Goal: Information Seeking & Learning: Learn about a topic

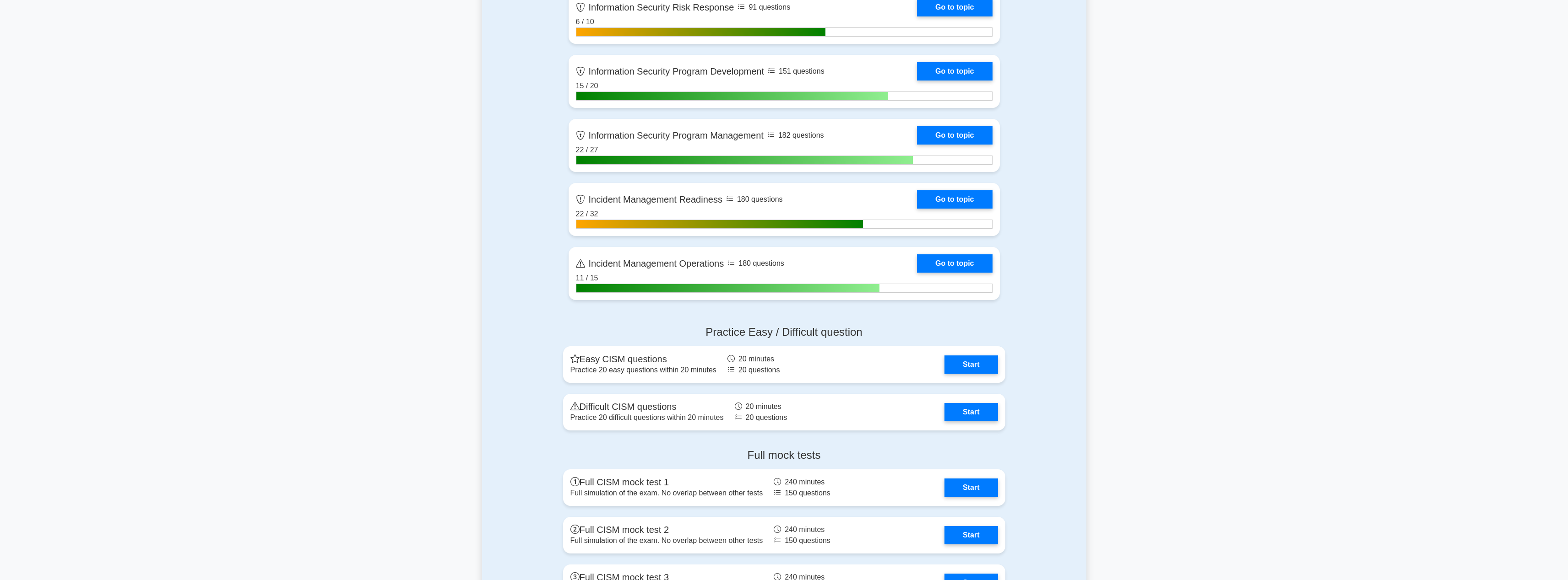
scroll to position [751, 0]
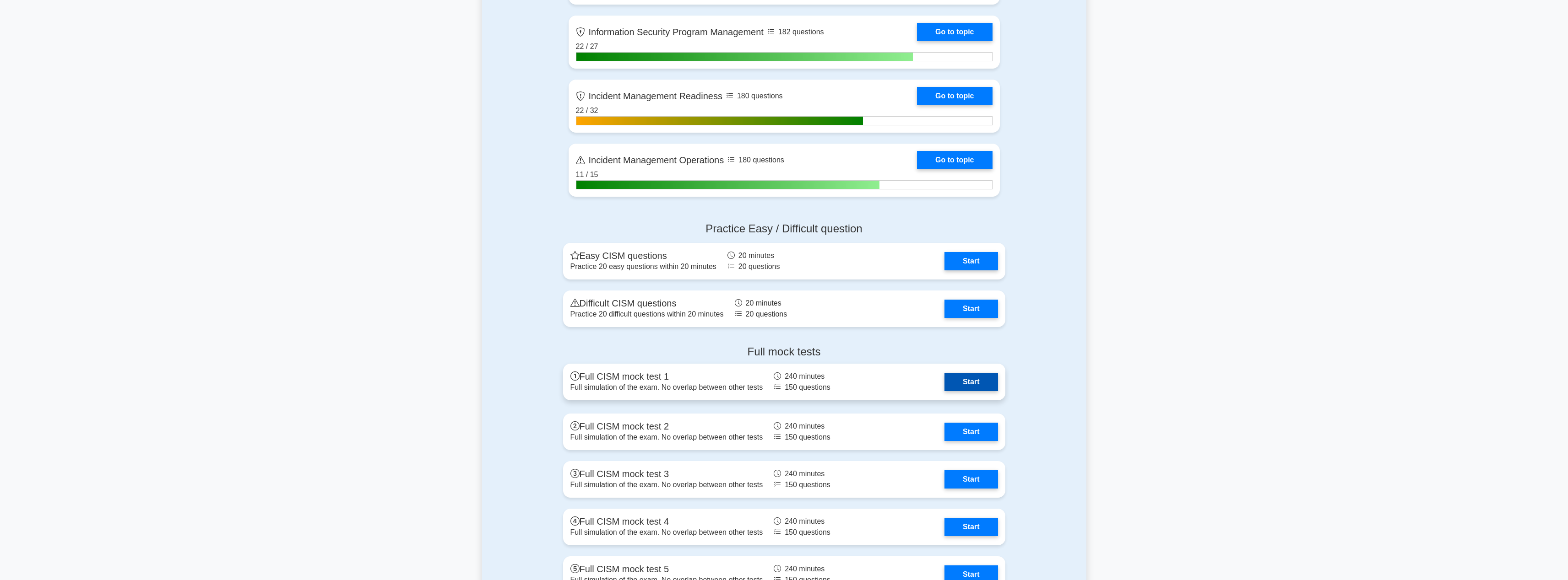
click at [988, 386] on link "Start" at bounding box center [971, 382] width 54 height 18
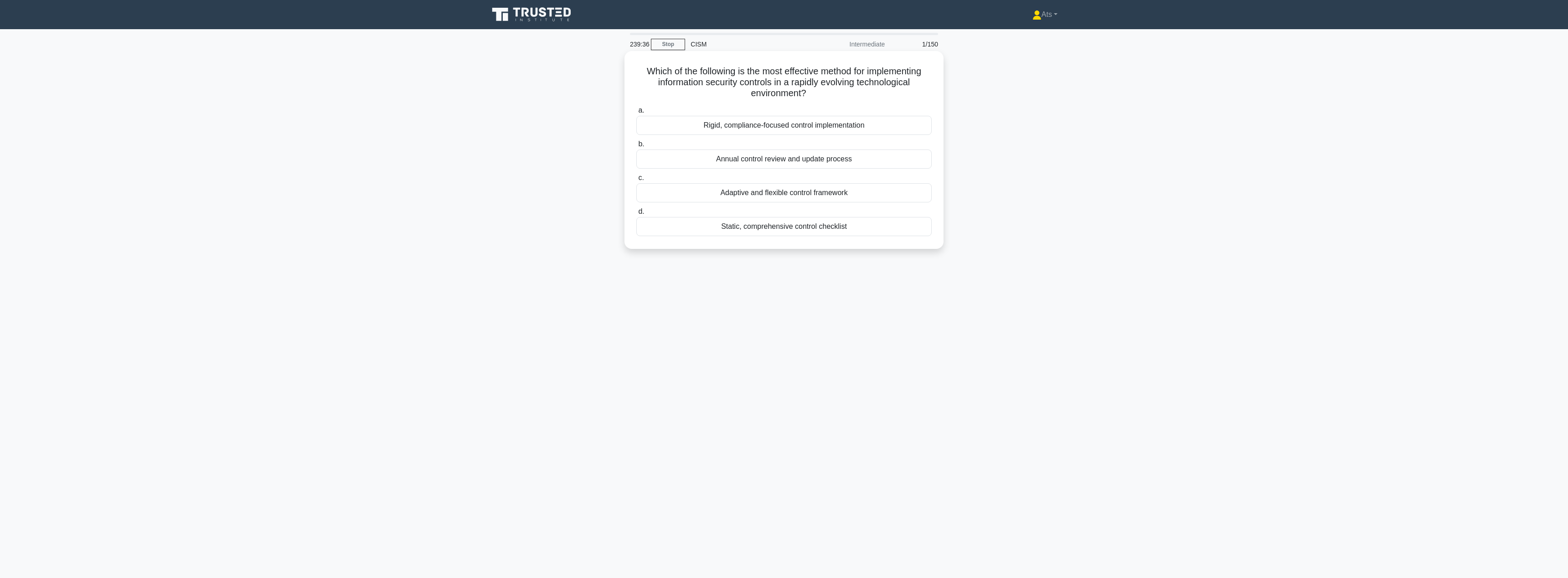
click at [823, 193] on div "Adaptive and flexible control framework" at bounding box center [784, 193] width 295 height 19
click at [637, 181] on input "c. Adaptive and flexible control framework" at bounding box center [637, 178] width 0 height 6
click at [893, 216] on div "To establish the organization's overall risk appetite and tolerance levels" at bounding box center [784, 215] width 295 height 19
click at [637, 204] on input "d. To establish the organization's overall risk appetite and tolerance levels" at bounding box center [637, 200] width 0 height 6
click at [771, 149] on div "Trend analysis of past security incidents and their associated costs" at bounding box center [784, 148] width 295 height 19
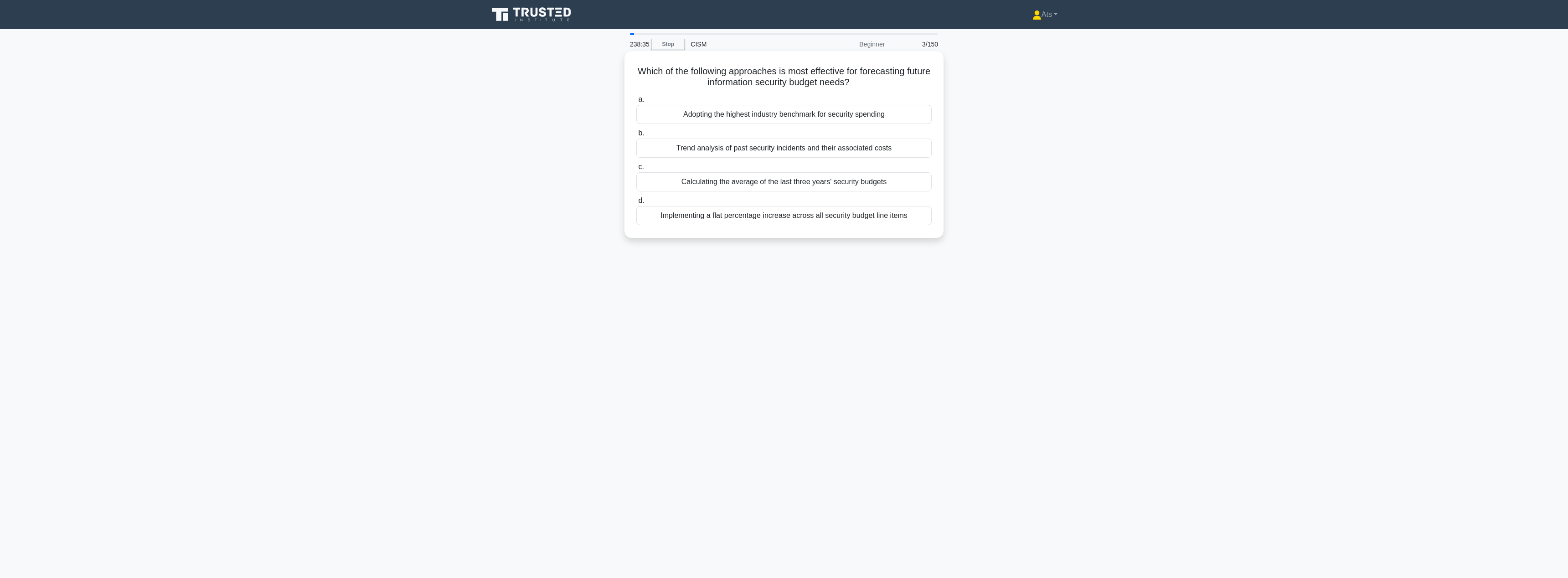
click at [637, 136] on input "b. Trend analysis of past security incidents and their associated costs" at bounding box center [637, 133] width 0 height 6
click at [856, 147] on div "Alignment with business objectives" at bounding box center [784, 148] width 295 height 19
click at [637, 136] on input "b. Alignment with business objectives" at bounding box center [637, 133] width 0 height 6
click at [889, 114] on div "Designate a single point of contact to provide controlled, factual updates" at bounding box center [784, 114] width 295 height 19
click at [637, 102] on input "a. Designate a single point of contact to provide controlled, factual updates" at bounding box center [637, 99] width 0 height 6
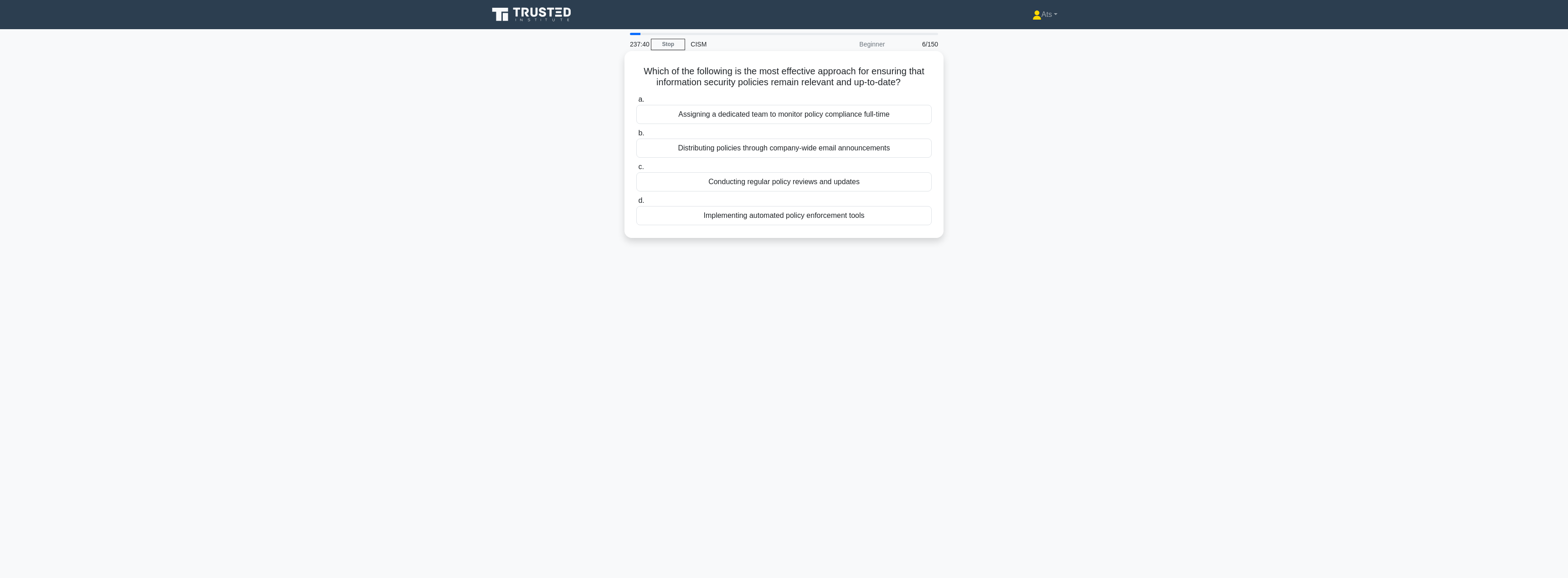
click at [794, 184] on div "Conducting regular policy reviews and updates" at bounding box center [784, 181] width 295 height 19
click at [637, 170] on input "c. Conducting regular policy reviews and updates" at bounding box center [637, 166] width 0 height 6
click at [735, 229] on div "Implement a centralized API gateway with standardized security controls" at bounding box center [784, 226] width 295 height 19
click at [637, 215] on input "d. Implement a centralized API gateway with standardized security controls" at bounding box center [637, 212] width 0 height 6
click at [909, 119] on div "Updating business impact analyses based on incident data" at bounding box center [784, 125] width 295 height 19
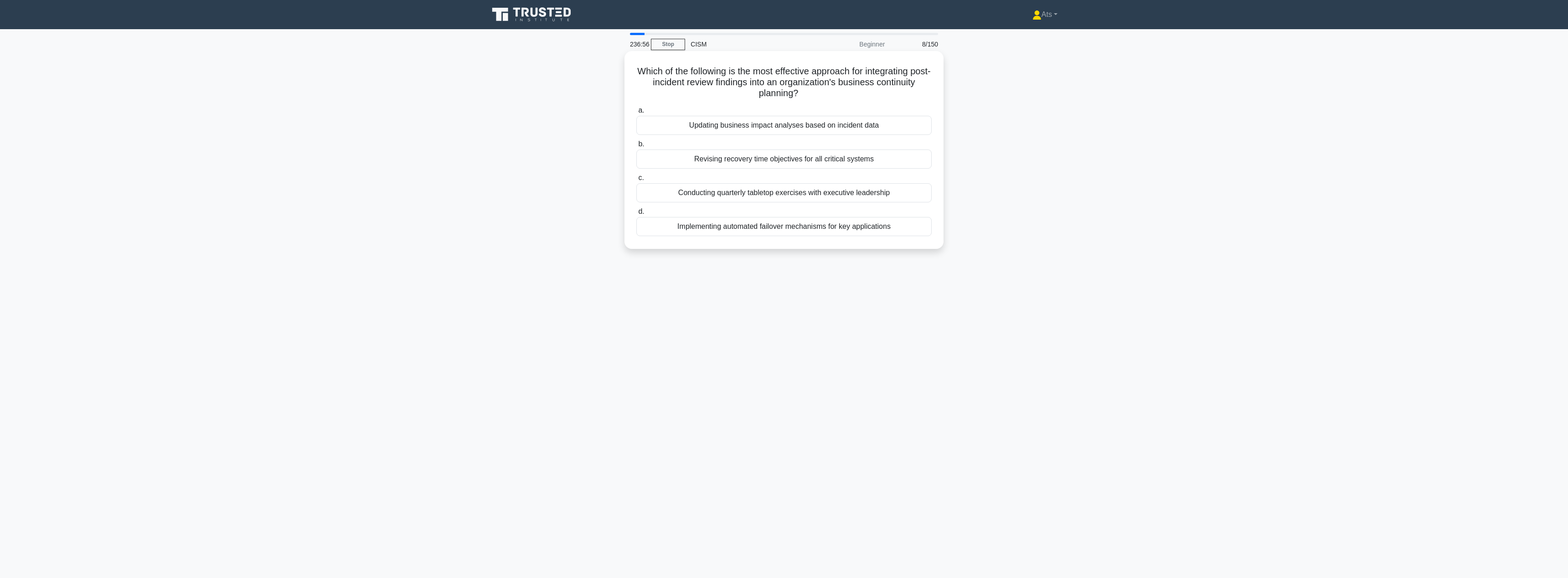
click at [637, 114] on input "a. Updating business impact analyses based on incident data" at bounding box center [637, 110] width 0 height 6
click at [877, 216] on div "Storing data within the geographical boundaries of a specific country" at bounding box center [784, 215] width 295 height 19
click at [637, 204] on input "d. Storing data within the geographical boundaries of a specific country" at bounding box center [637, 200] width 0 height 6
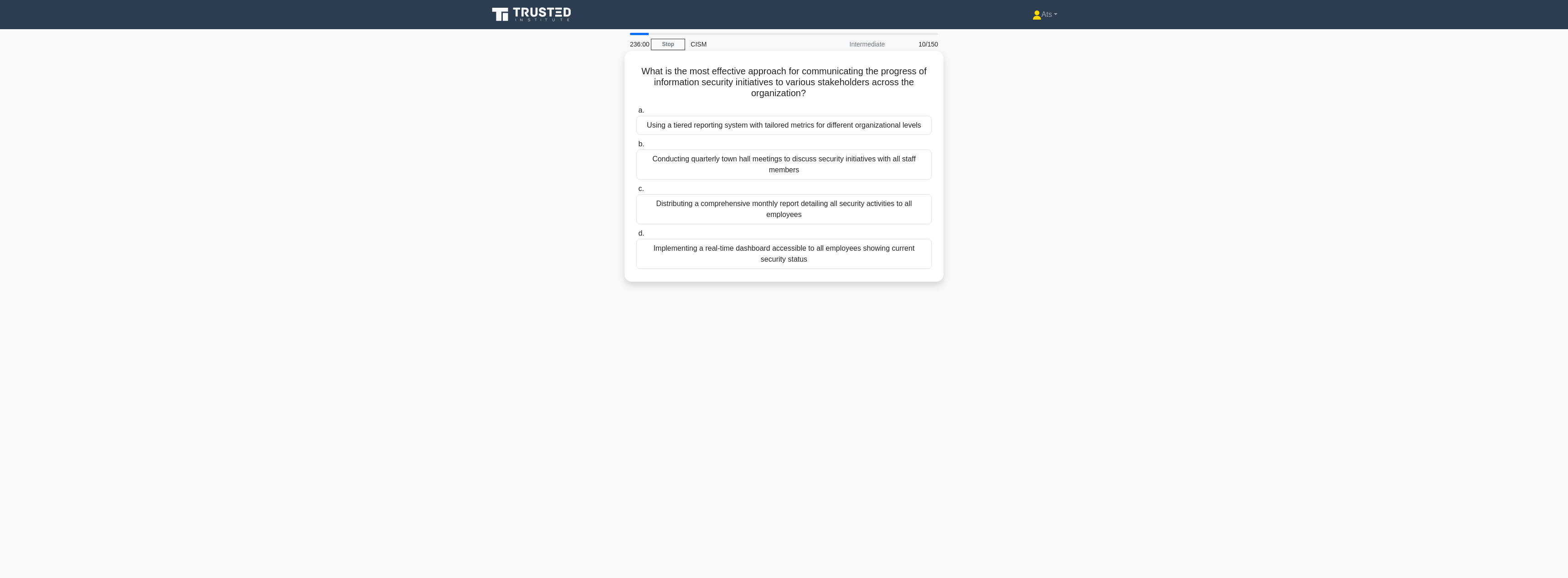
click at [871, 125] on div "Using a tiered reporting system with tailored metrics for different organizatio…" at bounding box center [784, 125] width 295 height 19
click at [637, 114] on input "a. Using a tiered reporting system with tailored metrics for different organiza…" at bounding box center [637, 110] width 0 height 6
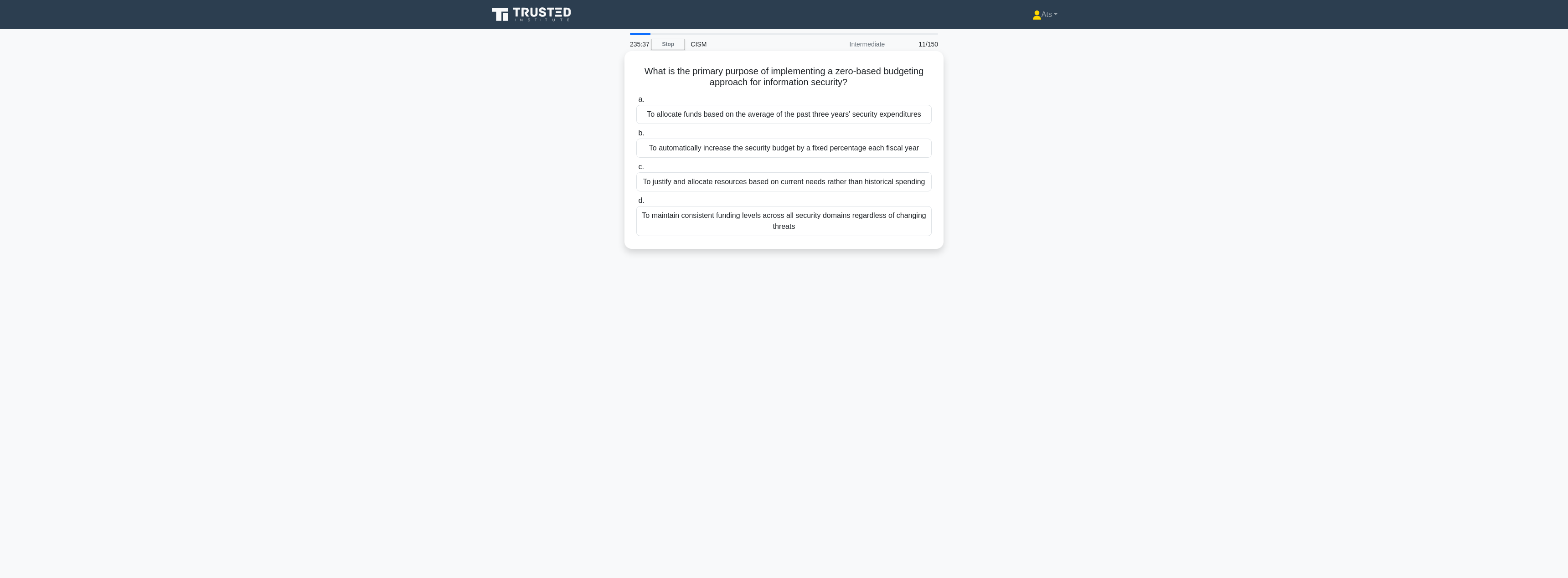
click at [900, 183] on div "To justify and allocate resources based on current needs rather than historical…" at bounding box center [784, 181] width 295 height 19
click at [637, 170] on input "c. To justify and allocate resources based on current needs rather than histori…" at bounding box center [637, 166] width 0 height 6
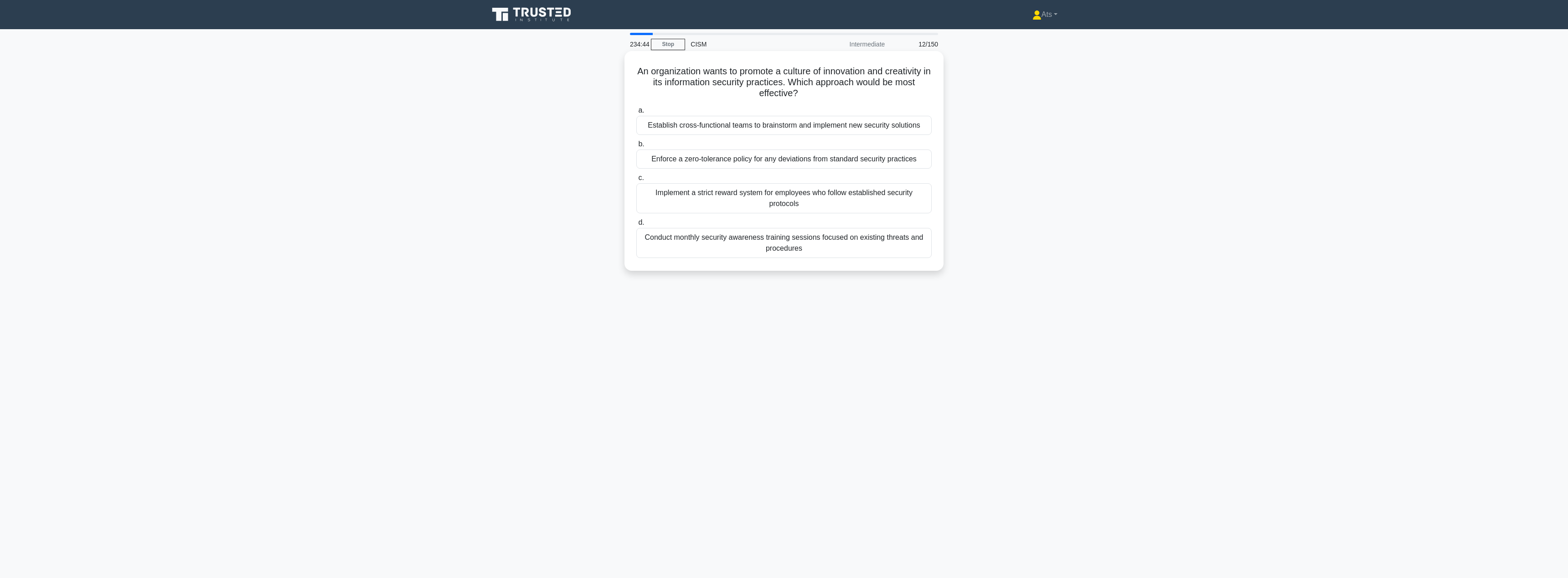
click at [832, 130] on div "Establish cross-functional teams to brainstorm and implement new security solut…" at bounding box center [784, 125] width 295 height 19
click at [637, 114] on input "a. Establish cross-functional teams to brainstorm and implement new security so…" at bounding box center [637, 110] width 0 height 6
click at [893, 183] on div "An employee who promotes security practices within their department" at bounding box center [784, 181] width 295 height 19
click at [637, 170] on input "c. An employee who promotes security practices within their department" at bounding box center [637, 166] width 0 height 6
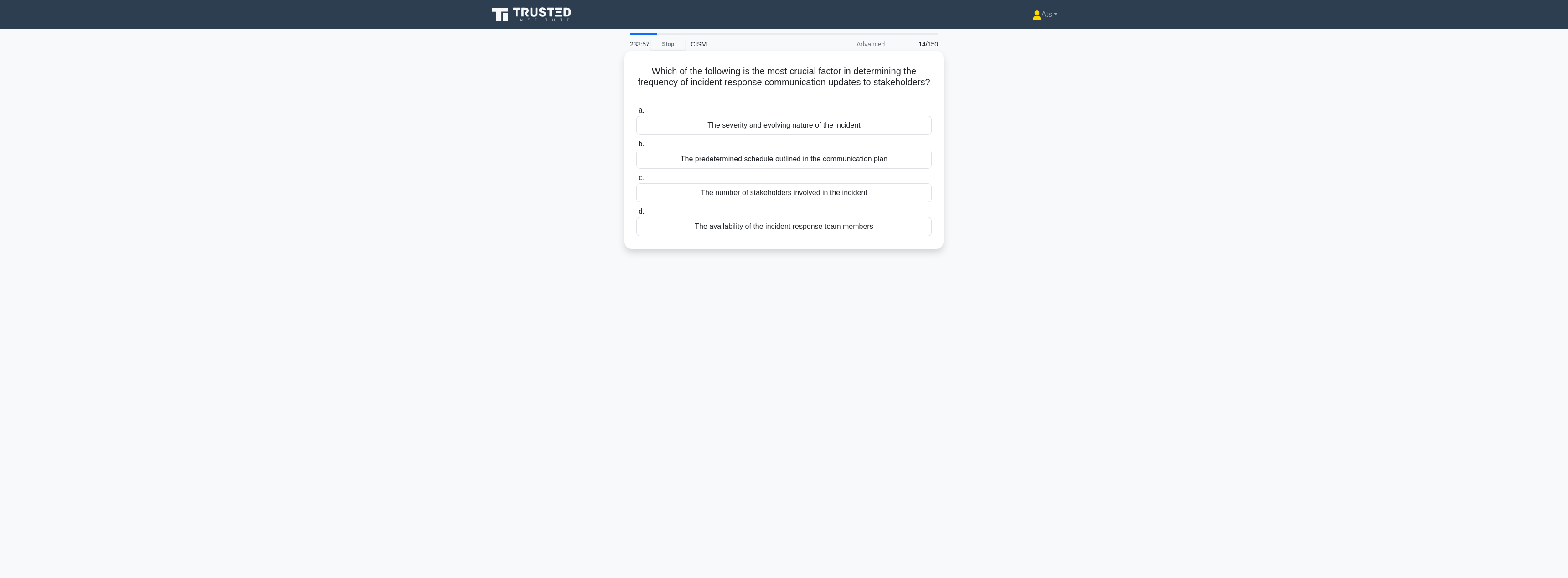
click at [817, 125] on div "The severity and evolving nature of the incident" at bounding box center [784, 125] width 295 height 19
click at [637, 114] on input "a. The severity and evolving nature of the incident" at bounding box center [637, 110] width 0 height 6
click at [820, 114] on div "Percentage of employees who report security concerns" at bounding box center [784, 114] width 295 height 19
click at [637, 102] on input "a. Percentage of employees who report security concerns" at bounding box center [637, 99] width 0 height 6
click at [868, 183] on div "Conducting a detailed risk assessment for all business processes" at bounding box center [784, 181] width 295 height 19
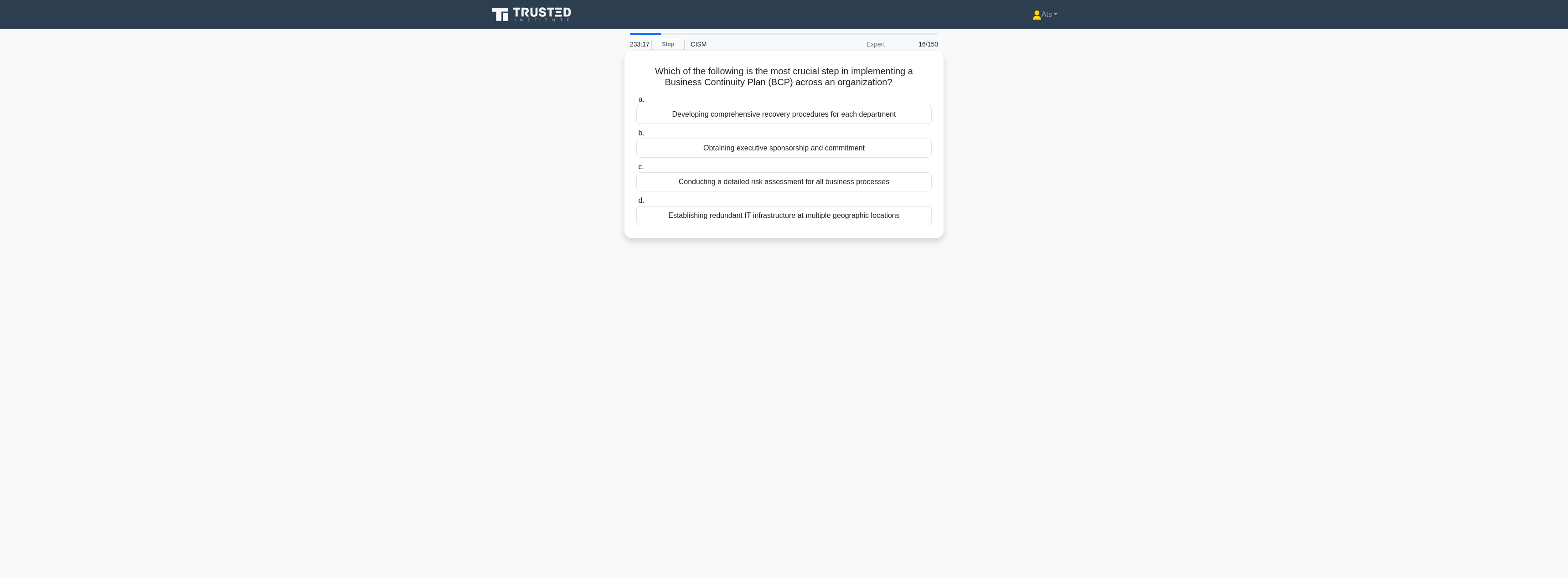
click at [637, 170] on input "c. Conducting a detailed risk assessment for all business processes" at bounding box center [637, 166] width 0 height 6
click at [832, 215] on div "Annualized Loss Expectancy (ALE) analysis" at bounding box center [784, 215] width 295 height 19
click at [637, 204] on input "d. Annualized Loss Expectancy (ALE) analysis" at bounding box center [637, 200] width 0 height 6
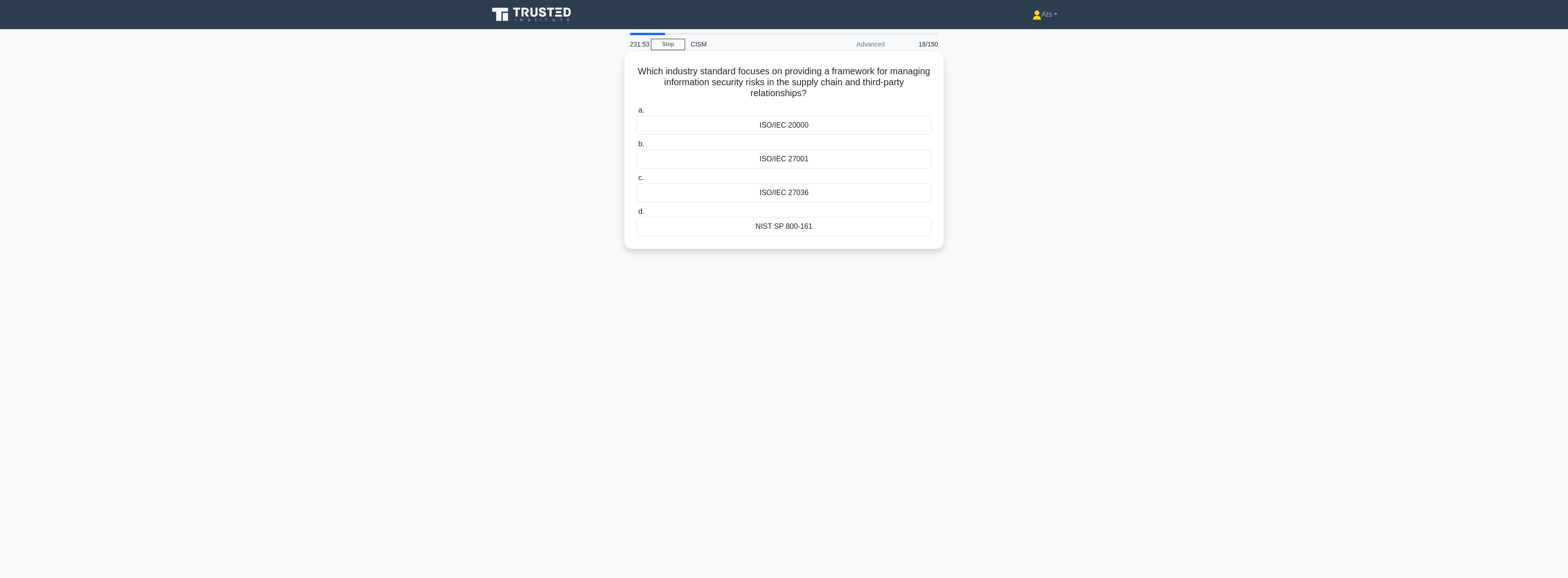
click at [835, 193] on div "ISO/IEC 27036" at bounding box center [784, 193] width 295 height 19
click at [637, 181] on input "c. ISO/IEC 27036" at bounding box center [637, 178] width 0 height 6
click at [886, 160] on div "Developing a comprehensive vendor assessment program" at bounding box center [784, 158] width 295 height 19
click at [637, 148] on input "b. Developing a comprehensive vendor assessment program" at bounding box center [637, 143] width 0 height 6
click at [920, 153] on div "Security Effectiveness Index" at bounding box center [784, 158] width 295 height 19
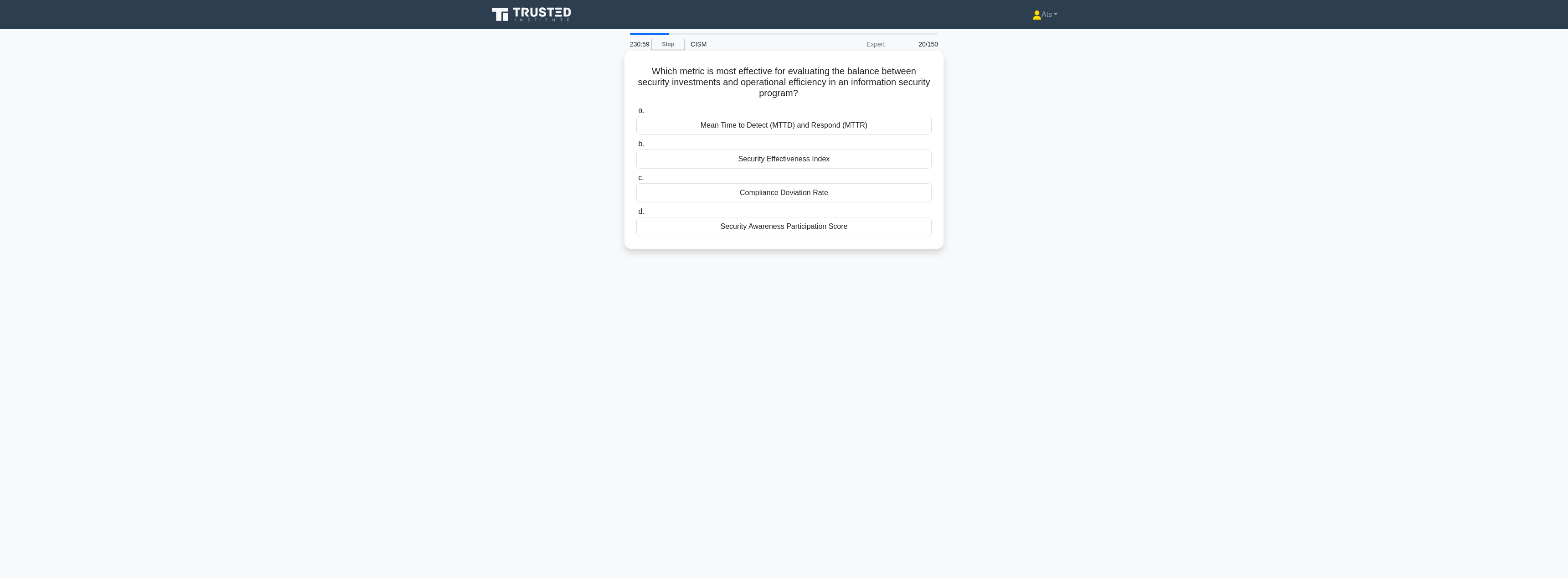
click at [637, 148] on input "b. Security Effectiveness Index" at bounding box center [637, 143] width 0 height 6
click at [917, 124] on div "Implementing automated vulnerability scanning tools across the supply chain net…" at bounding box center [784, 125] width 295 height 19
click at [637, 114] on input "a. Implementing automated vulnerability scanning tools across the supply chain …" at bounding box center [637, 110] width 0 height 6
click at [832, 220] on div "GDPR Readiness Assessment Framework" at bounding box center [784, 215] width 295 height 19
click at [637, 204] on input "d. GDPR Readiness Assessment Framework" at bounding box center [637, 200] width 0 height 6
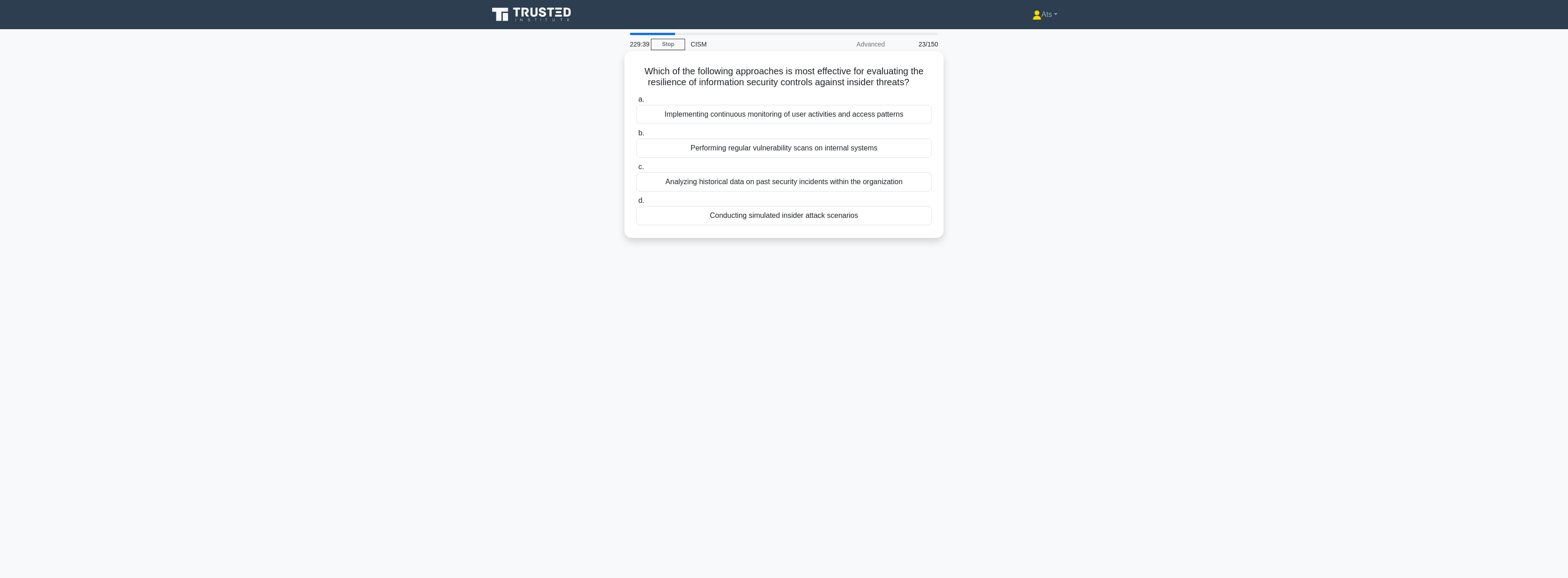
click at [890, 99] on label "a. Implementing continuous monitoring of user activities and access patterns" at bounding box center [784, 109] width 295 height 30
click at [637, 99] on input "a. Implementing continuous monitoring of user activities and access patterns" at bounding box center [637, 99] width 0 height 6
click at [1000, 110] on div "Which metric best evaluates the integration of security requirements into the o…" at bounding box center [784, 152] width 601 height 198
click at [835, 116] on div "Percentage of projects with completed security reviews at each SDLC phase" at bounding box center [784, 114] width 295 height 19
click at [637, 102] on input "a. Percentage of projects with completed security reviews at each SDLC phase" at bounding box center [637, 99] width 0 height 6
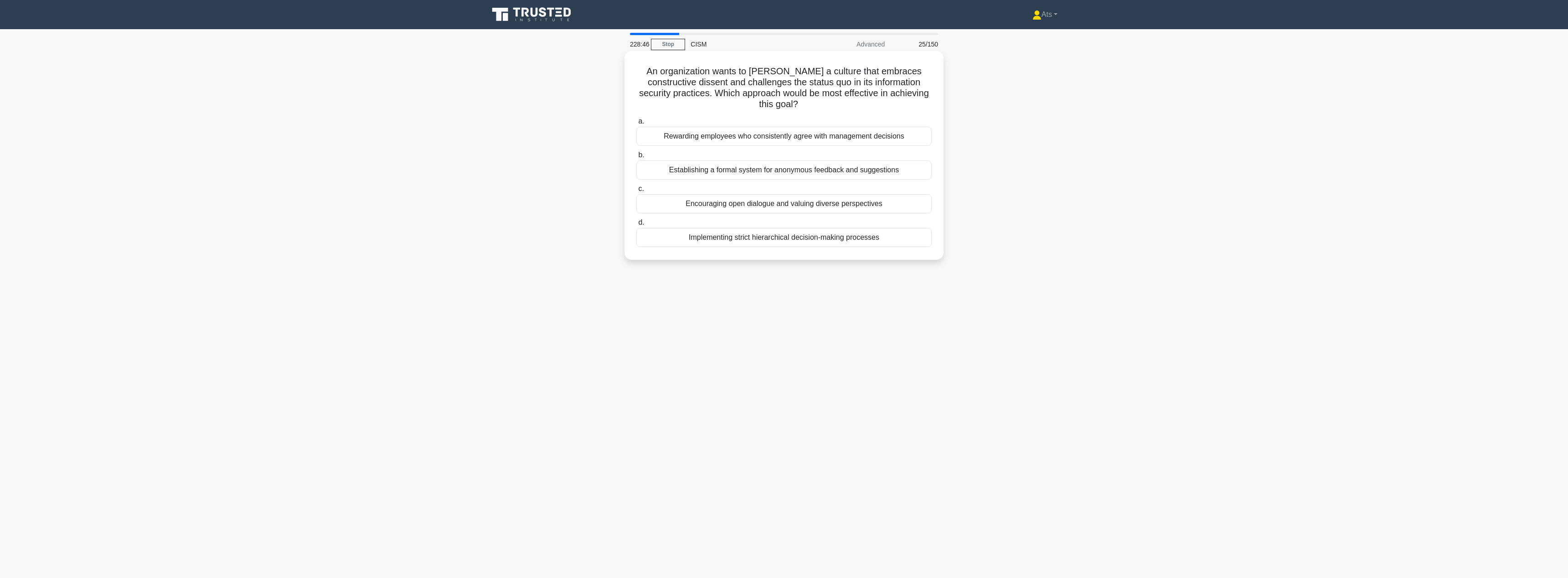
click at [849, 161] on div "Establishing a formal system for anonymous feedback and suggestions" at bounding box center [784, 170] width 295 height 19
click at [637, 158] on input "b. Establishing a formal system for anonymous feedback and suggestions" at bounding box center [637, 155] width 0 height 6
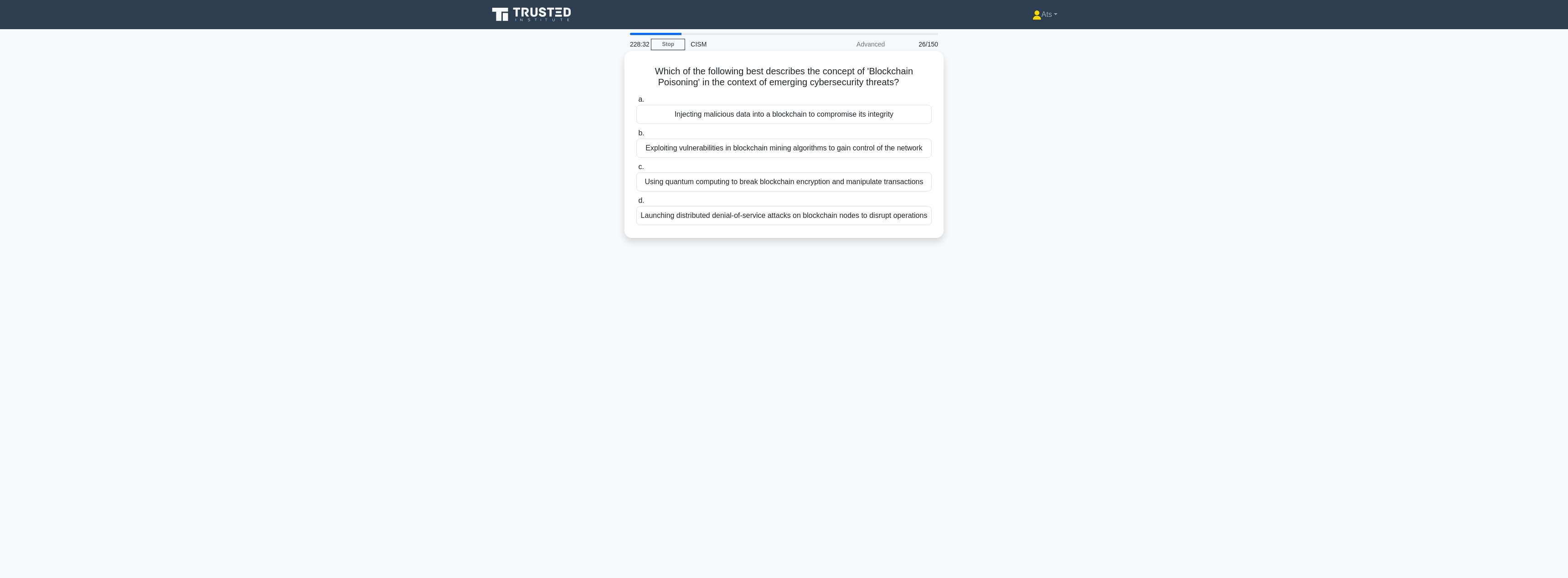
click at [867, 112] on div "Injecting malicious data into a blockchain to compromise its integrity" at bounding box center [784, 114] width 295 height 19
click at [637, 102] on input "a. Injecting malicious data into a blockchain to compromise its integrity" at bounding box center [637, 99] width 0 height 6
click at [903, 207] on div "Integrating security practices into daily workflows and performance evaluations" at bounding box center [784, 203] width 295 height 19
click at [637, 192] on input "c. Integrating security practices into daily workflows and performance evaluati…" at bounding box center [637, 189] width 0 height 6
click at [841, 184] on div "Integrating lessons learned into regular security training sessions" at bounding box center [784, 181] width 295 height 19
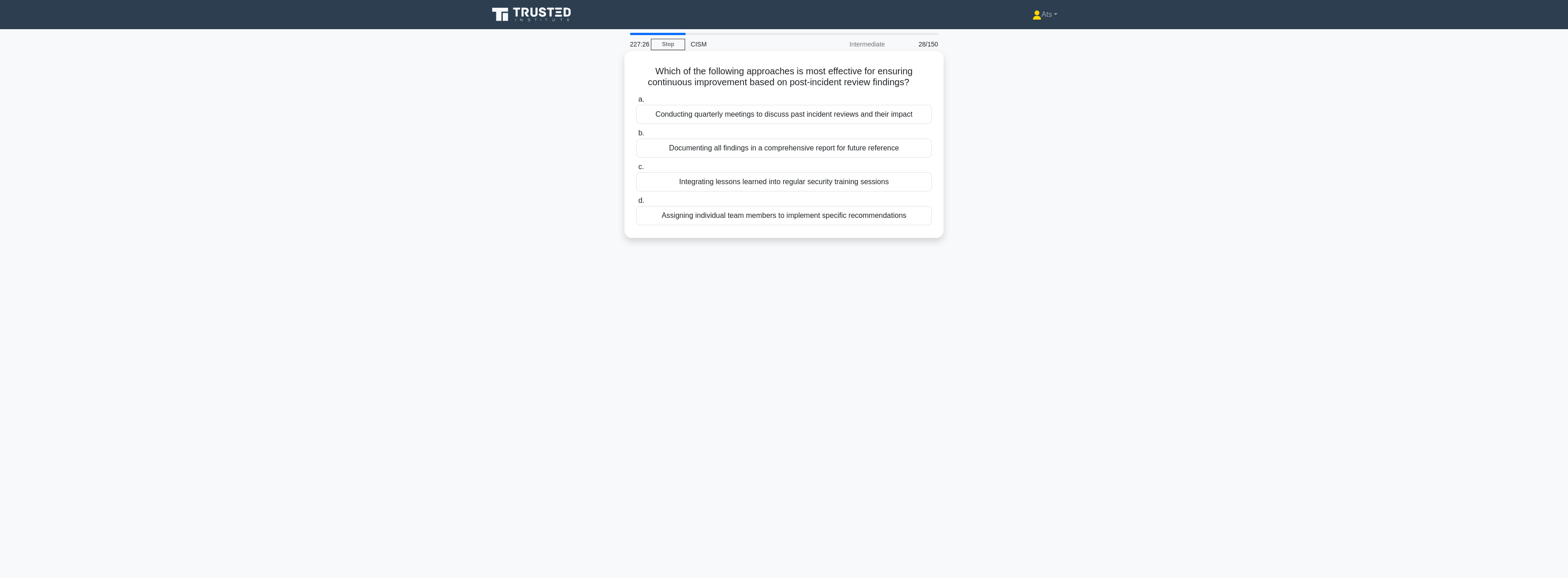
click at [637, 170] on input "c. Integrating lessons learned into regular security training sessions" at bounding box center [637, 166] width 0 height 6
click at [796, 149] on div "Analyzing user access logs for the past 30 days" at bounding box center [784, 148] width 295 height 19
click at [637, 136] on input "b. Analyzing user access logs for the past 30 days" at bounding box center [637, 133] width 0 height 6
click at [835, 112] on div "Regular validation of data sources" at bounding box center [784, 114] width 295 height 19
click at [637, 102] on input "a. Regular validation of data sources" at bounding box center [637, 99] width 0 height 6
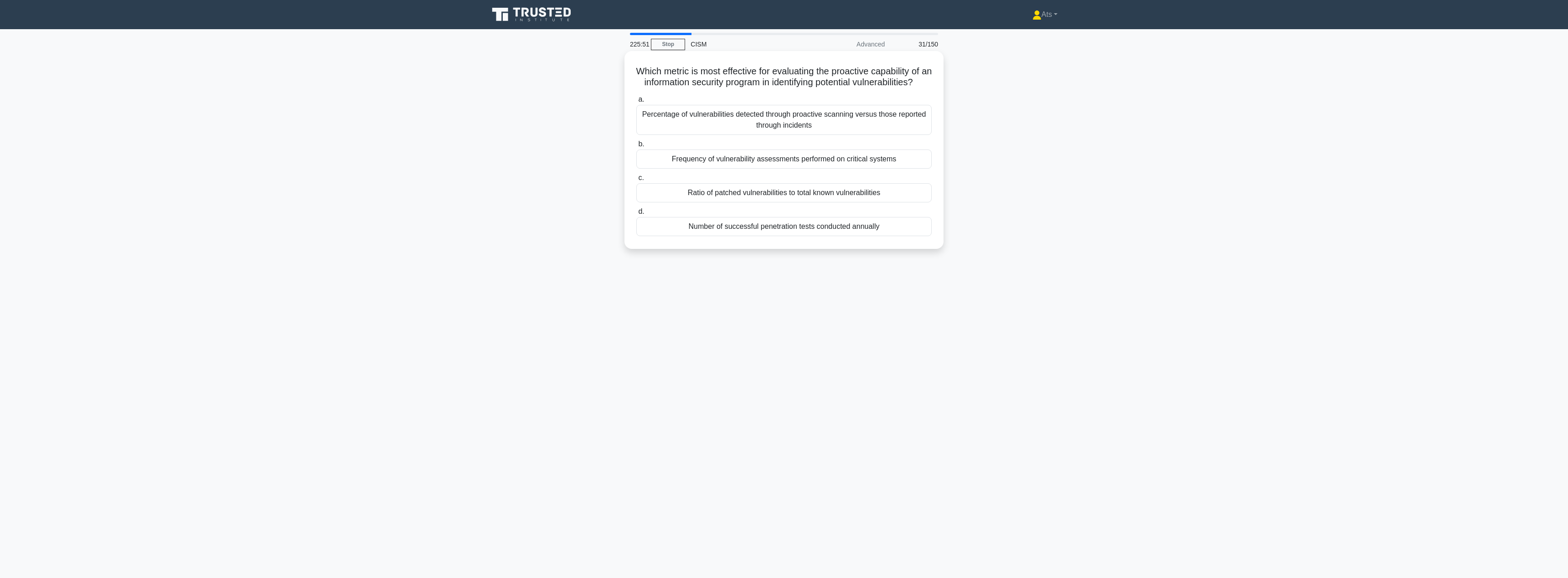
click at [816, 200] on div "Ratio of patched vulnerabilities to total known vulnerabilities" at bounding box center [784, 193] width 295 height 19
click at [637, 181] on input "c. Ratio of patched vulnerabilities to total known vulnerabilities" at bounding box center [637, 178] width 0 height 6
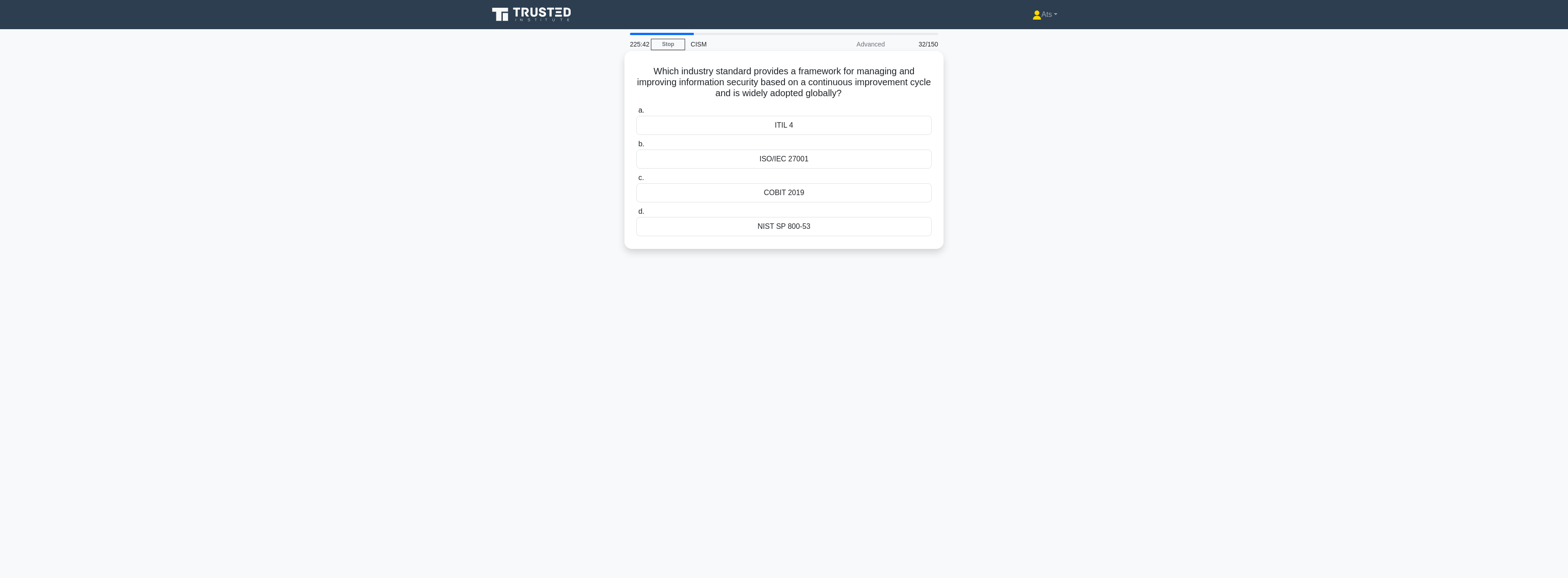
click at [861, 159] on div "ISO/IEC 27001" at bounding box center [784, 158] width 295 height 19
click at [637, 148] on input "b. ISO/IEC 27001" at bounding box center [637, 143] width 0 height 6
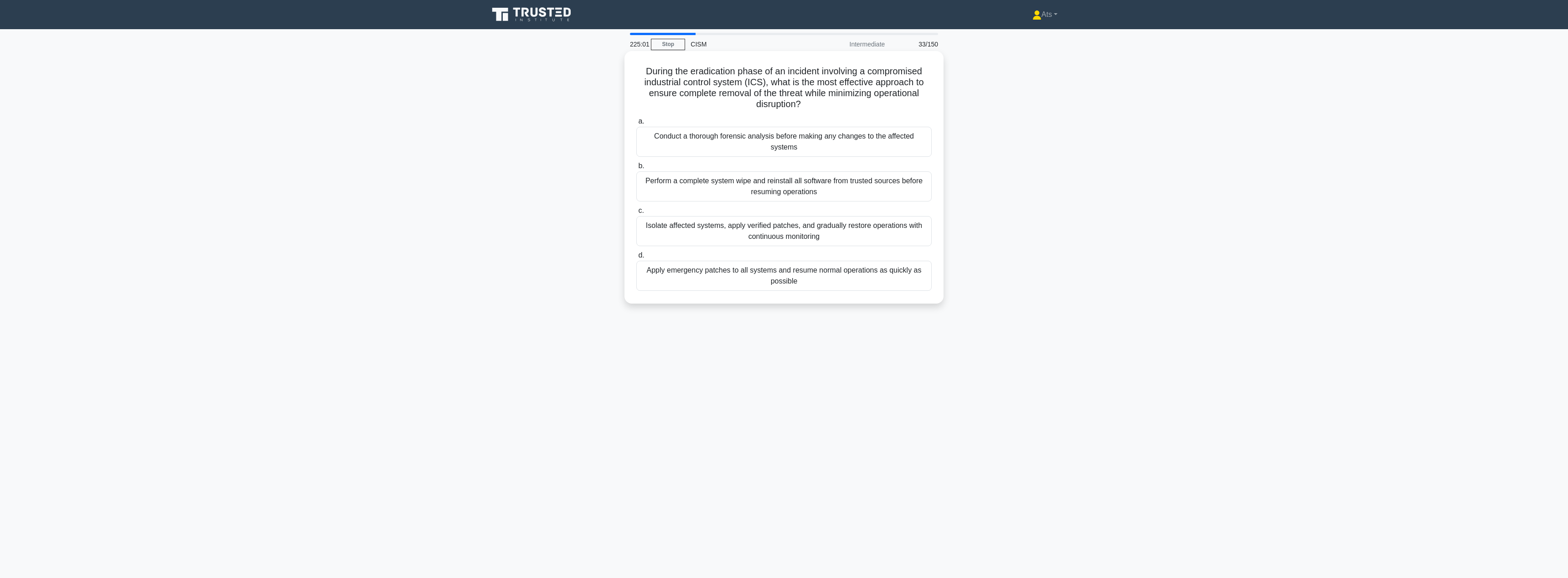
click at [839, 181] on div "Perform a complete system wipe and reinstall all software from trusted sources …" at bounding box center [784, 186] width 295 height 30
click at [637, 169] on input "b. Perform a complete system wipe and reinstall all software from trusted sourc…" at bounding box center [637, 166] width 0 height 6
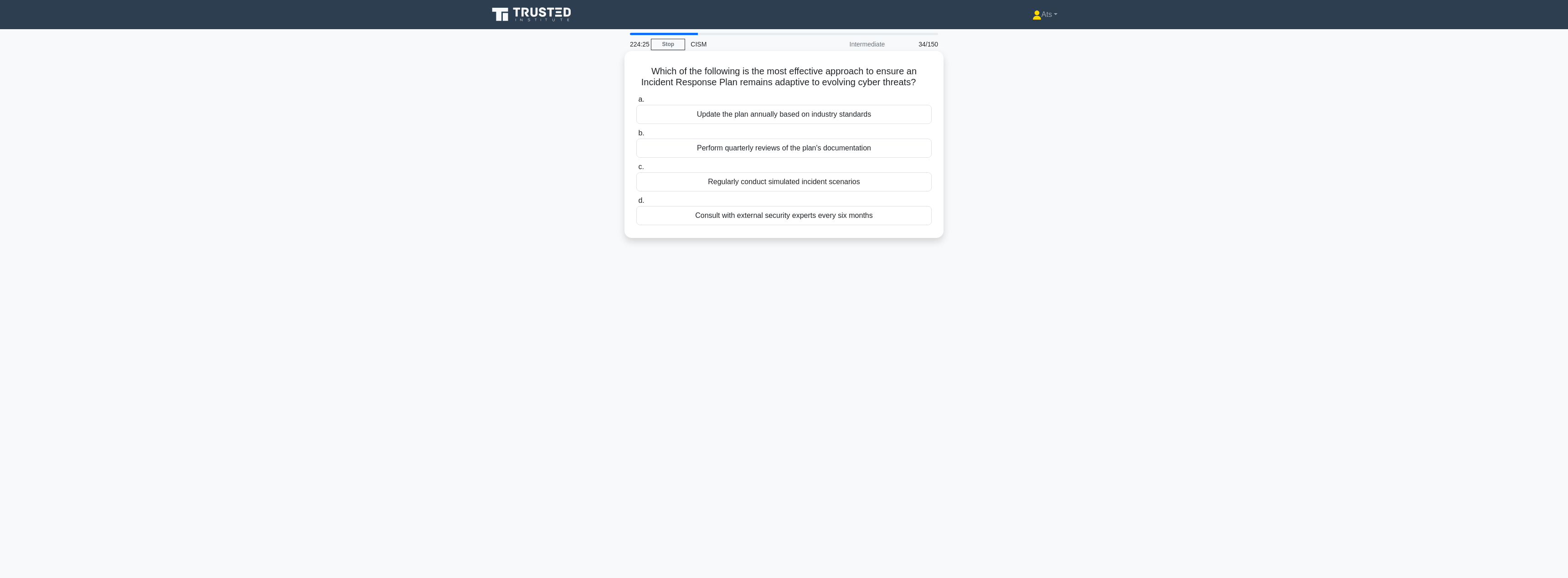
click at [854, 183] on div "Regularly conduct simulated incident scenarios" at bounding box center [784, 181] width 295 height 19
click at [637, 170] on input "c. Regularly conduct simulated incident scenarios" at bounding box center [637, 166] width 0 height 6
click at [818, 157] on div "Chief Information Security Officer (CISO)" at bounding box center [784, 148] width 295 height 19
click at [637, 136] on input "b. Chief Information Security Officer (CISO)" at bounding box center [637, 133] width 0 height 6
click at [1088, 279] on main "224:02 Stop CISM Intermediate 36/150 Which of the following is the most effecti…" at bounding box center [784, 304] width 1568 height 549
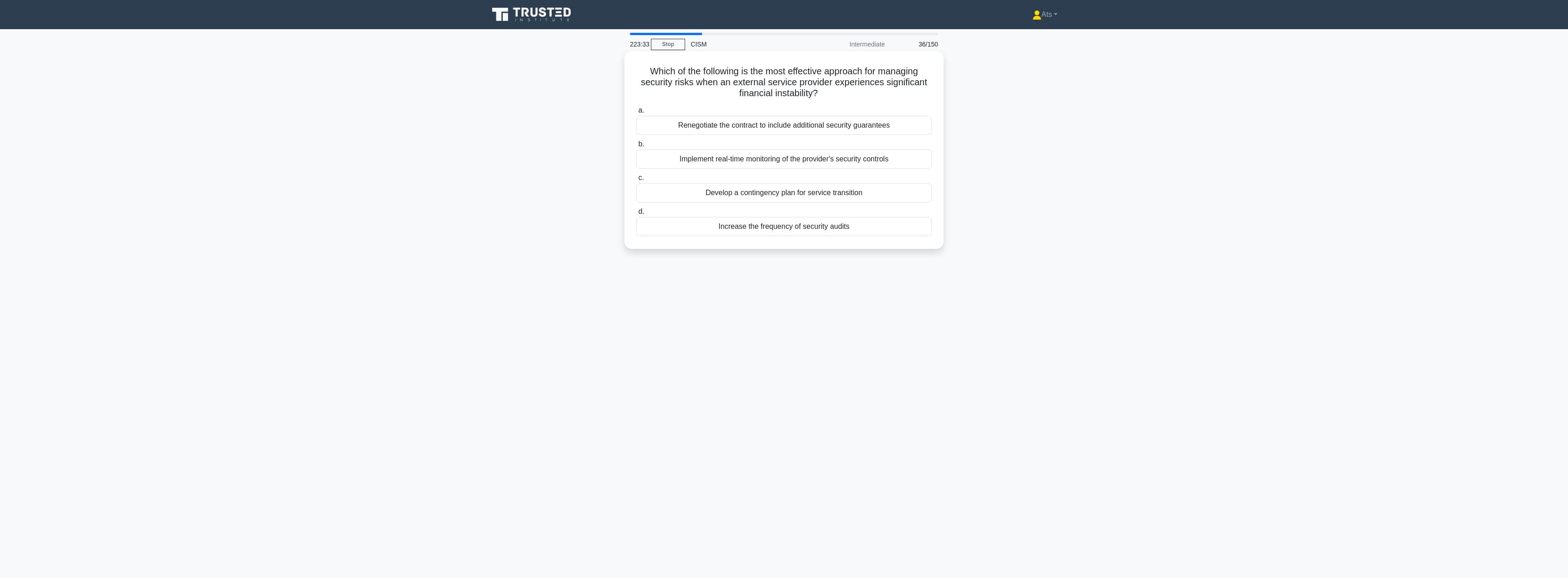
click at [861, 193] on div "Develop a contingency plan for service transition" at bounding box center [784, 193] width 295 height 19
click at [637, 181] on input "c. Develop a contingency plan for service transition" at bounding box center [637, 178] width 0 height 6
click at [842, 112] on div "Limiting participation to the incident response team" at bounding box center [784, 114] width 295 height 19
click at [637, 102] on input "a. Limiting participation to the incident response team" at bounding box center [637, 99] width 0 height 6
drag, startPoint x: 863, startPoint y: 80, endPoint x: 791, endPoint y: 82, distance: 72.0
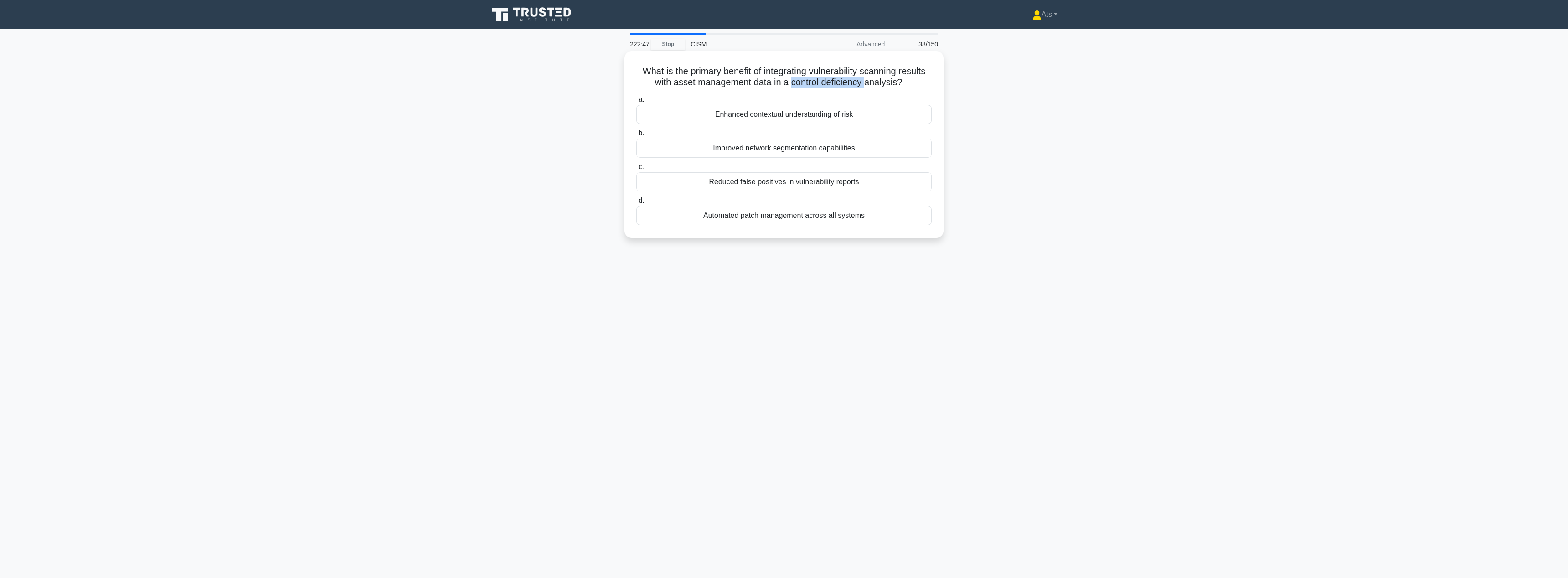
click at [791, 82] on h5 "What is the primary benefit of integrating vulnerability scanning results with …" at bounding box center [783, 77] width 297 height 23
click at [909, 119] on div "Enhanced contextual understanding of risk" at bounding box center [784, 114] width 295 height 19
click at [637, 102] on input "a. Enhanced contextual understanding of risk" at bounding box center [637, 99] width 0 height 6
click at [884, 219] on div "Implementing gamification elements and periodic challenges" at bounding box center [784, 215] width 295 height 19
click at [637, 204] on input "d. Implementing gamification elements and periodic challenges" at bounding box center [637, 200] width 0 height 6
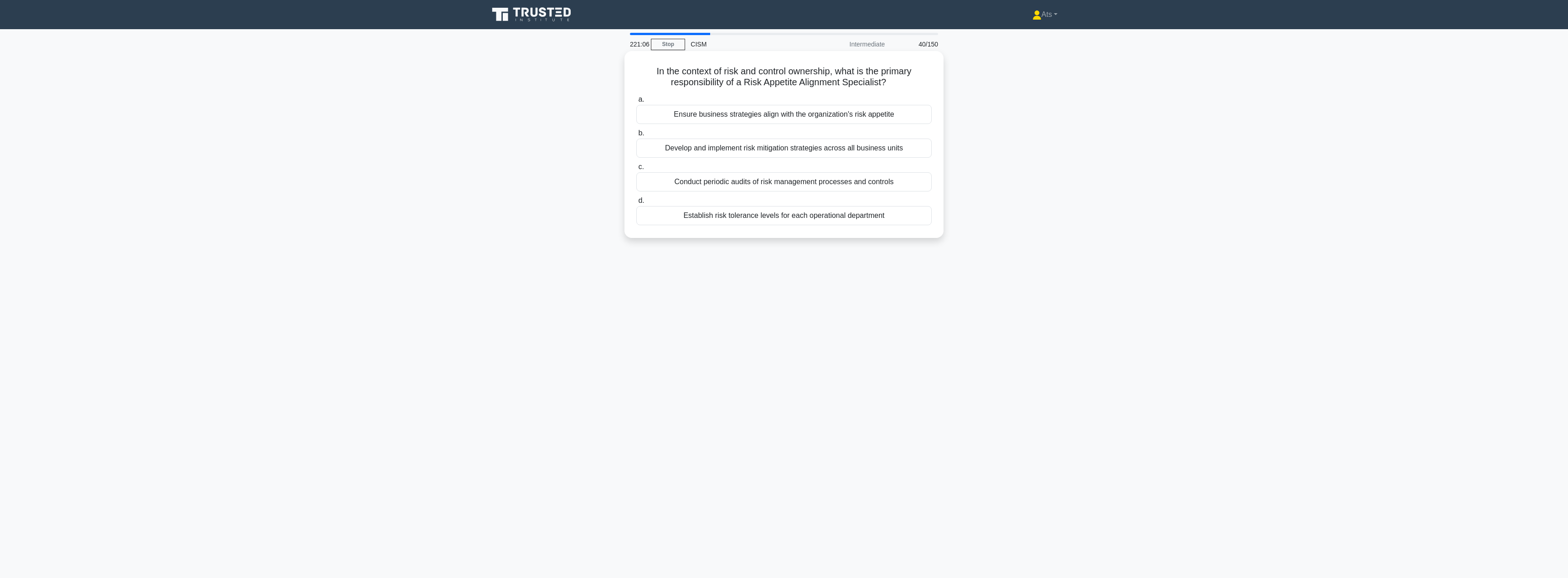
click at [768, 115] on div "Ensure business strategies align with the organization's risk appetite" at bounding box center [784, 114] width 295 height 19
click at [637, 102] on input "a. Ensure business strategies align with the organization's risk appetite" at bounding box center [637, 99] width 0 height 6
click at [856, 124] on div "Network segmentation and traffic filtering" at bounding box center [784, 114] width 295 height 19
click at [637, 102] on input "a. Network segmentation and traffic filtering" at bounding box center [637, 99] width 0 height 6
click at [865, 159] on div "Encourage open dialogue about security concerns and mistakes" at bounding box center [784, 158] width 295 height 19
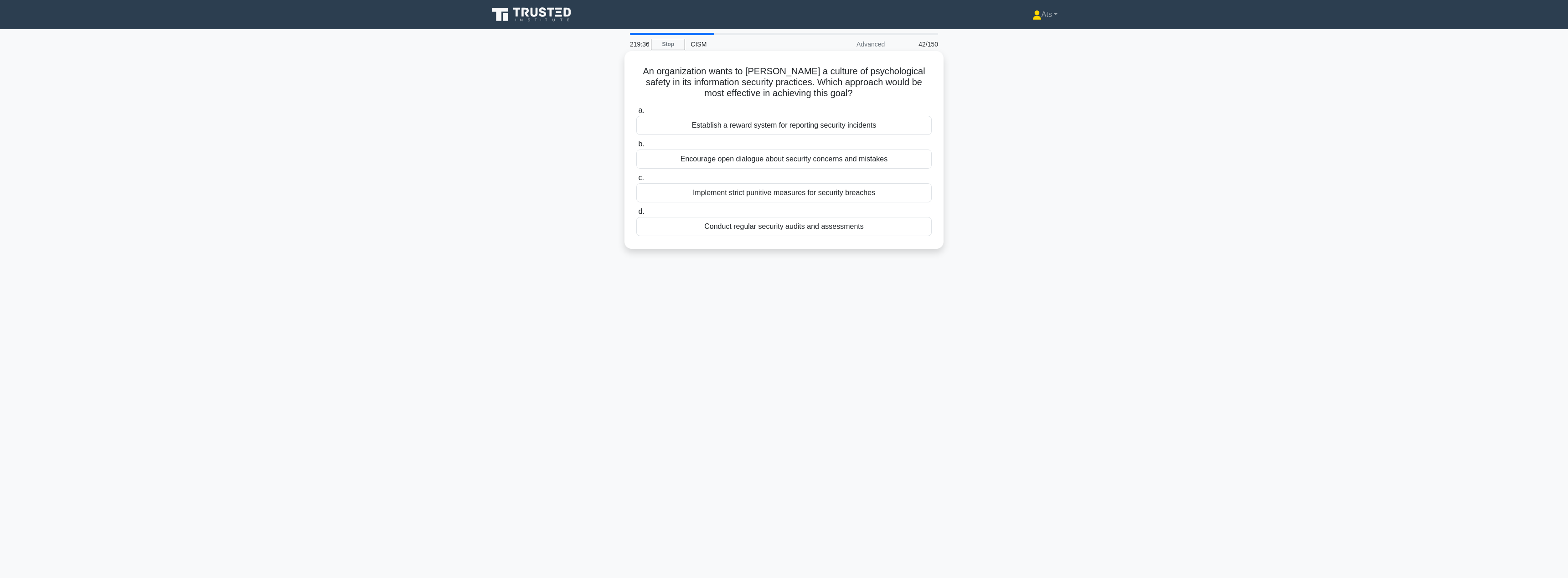
click at [637, 148] on input "b. Encourage open dialogue about security concerns and mistakes" at bounding box center [637, 143] width 0 height 6
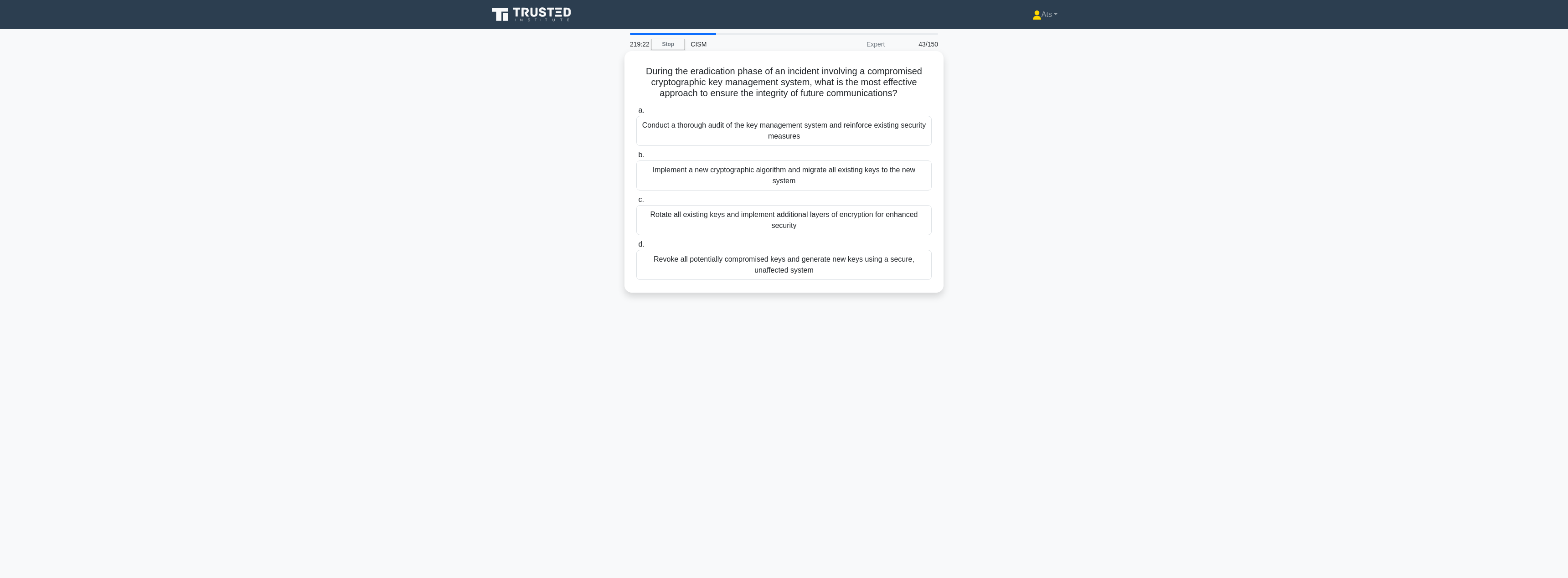
click at [898, 267] on div "Revoke all potentially compromised keys and generate new keys using a secure, u…" at bounding box center [784, 265] width 295 height 30
click at [637, 248] on input "d. Revoke all potentially compromised keys and generate new keys using a secure…" at bounding box center [637, 244] width 0 height 6
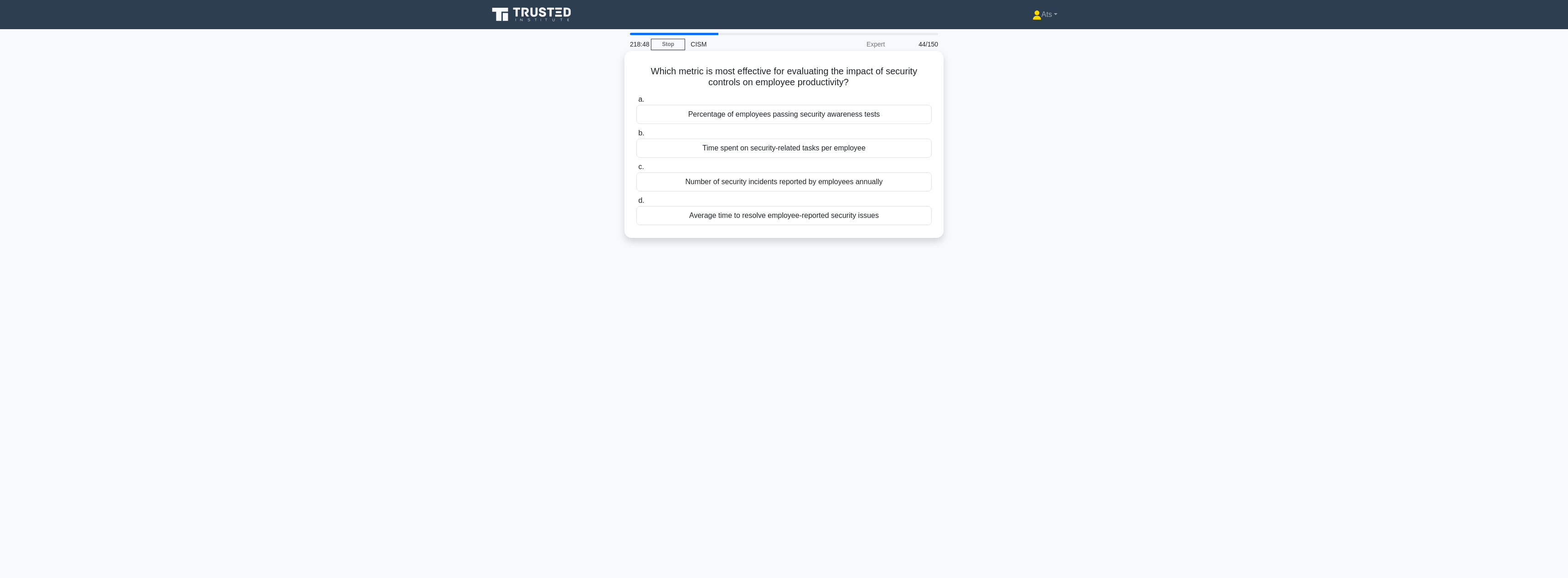
click at [803, 150] on div "Time spent on security-related tasks per employee" at bounding box center [784, 148] width 295 height 19
click at [637, 136] on input "b. Time spent on security-related tasks per employee" at bounding box center [637, 133] width 0 height 6
click at [839, 184] on div "Security policy compliance rate" at bounding box center [784, 181] width 295 height 19
click at [637, 170] on input "c. Security policy compliance rate" at bounding box center [637, 166] width 0 height 6
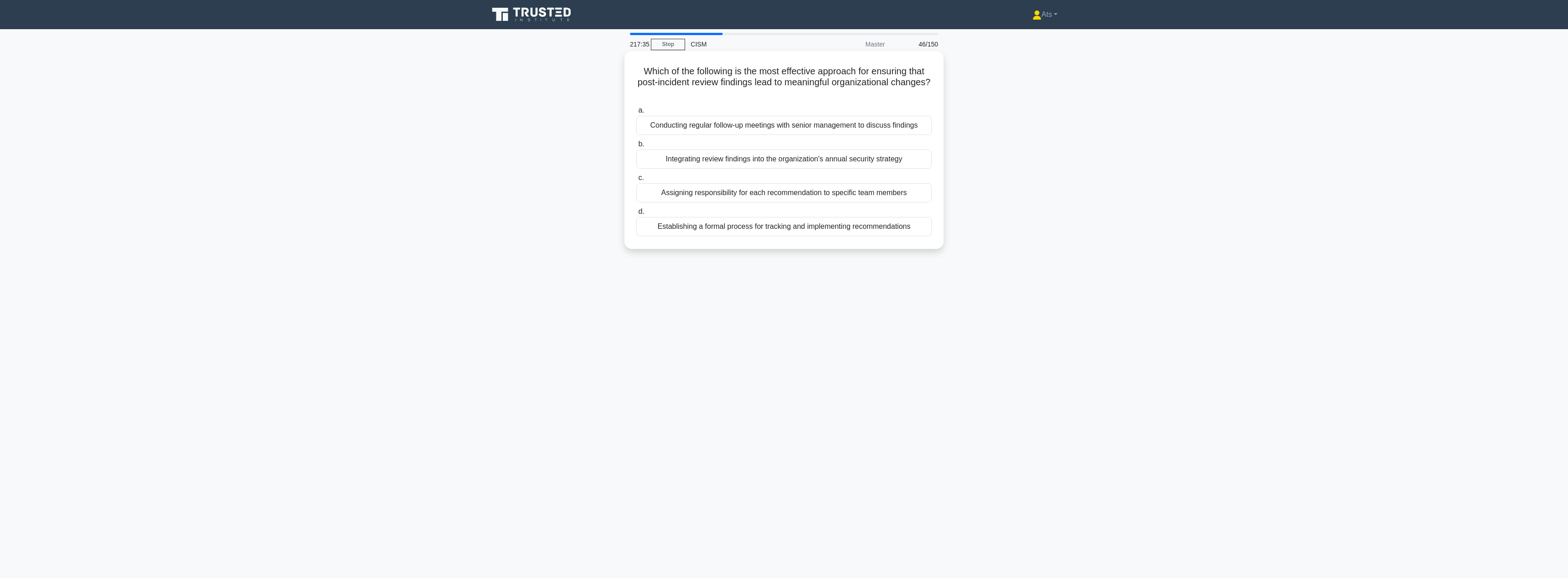
click at [899, 230] on div "Establishing a formal process for tracking and implementing recommendations" at bounding box center [784, 226] width 295 height 19
click at [637, 215] on input "d. Establishing a formal process for tracking and implementing recommendations" at bounding box center [637, 212] width 0 height 6
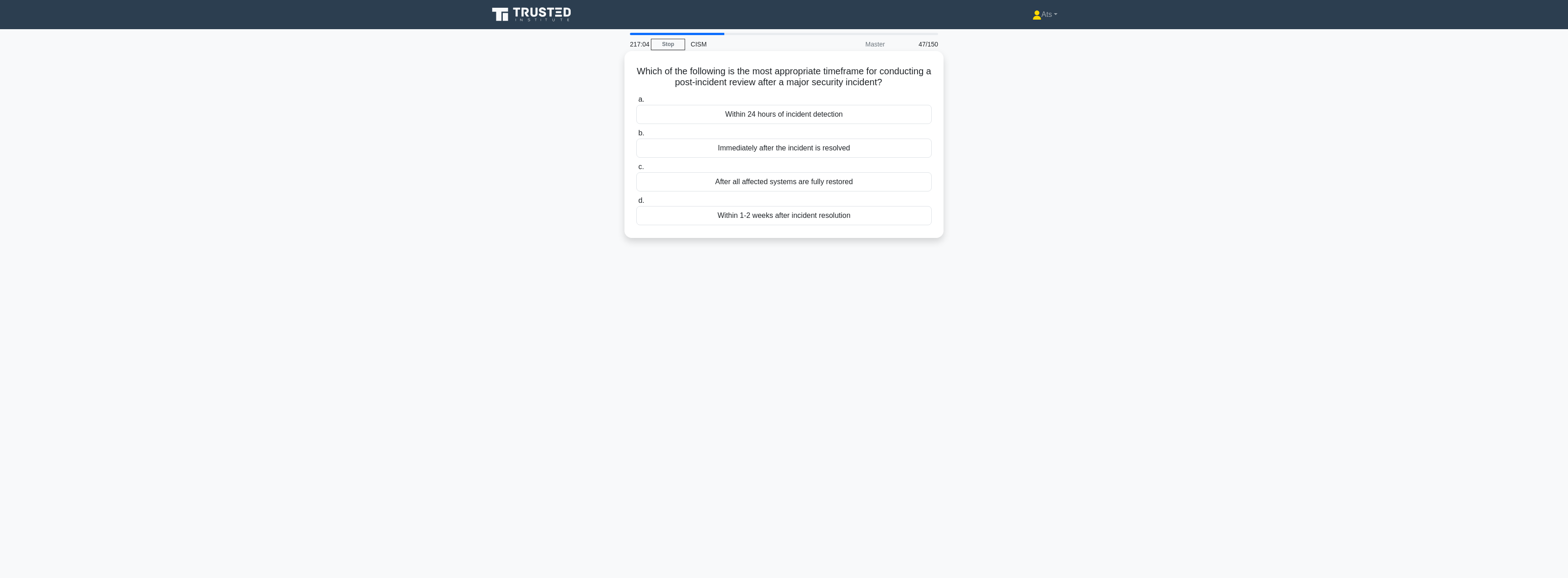
click at [849, 149] on div "Immediately after the incident is resolved" at bounding box center [784, 148] width 295 height 19
click at [637, 136] on input "b. Immediately after the incident is resolved" at bounding box center [637, 133] width 0 height 6
click at [795, 229] on div "Cloud-native SIEM (Security Information and Event Management) platform" at bounding box center [784, 226] width 295 height 19
click at [637, 215] on input "d. Cloud-native SIEM (Security Information and Event Management) platform" at bounding box center [637, 212] width 0 height 6
click at [814, 161] on div "Recovery Time Objective (RTO)" at bounding box center [784, 158] width 295 height 19
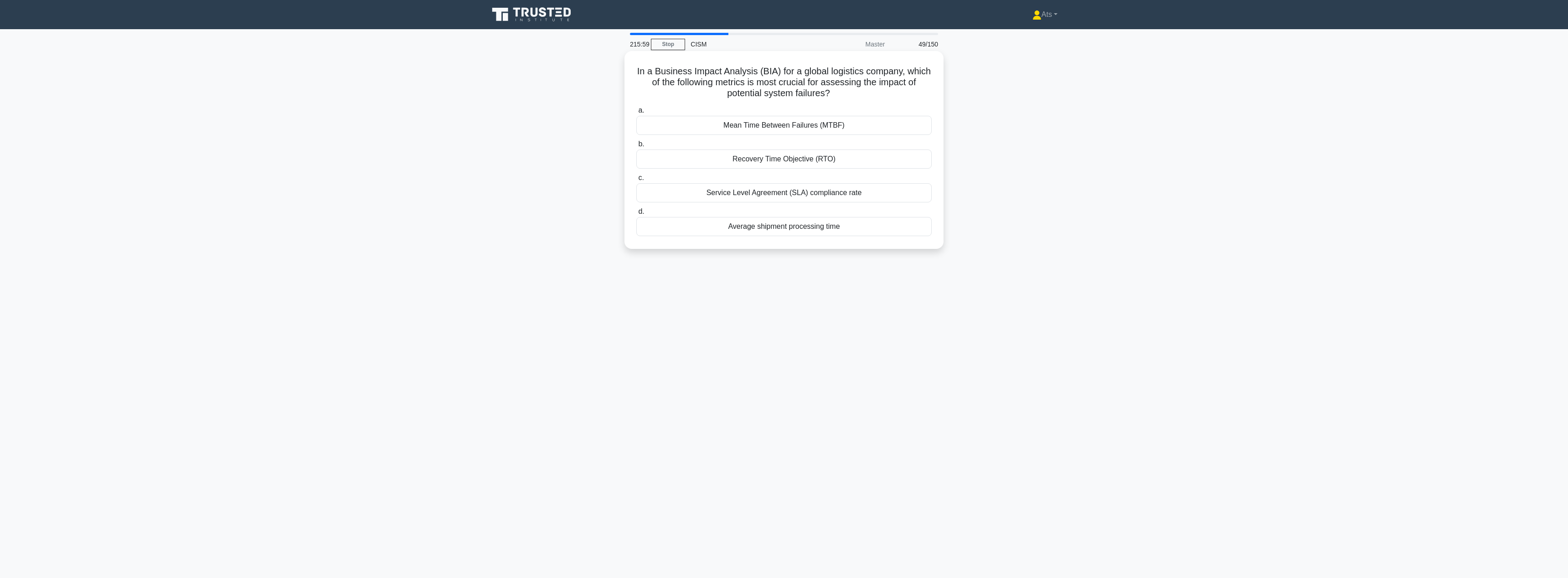
click at [637, 148] on input "b. Recovery Time Objective (RTO)" at bounding box center [637, 143] width 0 height 6
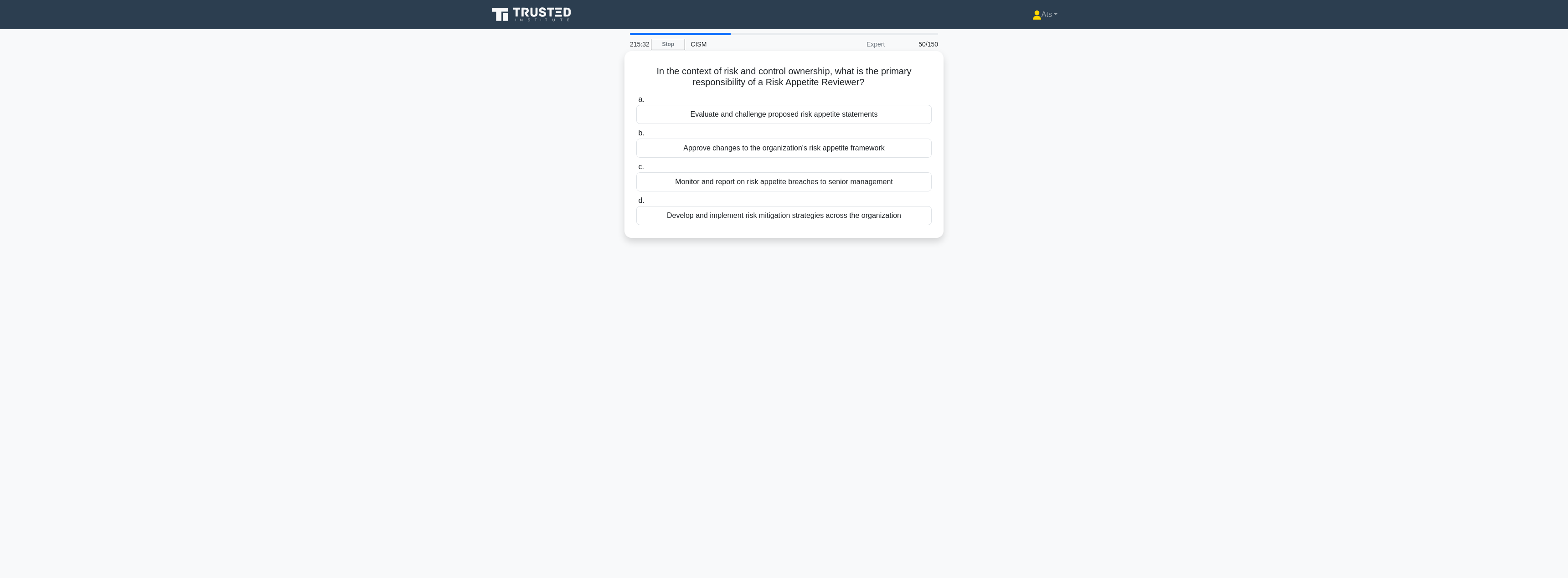
click at [909, 184] on div "Monitor and report on risk appetite breaches to senior management" at bounding box center [784, 181] width 295 height 19
click at [637, 170] on input "c. Monitor and report on risk appetite breaches to senior management" at bounding box center [637, 166] width 0 height 6
click at [909, 190] on div "Enforcing strict access controls based on job roles and responsibilities" at bounding box center [784, 181] width 295 height 19
click at [637, 170] on input "c. Enforcing strict access controls based on job roles and responsibilities" at bounding box center [637, 166] width 0 height 6
click at [836, 114] on div "Business process owners" at bounding box center [784, 114] width 295 height 19
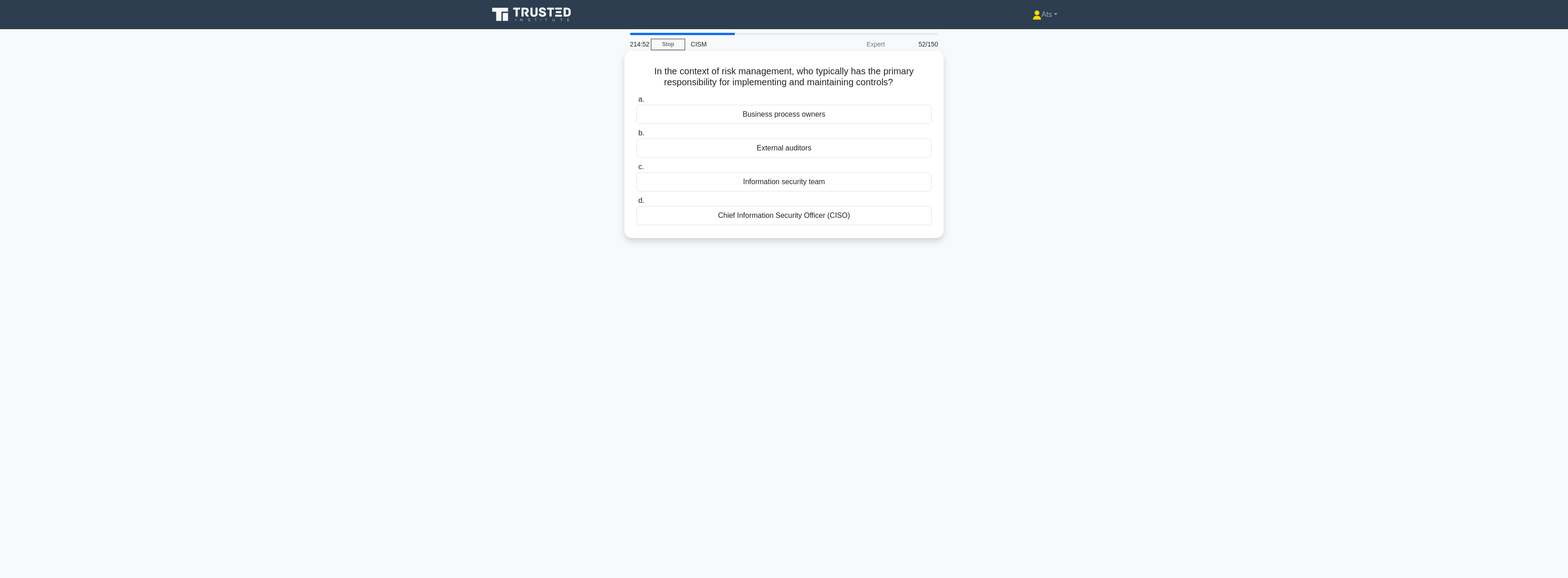
click at [637, 102] on input "a. Business process owners" at bounding box center [637, 99] width 0 height 6
click at [854, 183] on div "Tracking key performance indicators over time" at bounding box center [784, 181] width 295 height 19
click at [637, 170] on input "c. Tracking key performance indicators over time" at bounding box center [637, 166] width 0 height 6
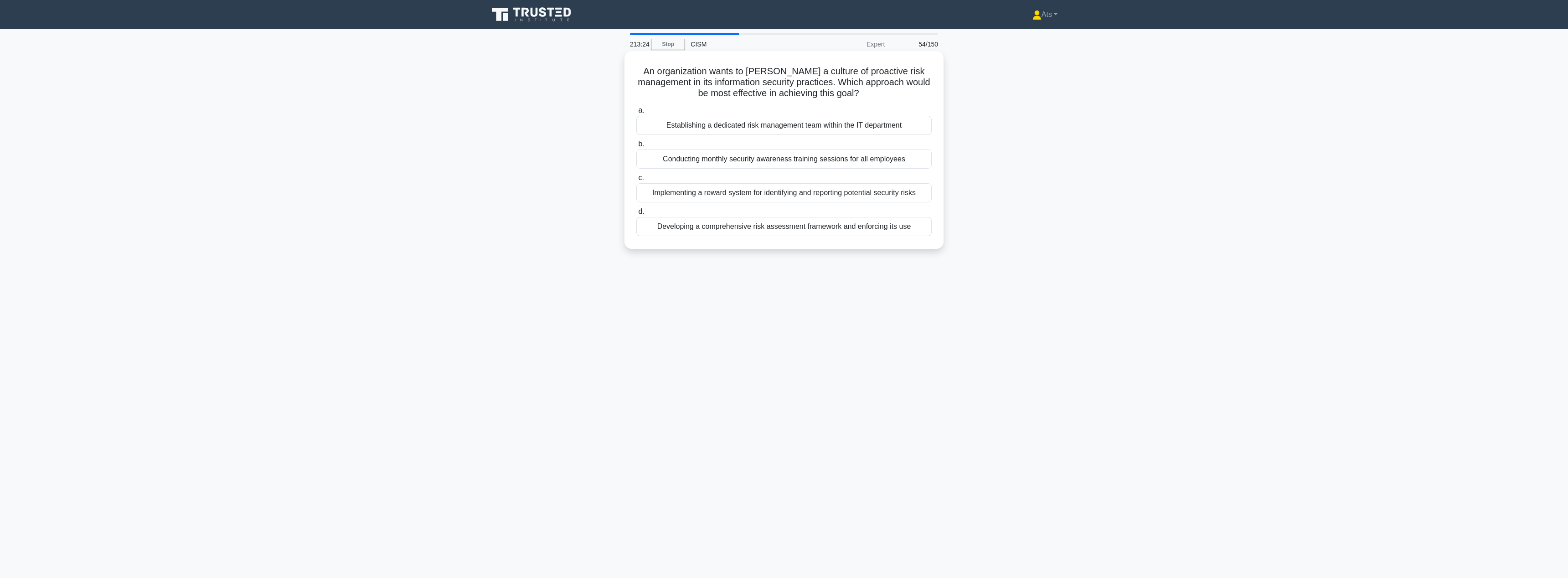
click at [829, 195] on div "Implementing a reward system for identifying and reporting potential security r…" at bounding box center [784, 193] width 295 height 19
click at [637, 181] on input "c. Implementing a reward system for identifying and reporting potential securit…" at bounding box center [637, 178] width 0 height 6
click at [803, 182] on div "Identify and close all vulnerabilities exploited by the attacker" at bounding box center [784, 181] width 295 height 19
click at [637, 170] on input "c. Identify and close all vulnerabilities exploited by the attacker" at bounding box center [637, 166] width 0 height 6
click at [867, 163] on div "Time required to restore full operational capacity" at bounding box center [784, 158] width 295 height 19
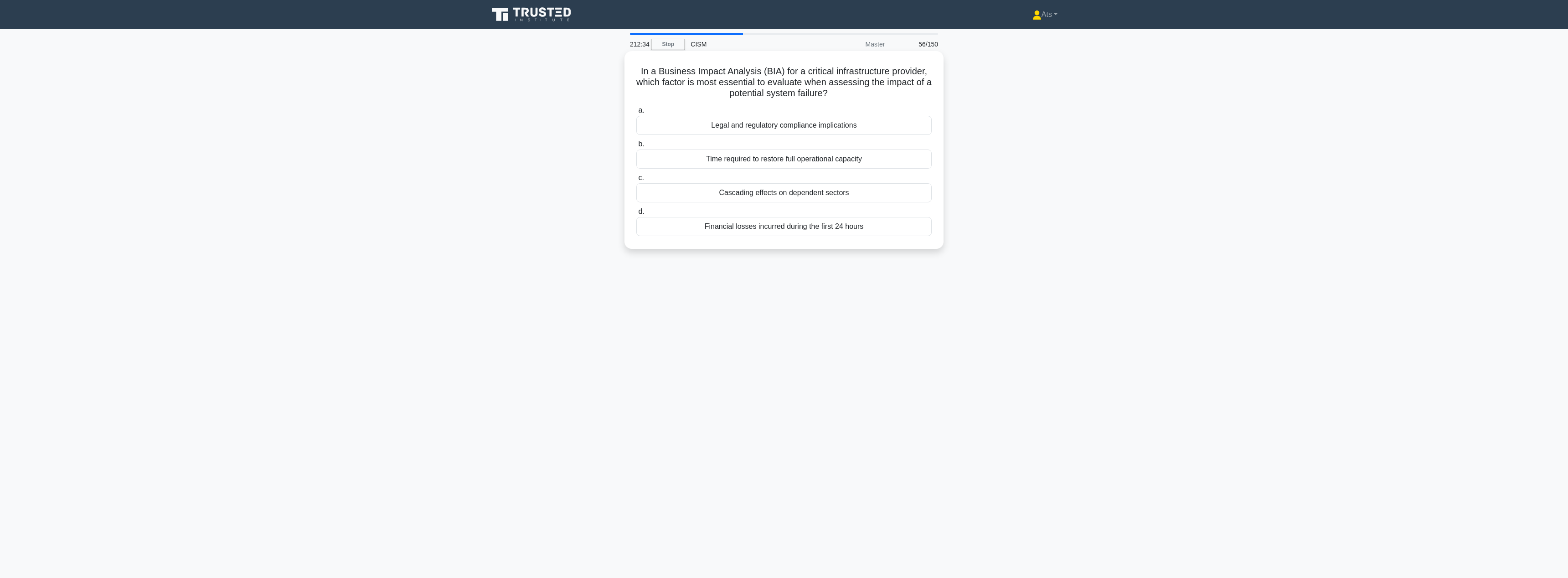
click at [637, 148] on input "b. Time required to restore full operational capacity" at bounding box center [637, 143] width 0 height 6
click at [804, 189] on div "SWOT analysis" at bounding box center [784, 193] width 295 height 19
click at [637, 181] on input "c. SWOT analysis" at bounding box center [637, 178] width 0 height 6
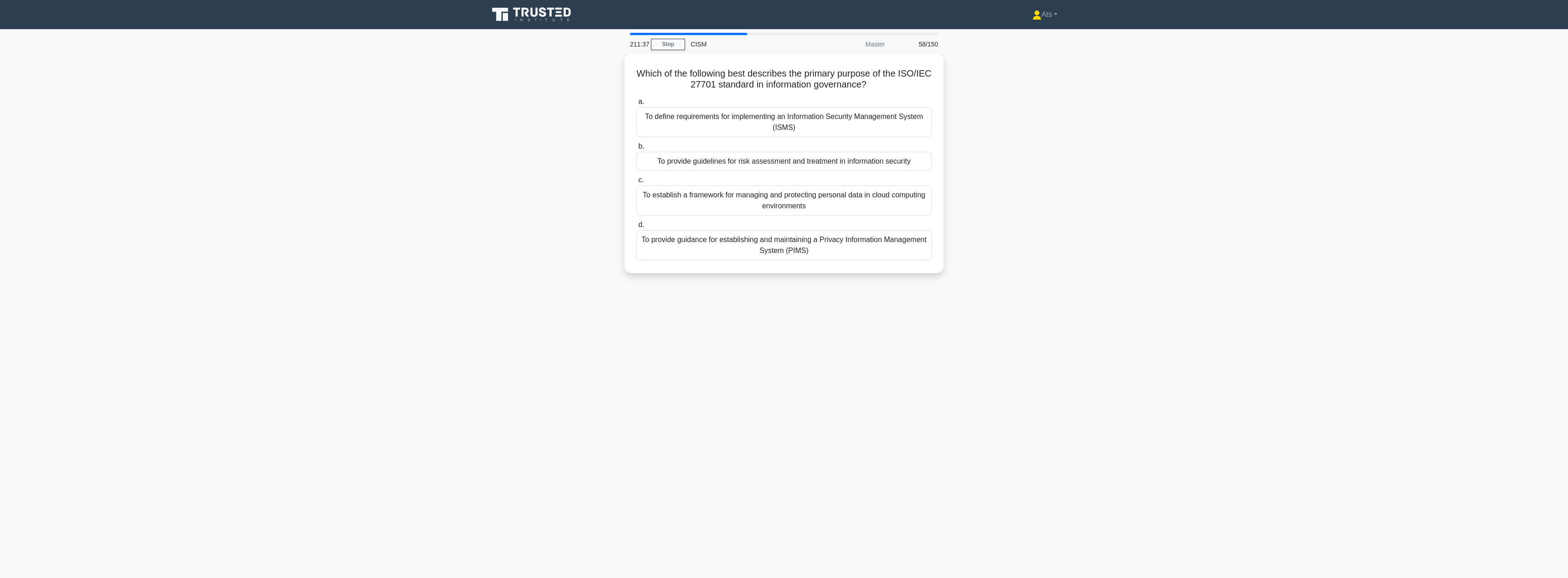
click at [1285, 157] on main "211:37 Stop CISM Master 58/150 Which of the following best describes the primar…" at bounding box center [784, 304] width 1568 height 549
drag, startPoint x: 1054, startPoint y: 311, endPoint x: 894, endPoint y: 303, distance: 160.2
click at [1052, 311] on div "211:27 Stop CISM Master 58/150 Which of the following best describes the primar…" at bounding box center [784, 261] width 601 height 456
click at [895, 245] on div "To provide guidance for establishing and maintaining a Privacy Information Mana…" at bounding box center [784, 243] width 295 height 30
click at [637, 225] on input "d. To provide guidance for establishing and maintaining a Privacy Information M…" at bounding box center [637, 222] width 0 height 6
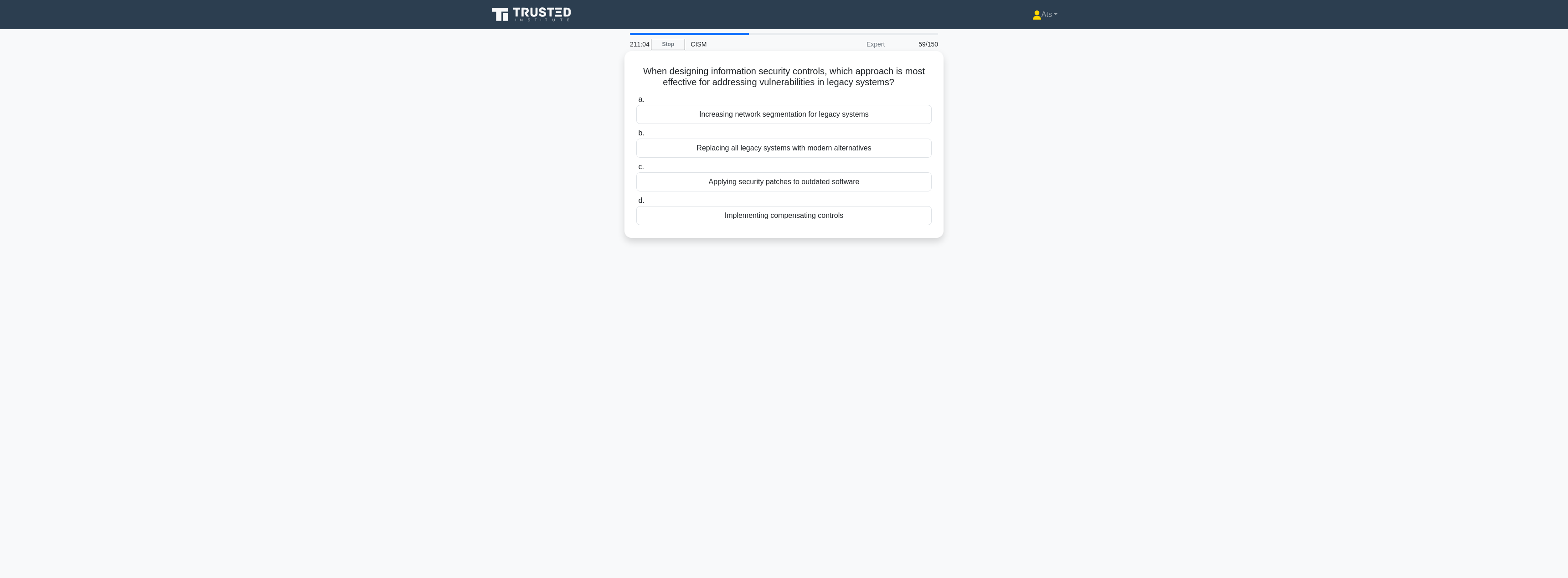
click at [795, 220] on div "Implementing compensating controls" at bounding box center [784, 215] width 295 height 19
click at [637, 204] on input "d. Implementing compensating controls" at bounding box center [637, 200] width 0 height 6
click at [854, 229] on div "ISO/IEC 27001" at bounding box center [784, 226] width 295 height 19
click at [637, 215] on input "d. ISO/IEC 27001" at bounding box center [637, 212] width 0 height 6
click at [821, 116] on div "Hierarchical model with top-down decision making and implementation" at bounding box center [784, 114] width 295 height 19
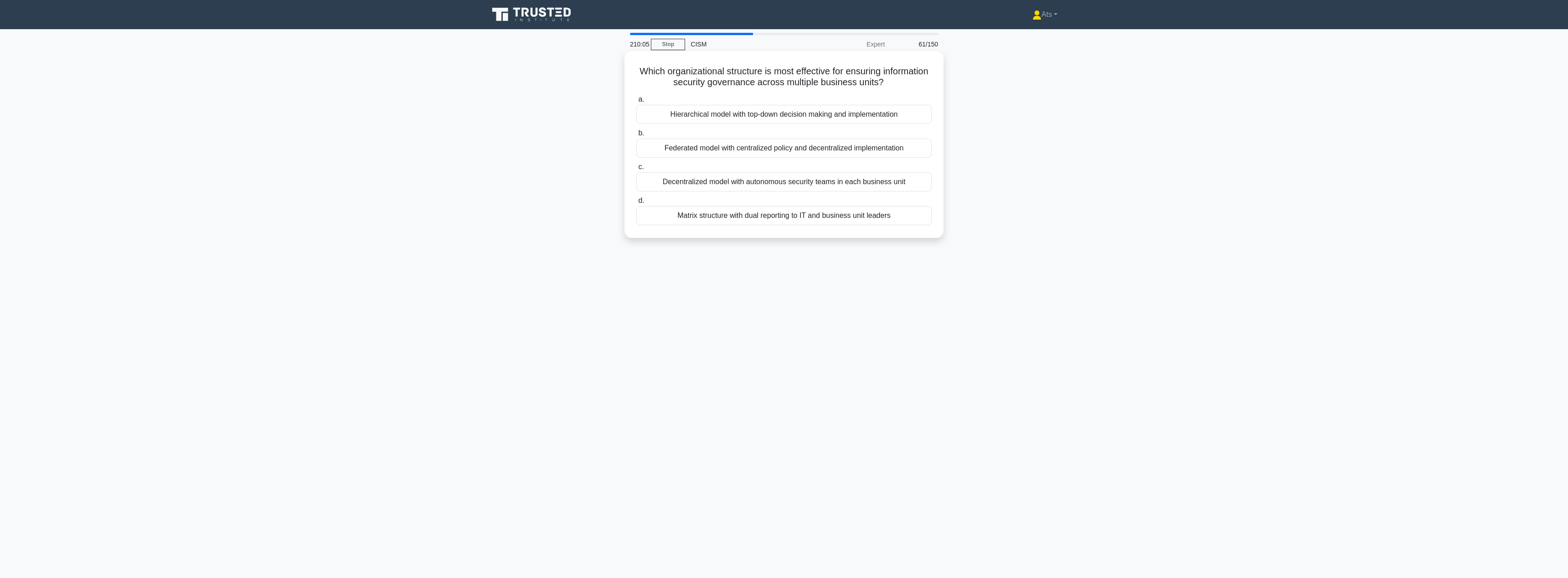
click at [637, 102] on input "a. Hierarchical model with top-down decision making and implementation" at bounding box center [637, 99] width 0 height 6
click at [900, 219] on div "Apply vendor-provided patches or implement temporary workarounds" at bounding box center [784, 215] width 295 height 19
click at [637, 204] on input "d. Apply vendor-provided patches or implement temporary workarounds" at bounding box center [637, 200] width 0 height 6
click at [743, 127] on div "Mapping review outcomes to specific risk categories and updating risk scores" at bounding box center [784, 125] width 295 height 19
click at [637, 114] on input "a. Mapping review outcomes to specific risk categories and updating risk scores" at bounding box center [637, 110] width 0 height 6
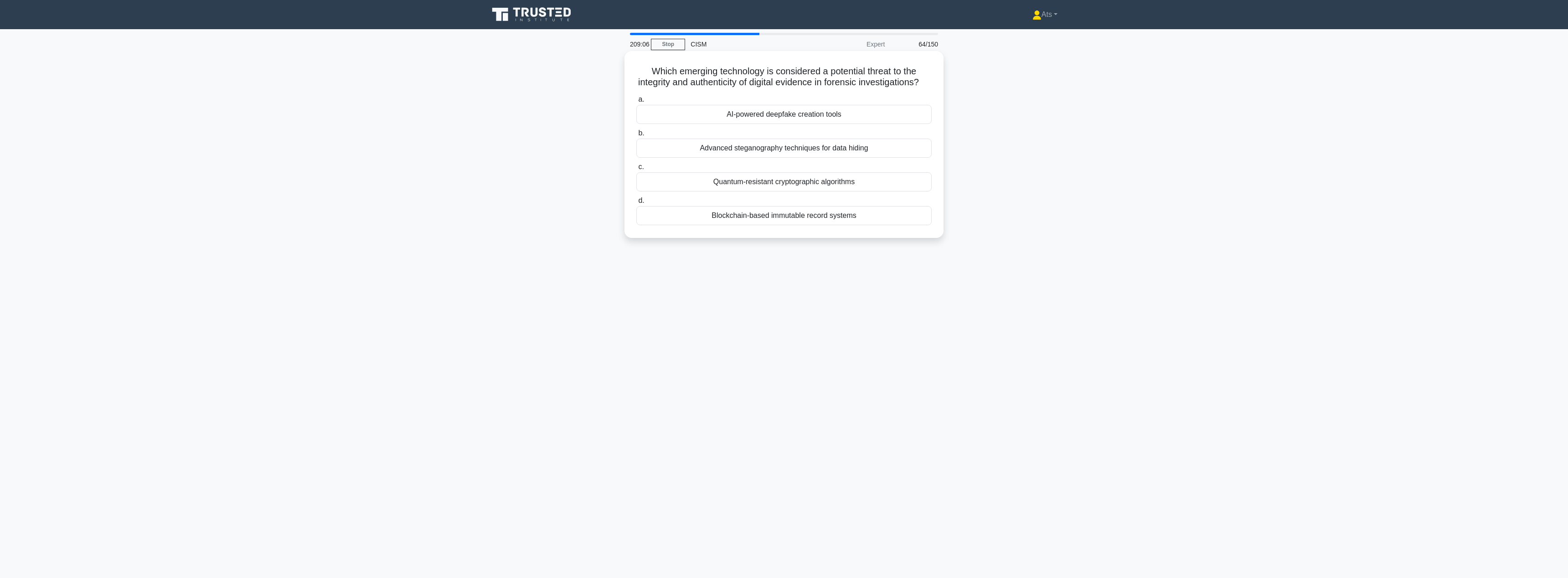
click at [823, 115] on div "AI-powered deepfake creation tools" at bounding box center [784, 114] width 295 height 19
click at [637, 102] on input "a. AI-powered deepfake creation tools" at bounding box center [637, 99] width 0 height 6
click at [860, 110] on div "Applying the '5 Whys' technique" at bounding box center [784, 114] width 295 height 19
click at [637, 102] on input "a. Applying the '5 Whys' technique" at bounding box center [637, 99] width 0 height 6
click at [838, 191] on div "Counting the number of prevented security incidents annually" at bounding box center [784, 193] width 295 height 19
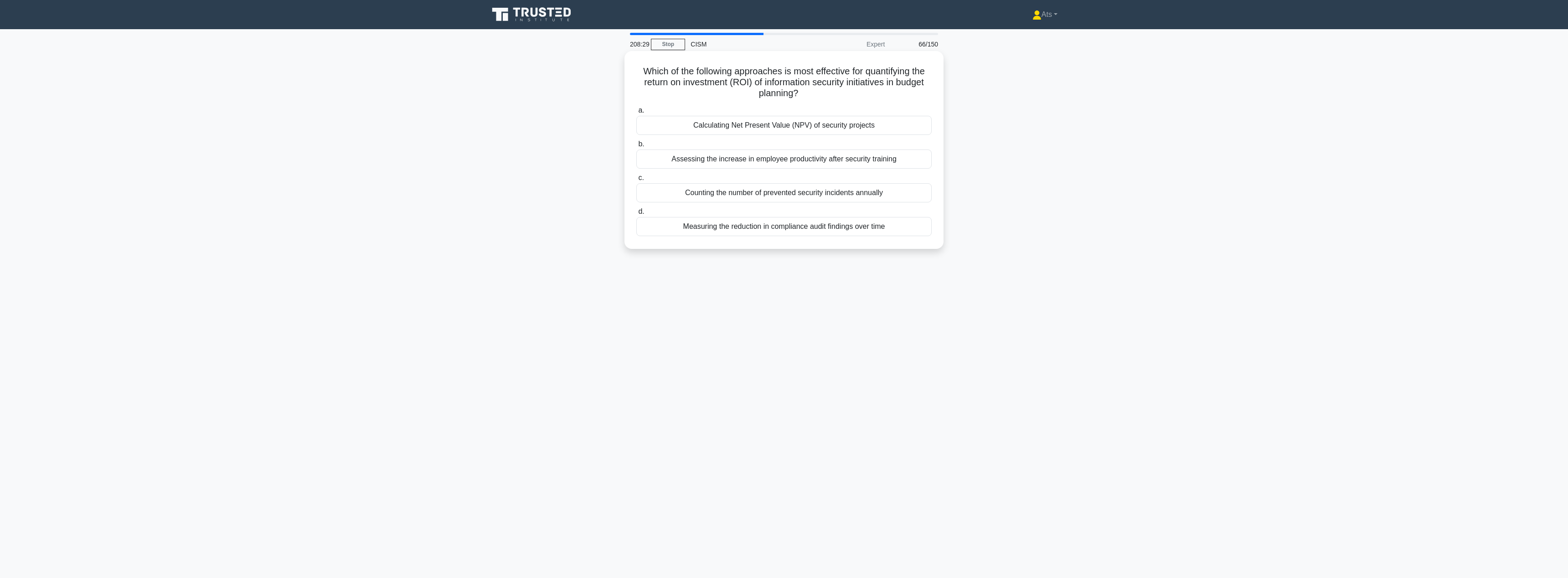
click at [637, 181] on input "c. Counting the number of prevented security incidents annually" at bounding box center [637, 178] width 0 height 6
click at [814, 114] on div "Sandbox environment" at bounding box center [784, 114] width 295 height 19
click at [637, 102] on input "a. Sandbox environment" at bounding box center [637, 99] width 0 height 6
click at [857, 212] on div "Integrating security reminders into common work processes" at bounding box center [784, 215] width 295 height 19
click at [637, 204] on input "d. Integrating security reminders into common work processes" at bounding box center [637, 200] width 0 height 6
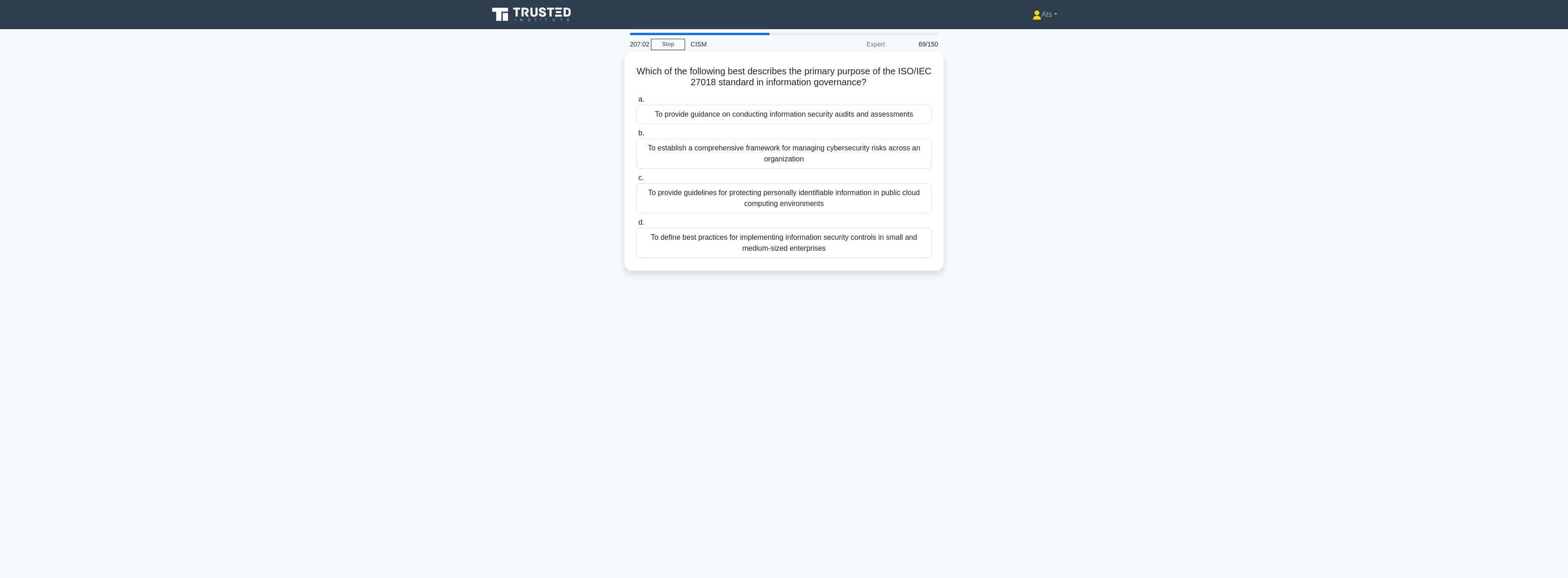
click at [905, 201] on div "To provide guidelines for protecting personally identifiable information in pub…" at bounding box center [784, 198] width 295 height 30
click at [637, 181] on input "c. To provide guidelines for protecting personally identifiable information in …" at bounding box center [637, 178] width 0 height 6
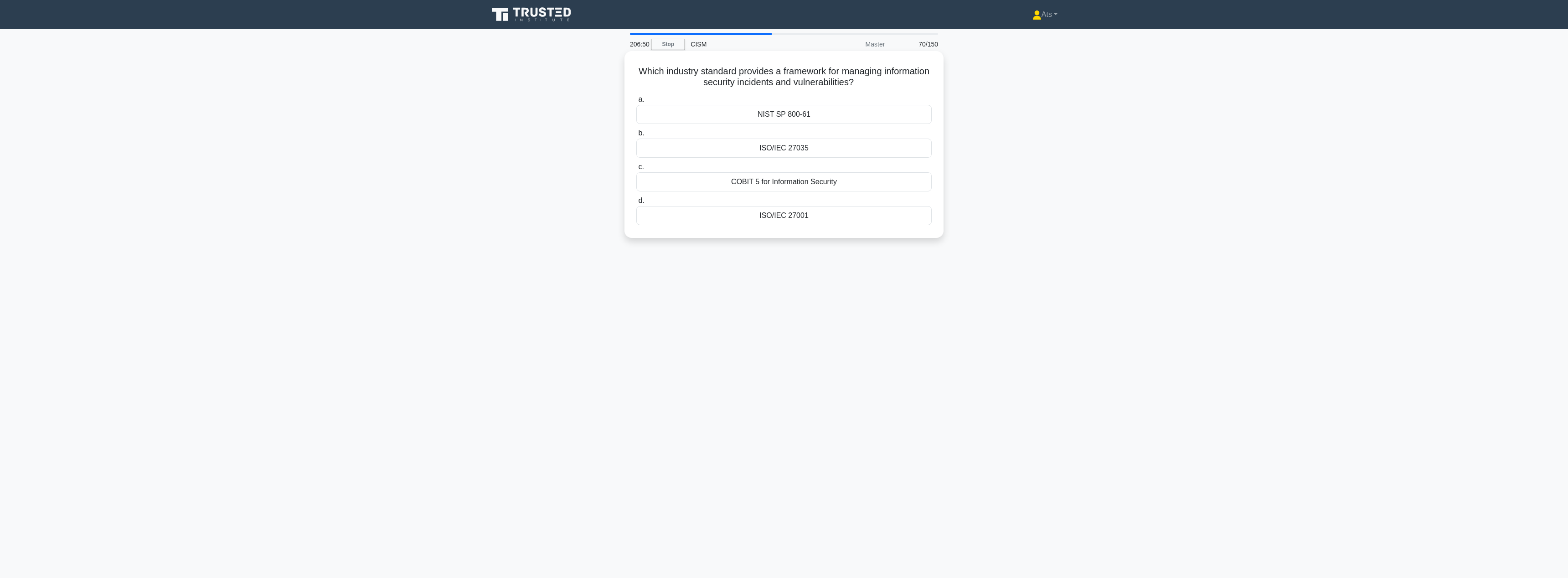
click at [823, 148] on div "ISO/IEC 27035" at bounding box center [784, 148] width 295 height 19
click at [637, 136] on input "b. ISO/IEC 27035" at bounding box center [637, 133] width 0 height 6
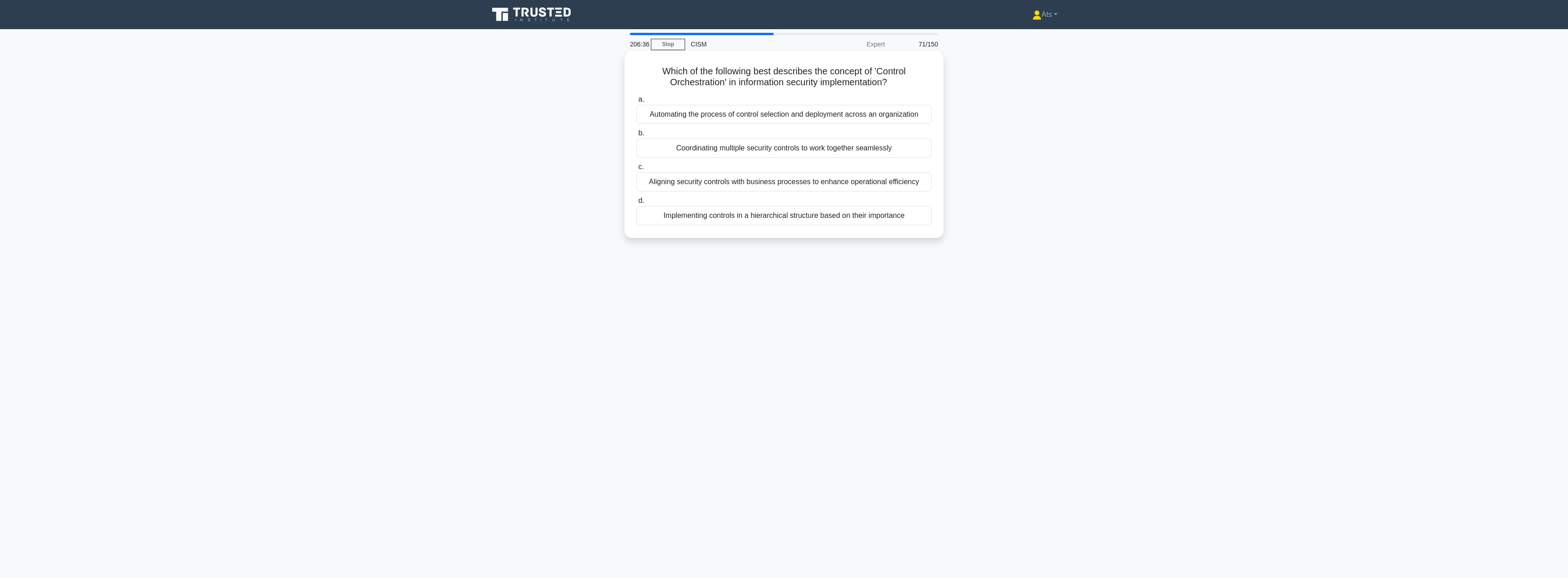
click at [854, 188] on div "Aligning security controls with business processes to enhance operational effic…" at bounding box center [784, 181] width 295 height 19
click at [637, 170] on input "c. Aligning security controls with business processes to enhance operational ef…" at bounding box center [637, 166] width 0 height 6
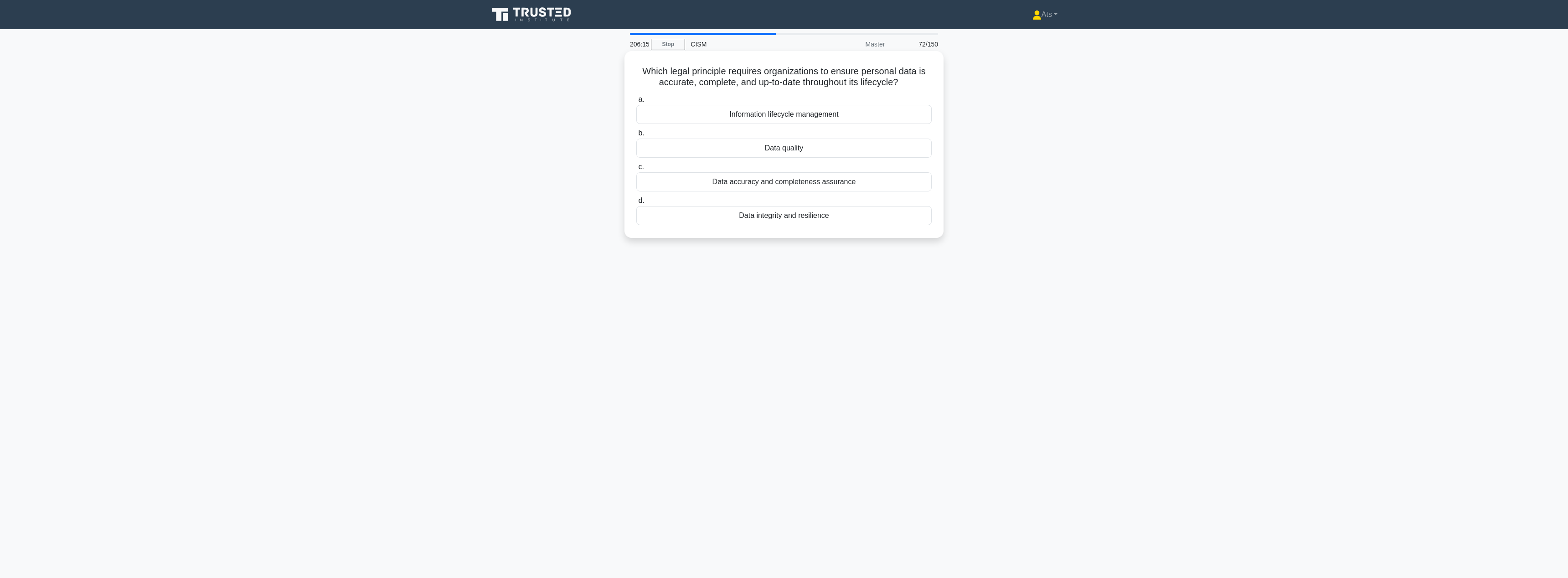
click at [834, 217] on div "Data integrity and resilience" at bounding box center [784, 215] width 295 height 19
click at [637, 204] on input "d. Data integrity and resilience" at bounding box center [637, 200] width 0 height 6
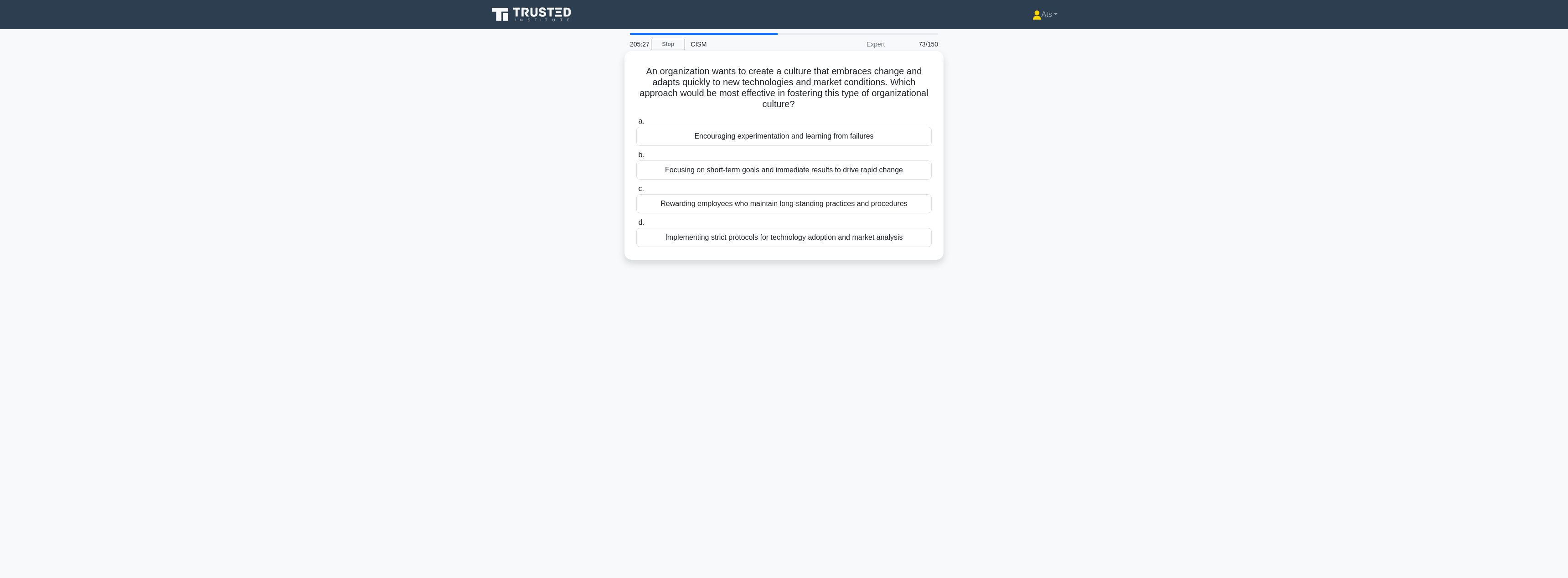
click at [878, 138] on div "Encouraging experimentation and learning from failures" at bounding box center [784, 136] width 295 height 19
click at [637, 125] on input "a. Encouraging experimentation and learning from failures" at bounding box center [637, 121] width 0 height 6
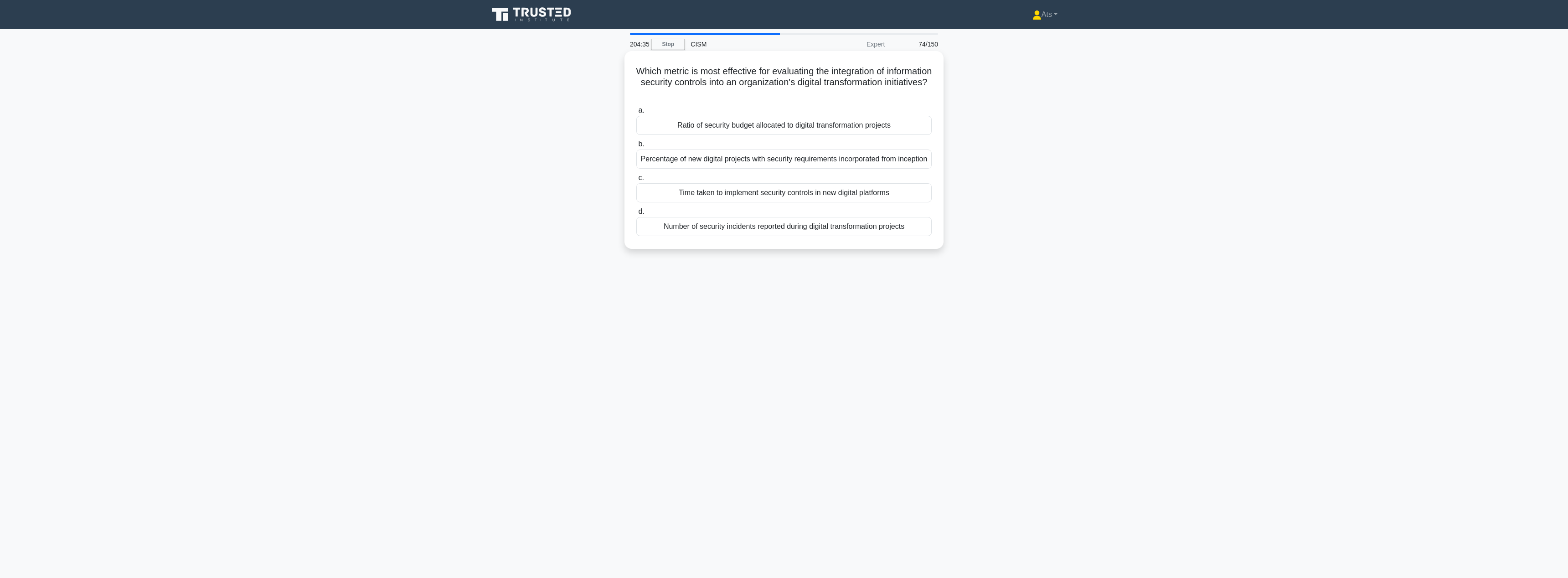
click at [854, 203] on div "Time taken to implement security controls in new digital platforms" at bounding box center [784, 193] width 295 height 19
click at [637, 181] on input "c. Time taken to implement security controls in new digital platforms" at bounding box center [637, 178] width 0 height 6
click at [906, 225] on div "Adversarial testing and model evaluation" at bounding box center [784, 226] width 295 height 19
click at [637, 215] on input "d. Adversarial testing and model evaluation" at bounding box center [637, 212] width 0 height 6
click at [894, 196] on div "Vendor risk assessment questionnaires combined with on-site audits" at bounding box center [784, 193] width 295 height 19
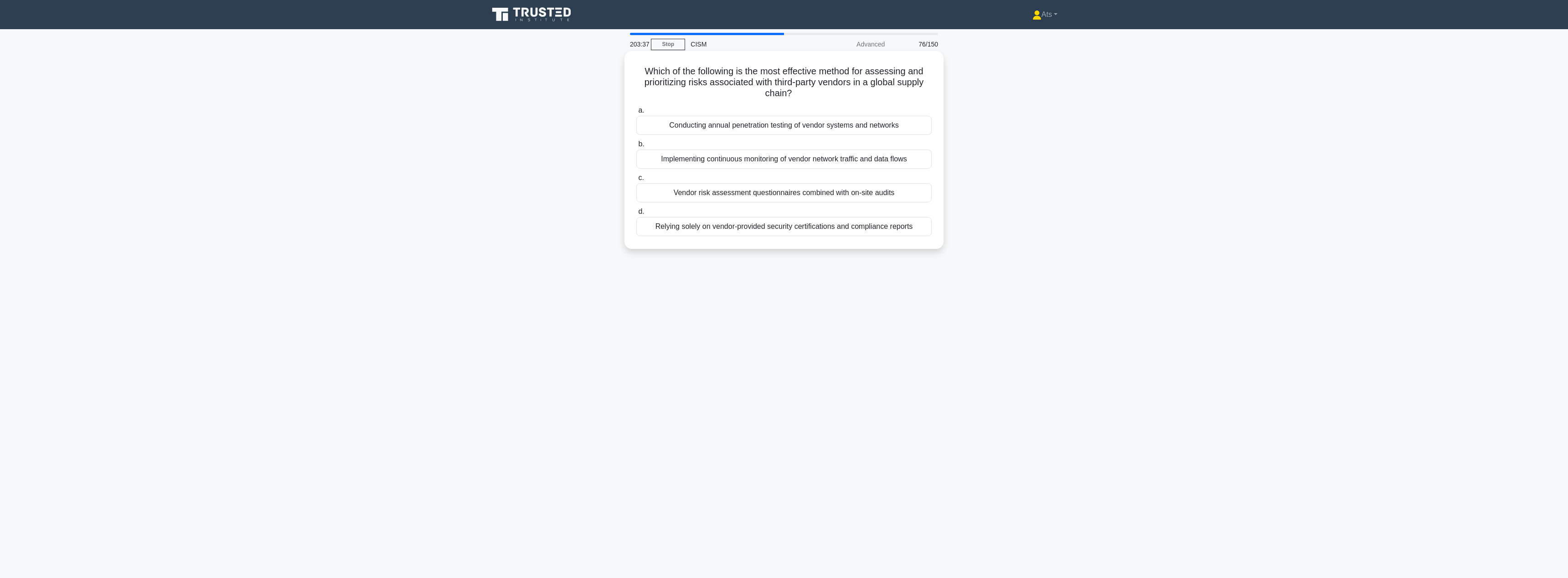
click at [637, 181] on input "c. Vendor risk assessment questionnaires combined with on-site audits" at bounding box center [637, 178] width 0 height 6
click at [838, 177] on div "Implementing post-quantum cryptographic algorithms" at bounding box center [784, 181] width 295 height 19
click at [637, 170] on input "c. Implementing post-quantum cryptographic algorithms" at bounding box center [637, 166] width 0 height 6
click at [810, 162] on div "Purpose specification" at bounding box center [784, 158] width 295 height 19
click at [637, 148] on input "b. Purpose specification" at bounding box center [637, 143] width 0 height 6
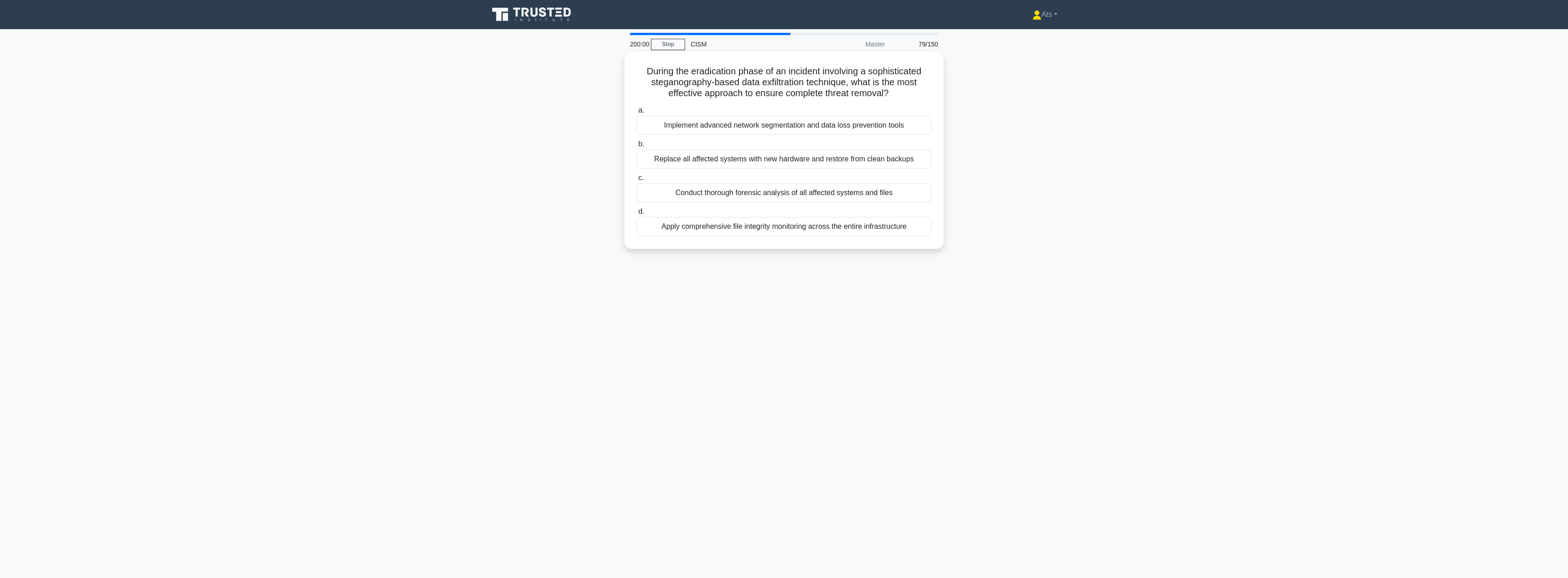
click at [891, 164] on div "Replace all affected systems with new hardware and restore from clean backups" at bounding box center [784, 158] width 295 height 19
click at [637, 148] on input "b. Replace all affected systems with new hardware and restore from clean backups" at bounding box center [637, 143] width 0 height 6
click at [807, 128] on div "Information Security Auditor" at bounding box center [784, 125] width 295 height 19
click at [637, 114] on input "a. Information Security Auditor" at bounding box center [637, 110] width 0 height 6
click at [807, 152] on div "Implement air-gapping and physical isolation" at bounding box center [784, 148] width 295 height 19
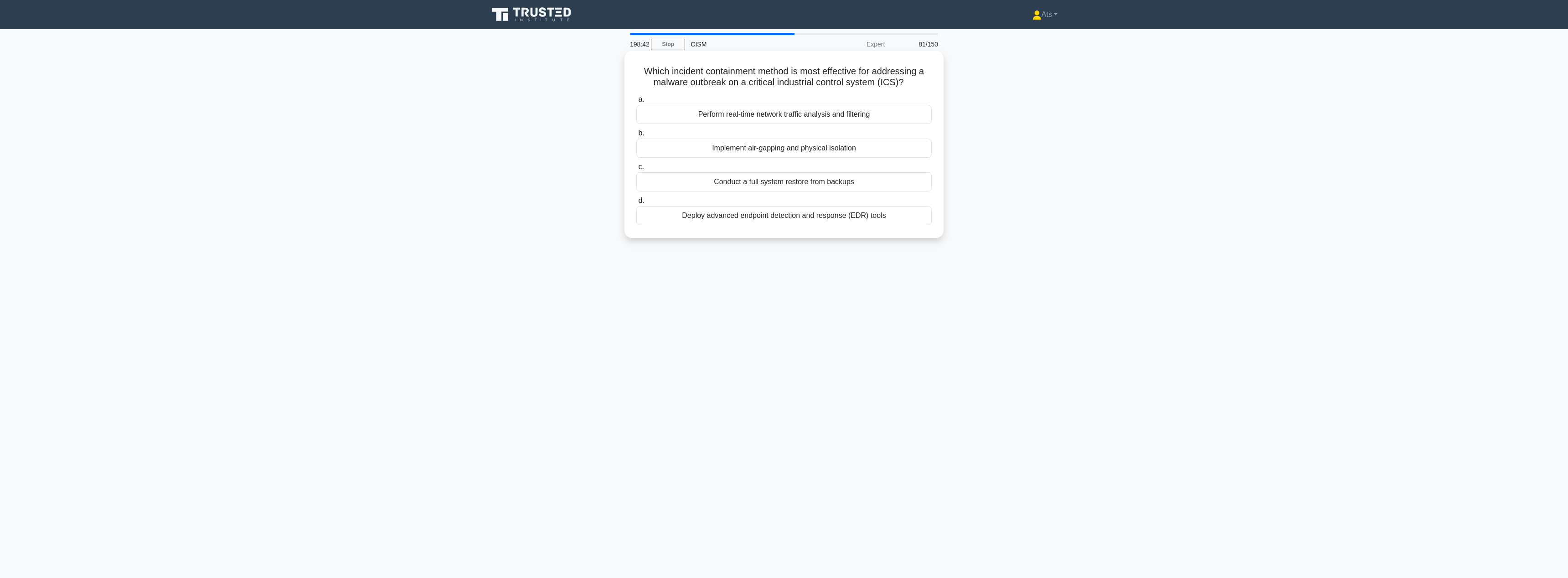
click at [637, 136] on input "b. Implement air-gapping and physical isolation" at bounding box center [637, 133] width 0 height 6
click at [834, 112] on div "Provides guidelines for information security controls applicable to cloud servi…" at bounding box center [784, 114] width 295 height 19
click at [637, 102] on input "a. Provides guidelines for information security controls applicable to cloud se…" at bounding box center [637, 99] width 0 height 6
click at [809, 217] on div "Implement regular scenario-based training exercises" at bounding box center [784, 226] width 295 height 19
click at [637, 215] on input "d. Implement regular scenario-based training exercises" at bounding box center [637, 212] width 0 height 6
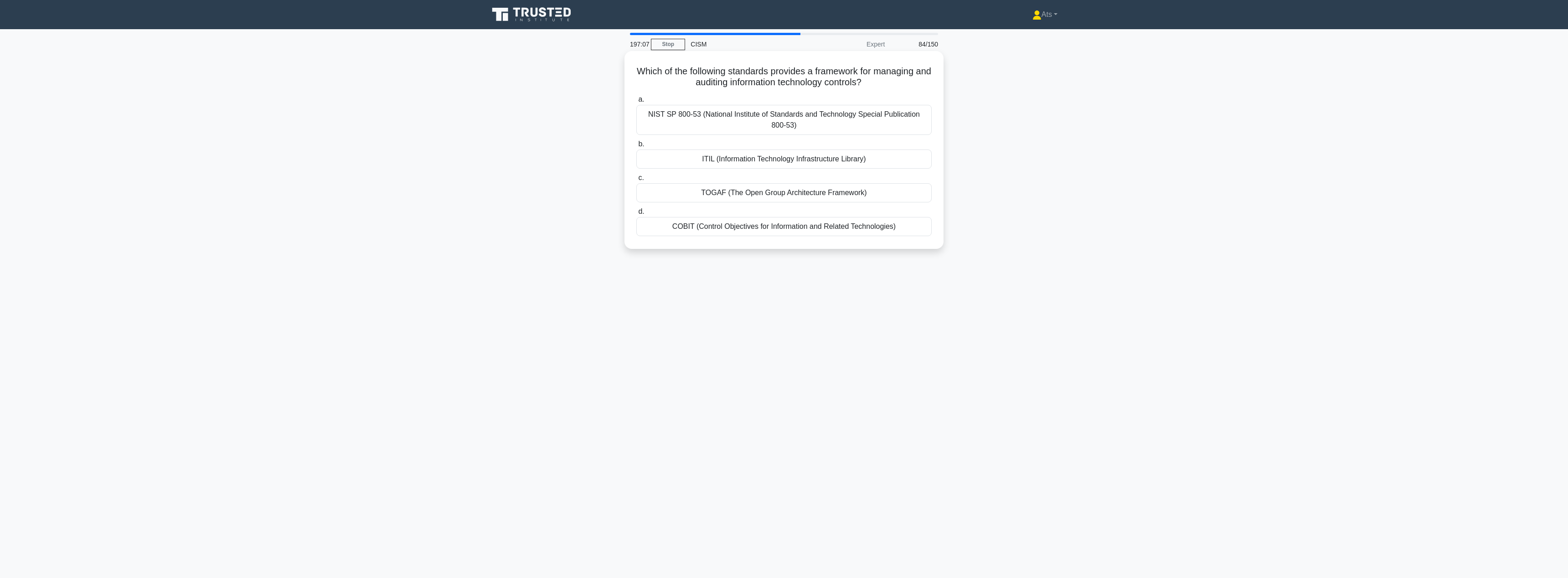
click at [781, 193] on div "TOGAF (The Open Group Architecture Framework)" at bounding box center [784, 193] width 295 height 19
click at [637, 181] on input "c. TOGAF (The Open Group Architecture Framework)" at bounding box center [637, 178] width 0 height 6
click at [822, 116] on div "Determines the physical location of affected assets" at bounding box center [784, 114] width 295 height 19
click at [637, 102] on input "a. Determines the physical location of affected assets" at bounding box center [637, 99] width 0 height 6
click at [762, 161] on div "Conduct joint risk assessments with key suppliers" at bounding box center [784, 158] width 295 height 19
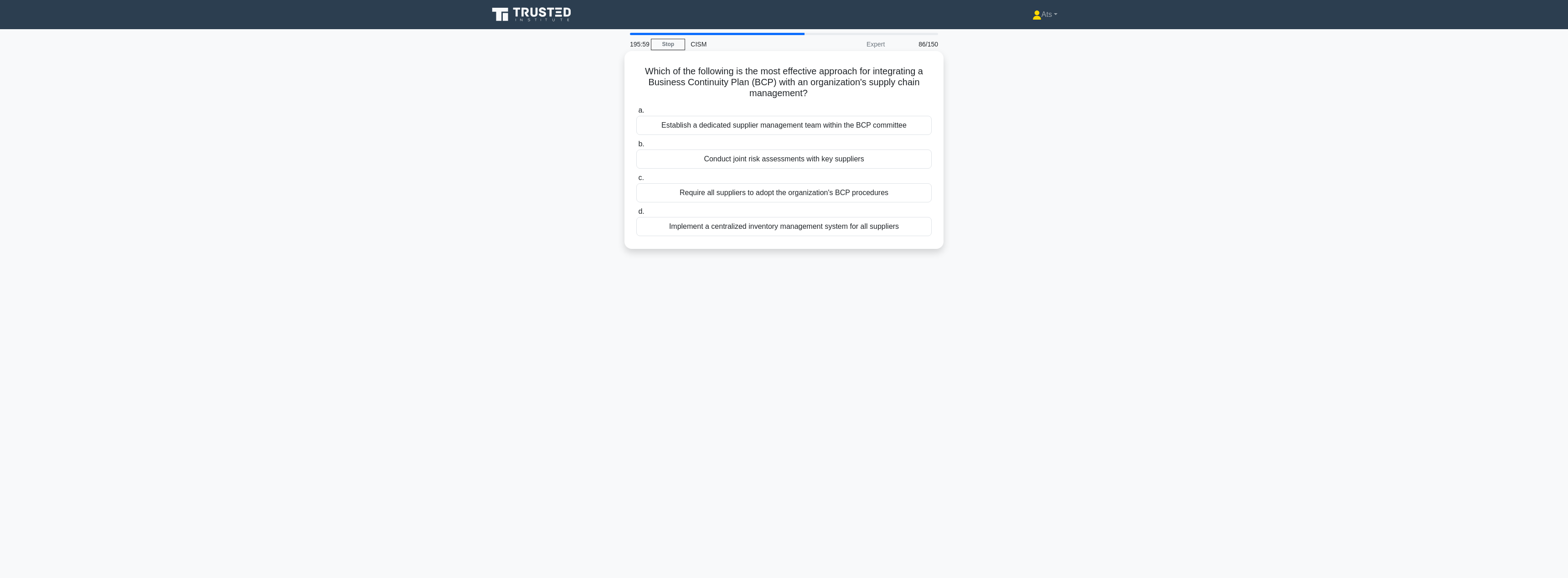
click at [637, 148] on input "b. Conduct joint risk assessments with key suppliers" at bounding box center [637, 143] width 0 height 6
click at [743, 184] on div "Frequency of data classification policy reviews" at bounding box center [784, 181] width 295 height 19
click at [637, 170] on input "c. Frequency of data classification policy reviews" at bounding box center [637, 166] width 0 height 6
click at [852, 231] on div "Monitoring the frequency of security policy violations" at bounding box center [784, 226] width 295 height 19
click at [637, 215] on input "d. Monitoring the frequency of security policy violations" at bounding box center [637, 212] width 0 height 6
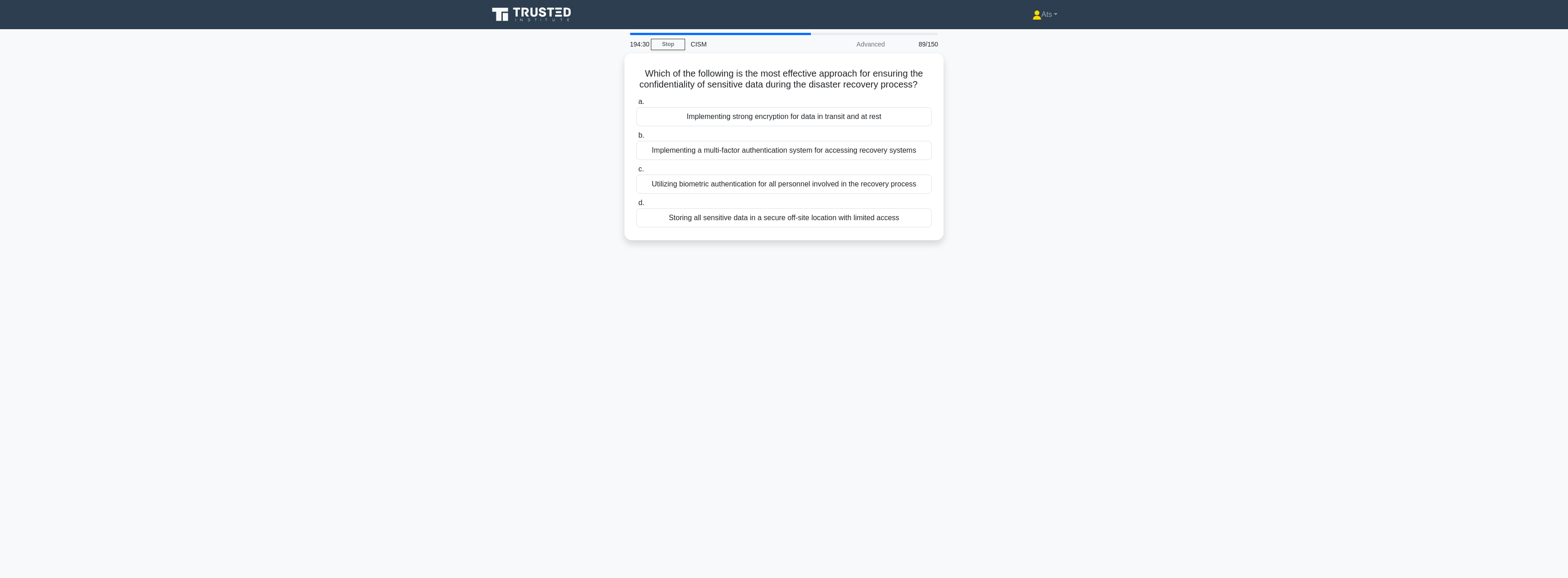
drag, startPoint x: 910, startPoint y: 532, endPoint x: 914, endPoint y: 538, distance: 7.2
click at [913, 536] on main "194:30 Stop CISM Advanced 89/150 Which of the following is the most effective a…" at bounding box center [784, 304] width 1568 height 549
click at [911, 217] on div "Storing all sensitive data in a secure off-site location with limited access" at bounding box center [784, 215] width 295 height 19
click at [637, 204] on input "d. Storing all sensitive data in a secure off-site location with limited access" at bounding box center [637, 200] width 0 height 6
click at [904, 166] on div "Implementing an automated classification system based on predefined rules and a…" at bounding box center [784, 164] width 295 height 30
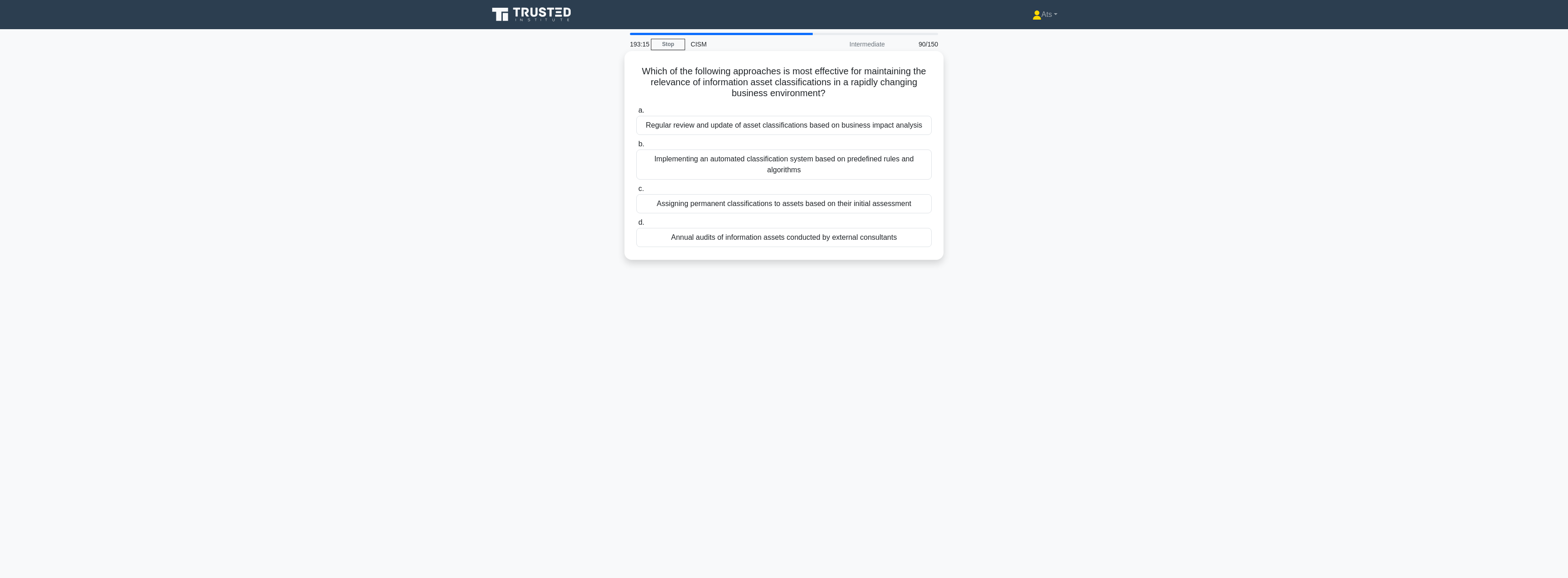
click at [637, 148] on input "b. Implementing an automated classification system based on predefined rules an…" at bounding box center [637, 143] width 0 height 6
click at [820, 119] on div "Isolate affected systems and block all outbound traffic from the network" at bounding box center [784, 114] width 295 height 19
click at [637, 102] on input "a. Isolate affected systems and block all outbound traffic from the network" at bounding box center [637, 99] width 0 height 6
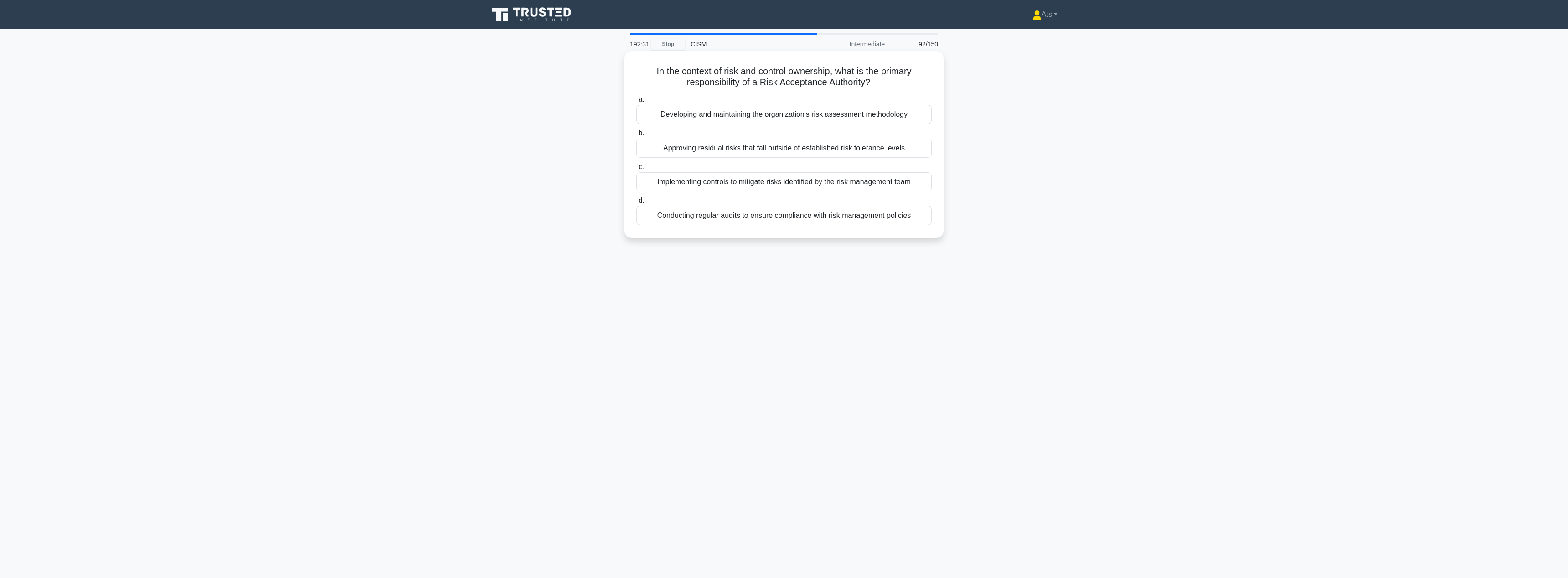
click at [834, 146] on div "Approving residual risks that fall outside of established risk tolerance levels" at bounding box center [784, 148] width 295 height 19
click at [637, 136] on input "b. Approving residual risks that fall outside of established risk tolerance lev…" at bounding box center [637, 133] width 0 height 6
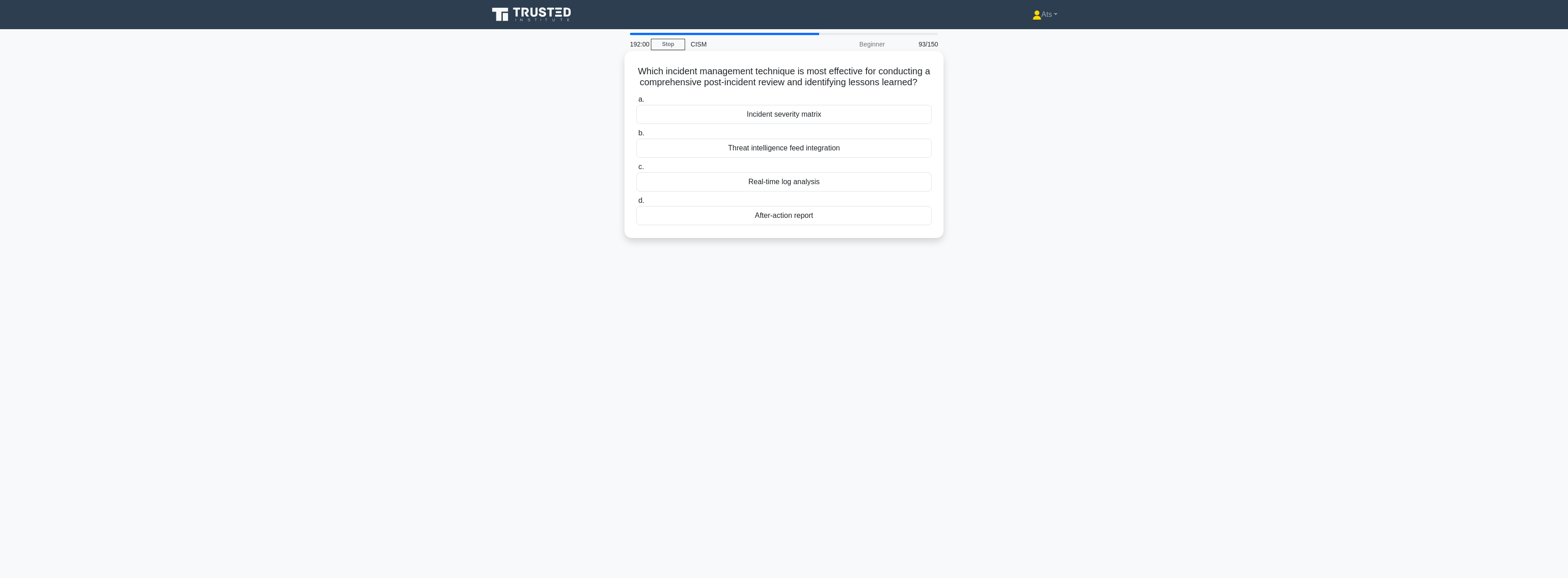
click at [813, 220] on div "After-action report" at bounding box center [784, 215] width 295 height 19
click at [637, 204] on input "d. After-action report" at bounding box center [637, 200] width 0 height 6
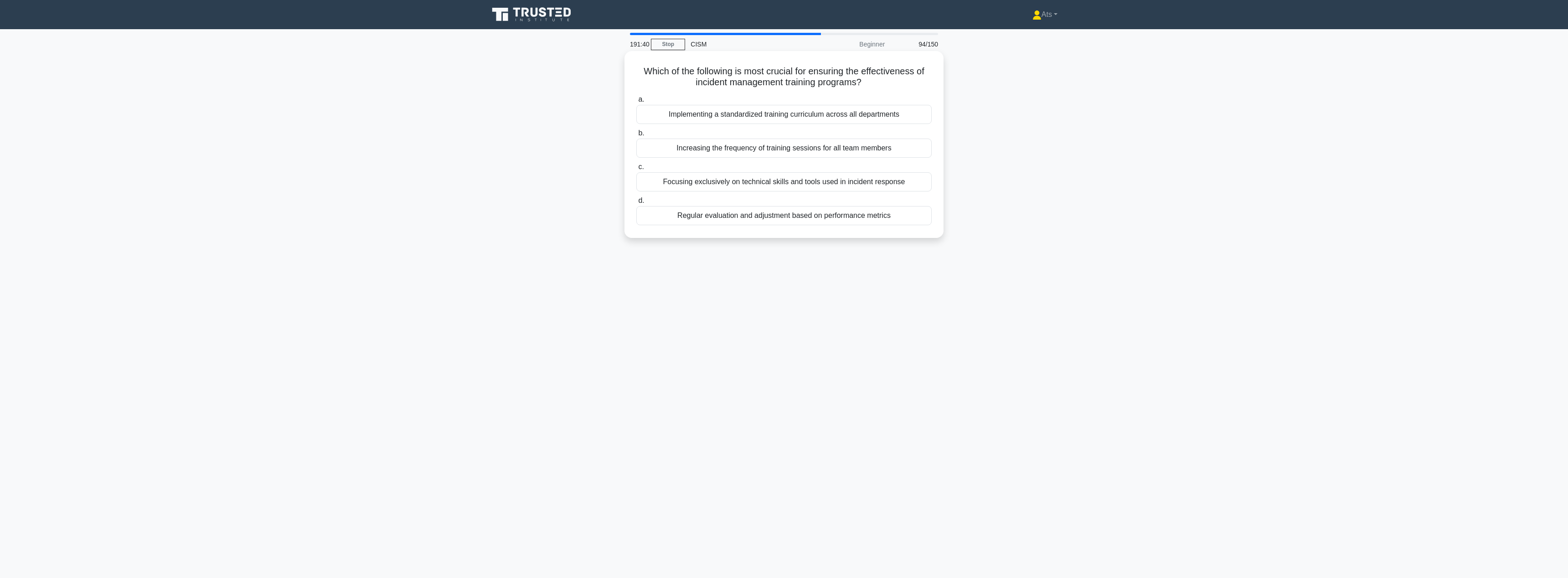
click at [880, 214] on div "Regular evaluation and adjustment based on performance metrics" at bounding box center [784, 215] width 295 height 19
click at [637, 204] on input "d. Regular evaluation and adjustment based on performance metrics" at bounding box center [637, 200] width 0 height 6
click at [832, 130] on div "Implementing automated classification tools integrated with CI/CD pipelines" at bounding box center [784, 125] width 295 height 19
click at [637, 114] on input "a. Implementing automated classification tools integrated with CI/CD pipelines" at bounding box center [637, 110] width 0 height 6
click at [857, 225] on div "Providing role-based scenarios that simulate real-world remote work challenges" at bounding box center [784, 215] width 295 height 19
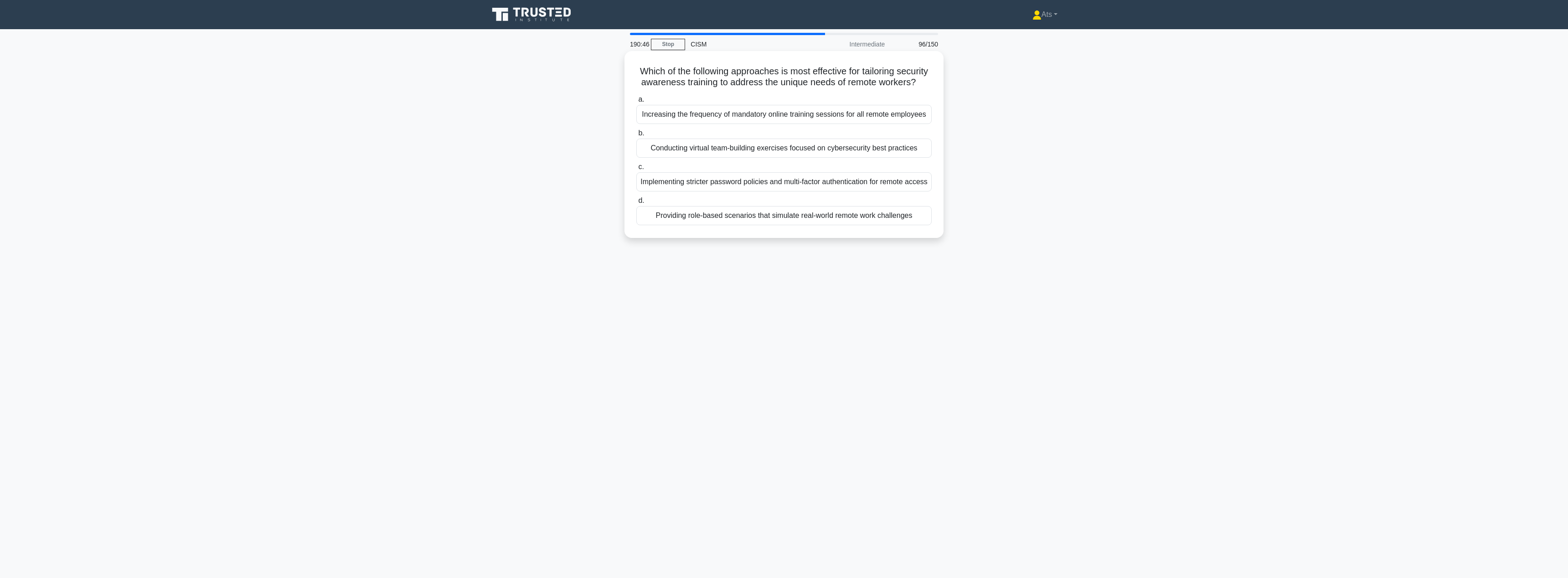
click at [637, 204] on input "d. Providing role-based scenarios that simulate real-world remote work challeng…" at bounding box center [637, 200] width 0 height 6
click at [861, 153] on div "Implementing safeguards to protect electronic health information" at bounding box center [784, 148] width 295 height 19
click at [637, 136] on input "b. Implementing safeguards to protect electronic health information" at bounding box center [637, 133] width 0 height 6
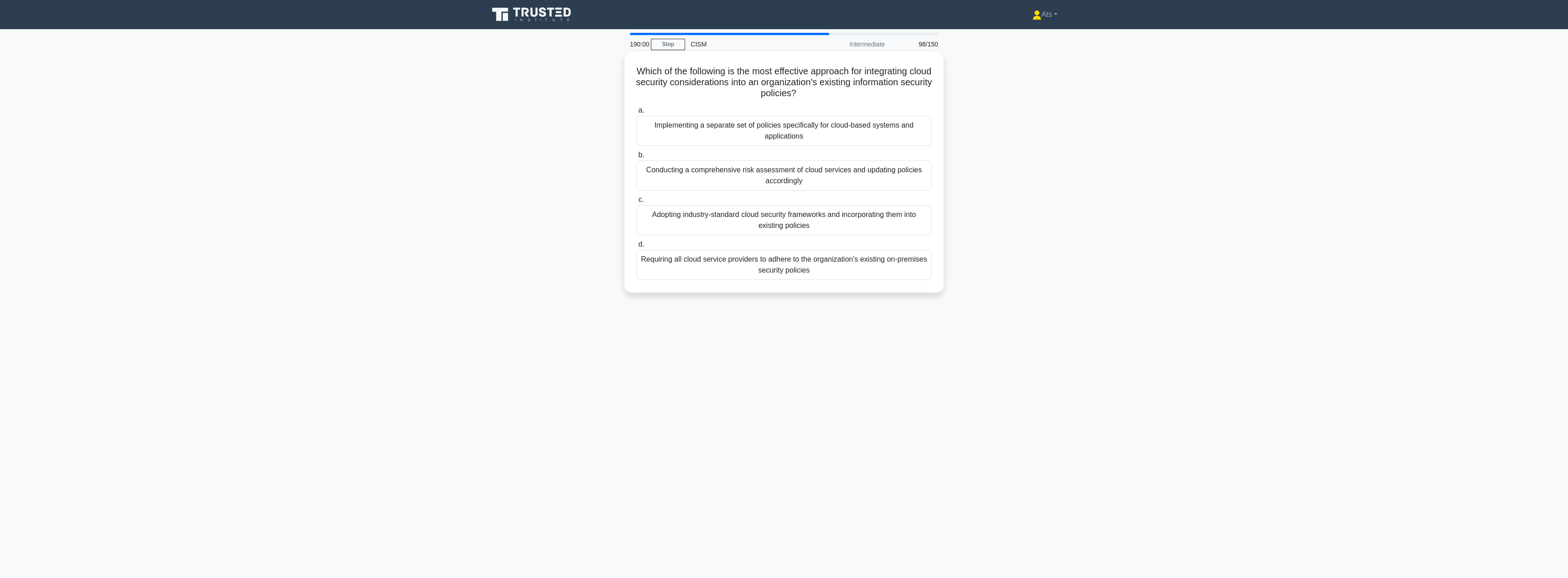
click at [846, 227] on div "Adopting industry-standard cloud security frameworks and incorporating them int…" at bounding box center [784, 220] width 295 height 30
click at [637, 203] on input "c. Adopting industry-standard cloud security frameworks and incorporating them …" at bounding box center [637, 199] width 0 height 6
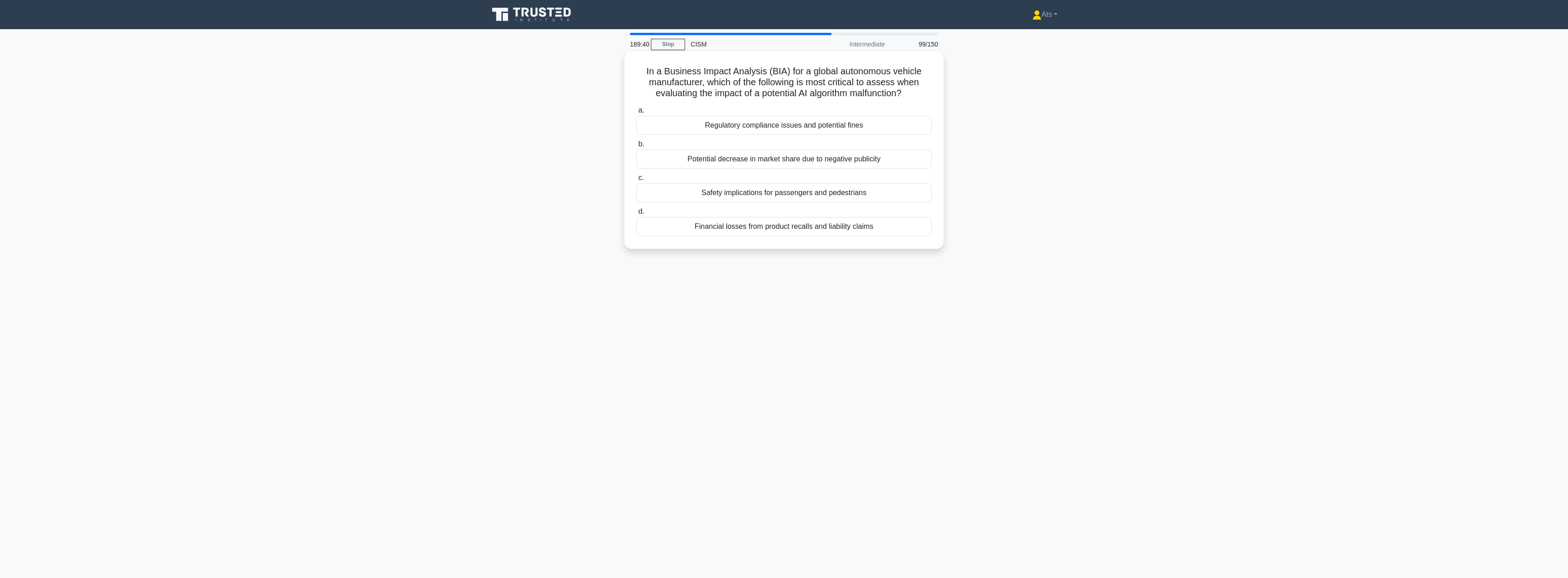
click at [884, 194] on div "Safety implications for passengers and pedestrians" at bounding box center [784, 193] width 295 height 19
click at [637, 181] on input "c. Safety implications for passengers and pedestrians" at bounding box center [637, 178] width 0 height 6
click at [846, 114] on div "Identifying underlying factors contributing to risk events" at bounding box center [784, 114] width 295 height 19
click at [637, 102] on input "a. Identifying underlying factors contributing to risk events" at bounding box center [637, 99] width 0 height 6
click at [879, 120] on div "Implementing a dynamic compliance framework with regular updates" at bounding box center [784, 114] width 295 height 19
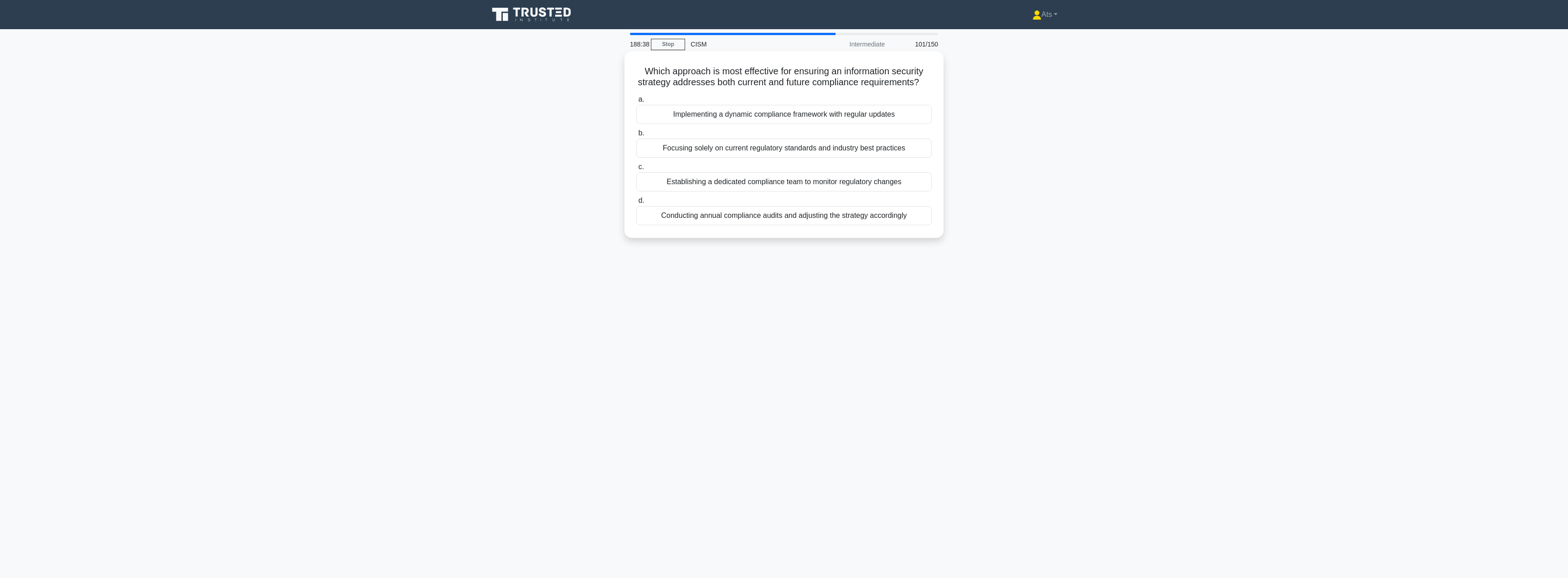
click at [637, 102] on input "a. Implementing a dynamic compliance framework with regular updates" at bounding box center [637, 99] width 0 height 6
click at [885, 238] on div "Implementing a federated asset management system with centralized policy govern…" at bounding box center [784, 237] width 295 height 19
click at [637, 225] on input "d. Implementing a federated asset management system with centralized policy gov…" at bounding box center [637, 222] width 0 height 6
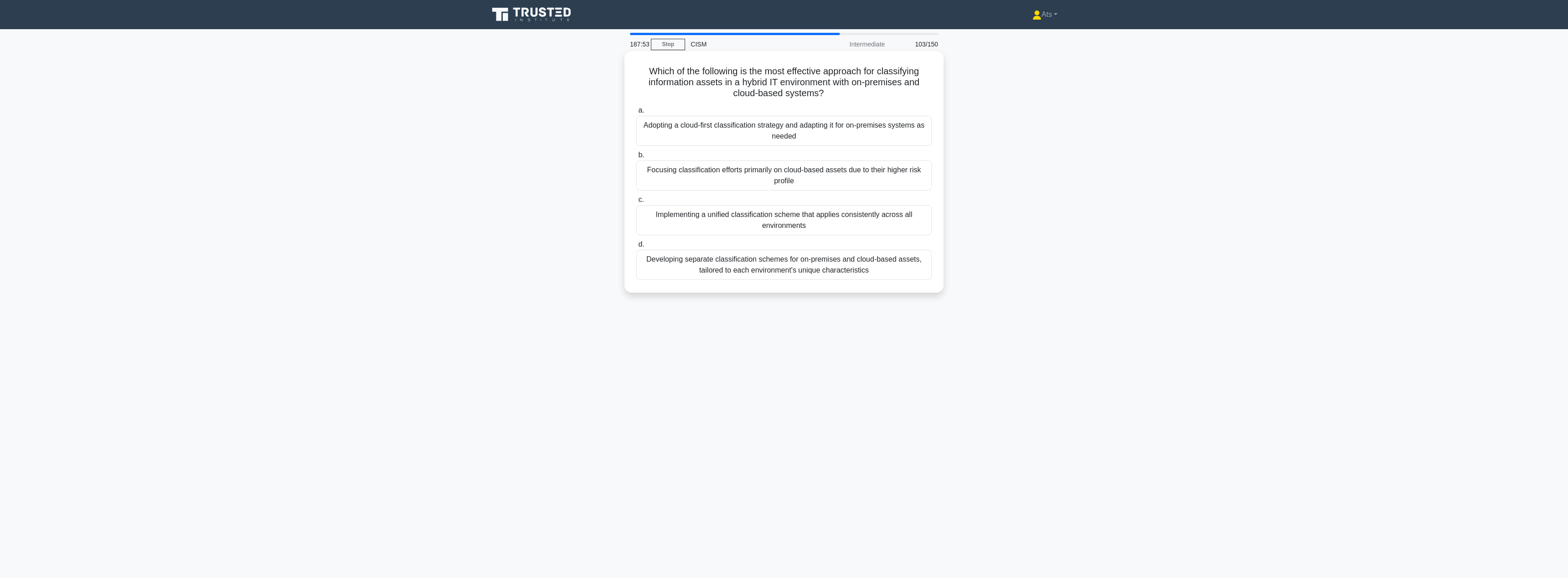
click at [844, 262] on div "Developing separate classification schemes for on-premises and cloud-based asse…" at bounding box center [784, 265] width 295 height 30
click at [637, 248] on input "d. Developing separate classification schemes for on-premises and cloud-based a…" at bounding box center [637, 244] width 0 height 6
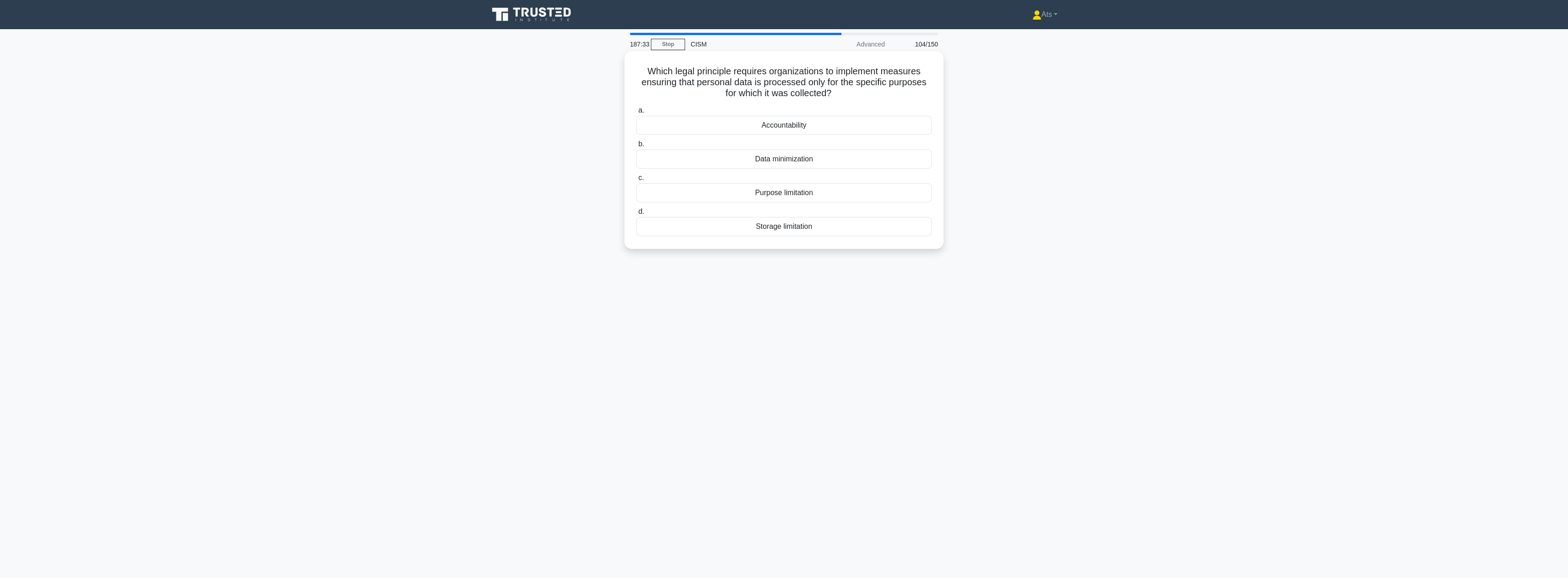
click at [785, 193] on div "Purpose limitation" at bounding box center [784, 193] width 295 height 19
click at [637, 181] on input "c. Purpose limitation" at bounding box center [637, 178] width 0 height 6
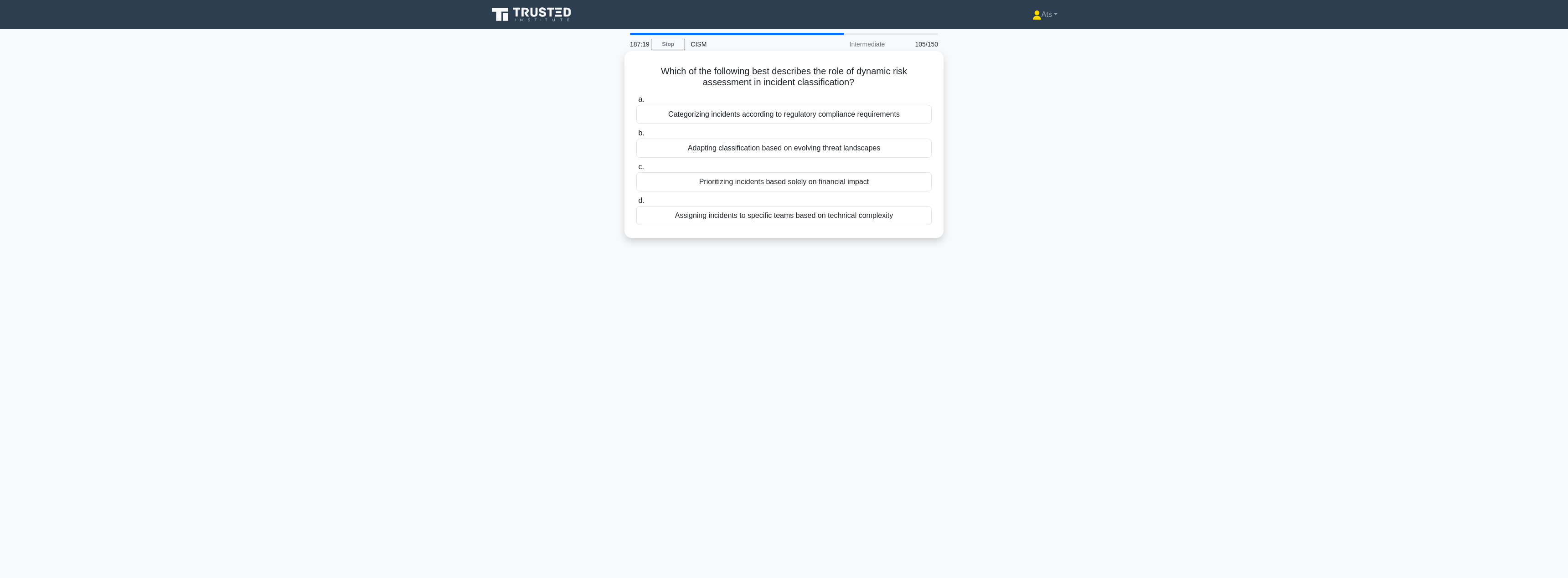
click at [787, 148] on div "Adapting classification based on evolving threat landscapes" at bounding box center [784, 148] width 295 height 19
click at [637, 136] on input "b. Adapting classification based on evolving threat landscapes" at bounding box center [637, 133] width 0 height 6
click at [907, 209] on div "Integrating threat data into risk assessments and strategic planning" at bounding box center [784, 215] width 295 height 19
click at [637, 204] on input "d. Integrating threat data into risk assessments and strategic planning" at bounding box center [637, 200] width 0 height 6
click at [853, 228] on div "Implementing regular security assessments and feedback loops" at bounding box center [784, 226] width 295 height 19
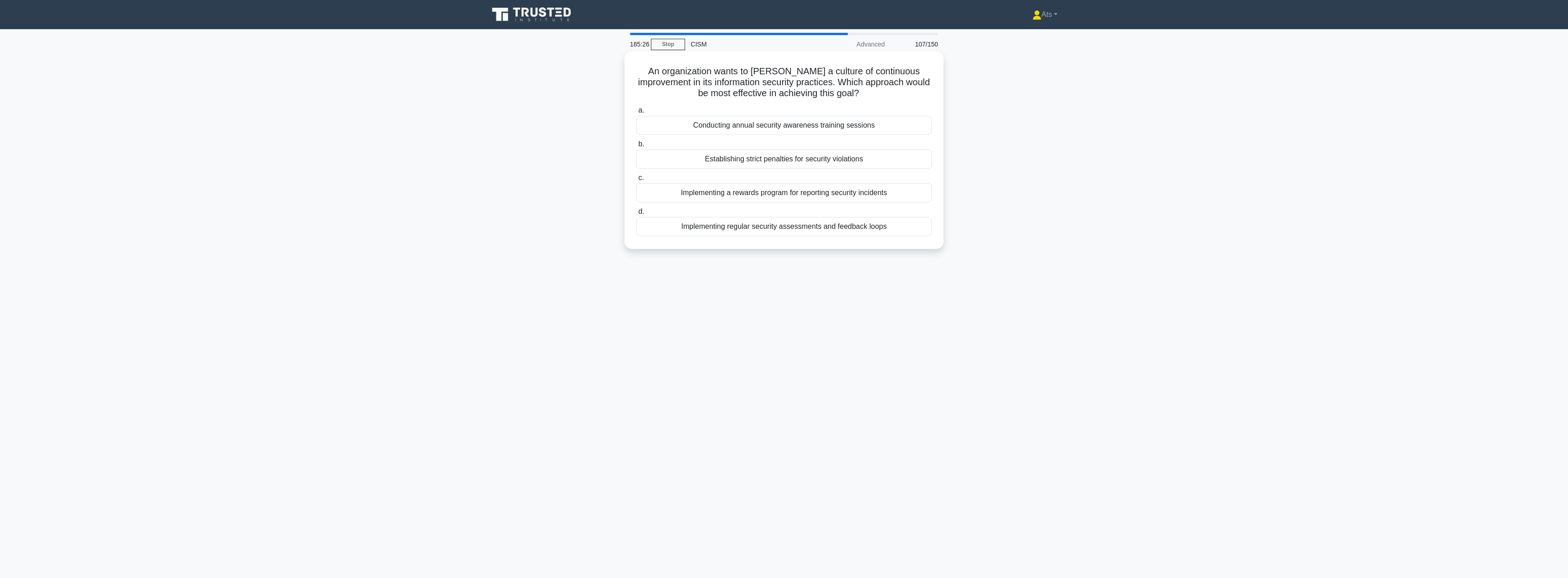
click at [637, 215] on input "d. Implementing regular security assessments and feedback loops" at bounding box center [637, 212] width 0 height 6
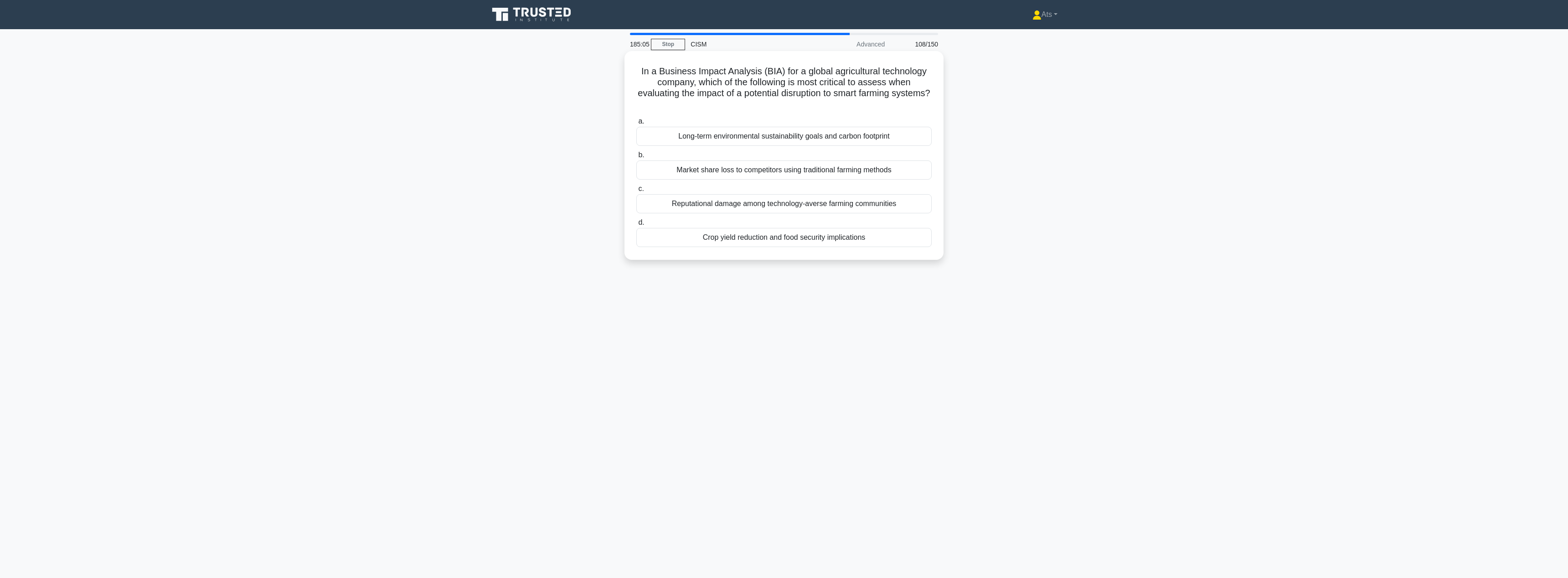
click at [901, 237] on div "Crop yield reduction and food security implications" at bounding box center [784, 237] width 295 height 19
click at [637, 225] on input "d. Crop yield reduction and food security implications" at bounding box center [637, 222] width 0 height 6
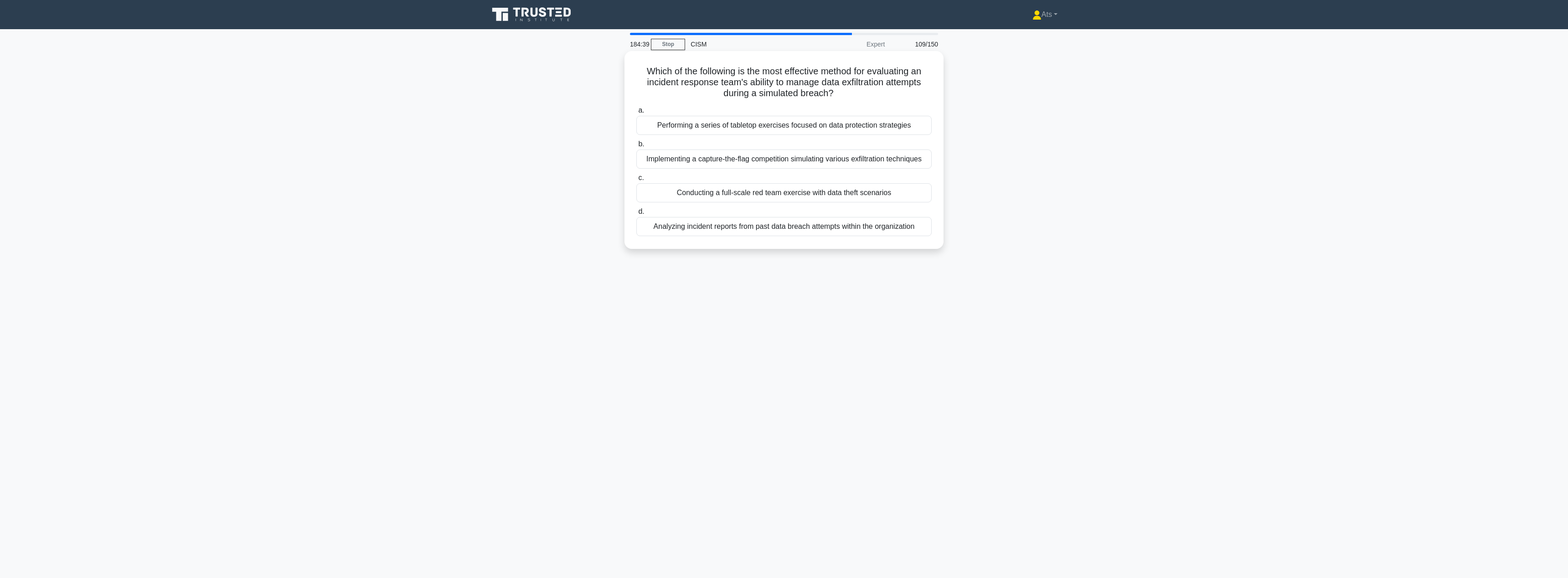
click at [910, 193] on div "Conducting a full-scale red team exercise with data theft scenarios" at bounding box center [784, 193] width 295 height 19
click at [637, 181] on input "c. Conducting a full-scale red team exercise with data theft scenarios" at bounding box center [637, 178] width 0 height 6
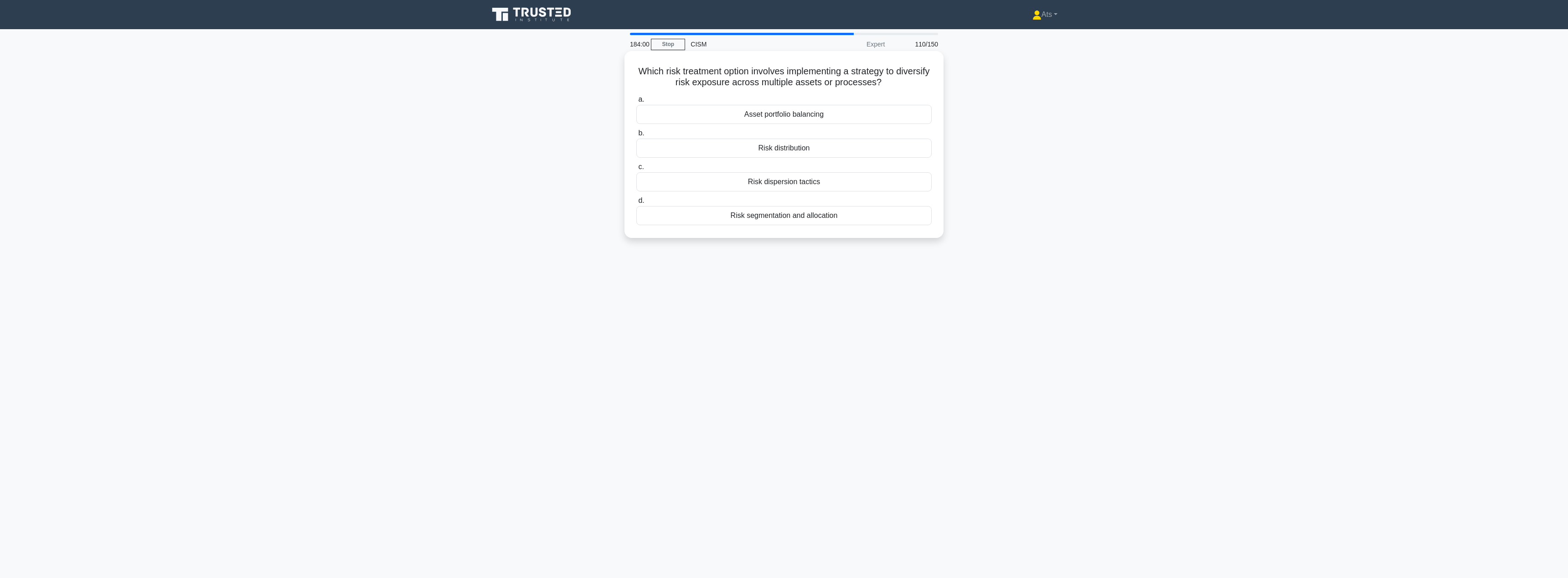
click at [841, 222] on div "Risk segmentation and allocation" at bounding box center [784, 215] width 295 height 19
click at [637, 204] on input "d. Risk segmentation and allocation" at bounding box center [637, 200] width 0 height 6
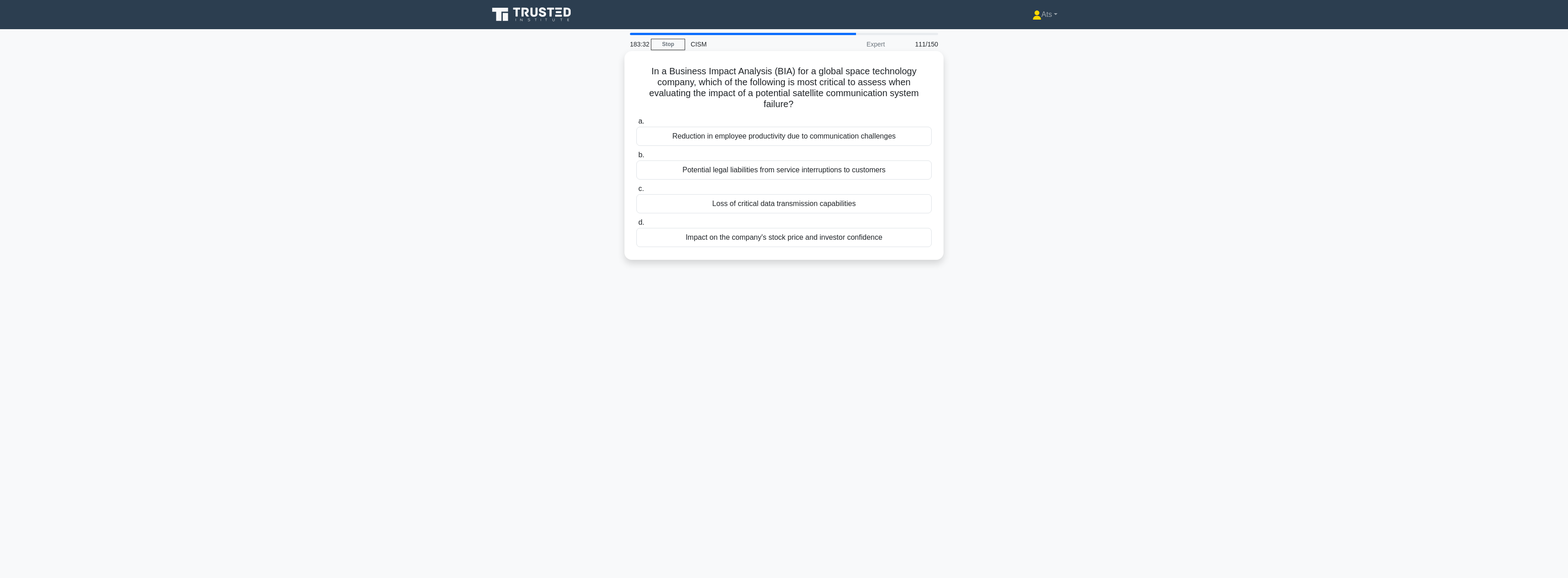
click at [794, 171] on div "Potential legal liabilities from service interruptions to customers" at bounding box center [784, 170] width 295 height 19
click at [637, 158] on input "b. Potential legal liabilities from service interruptions to customers" at bounding box center [637, 155] width 0 height 6
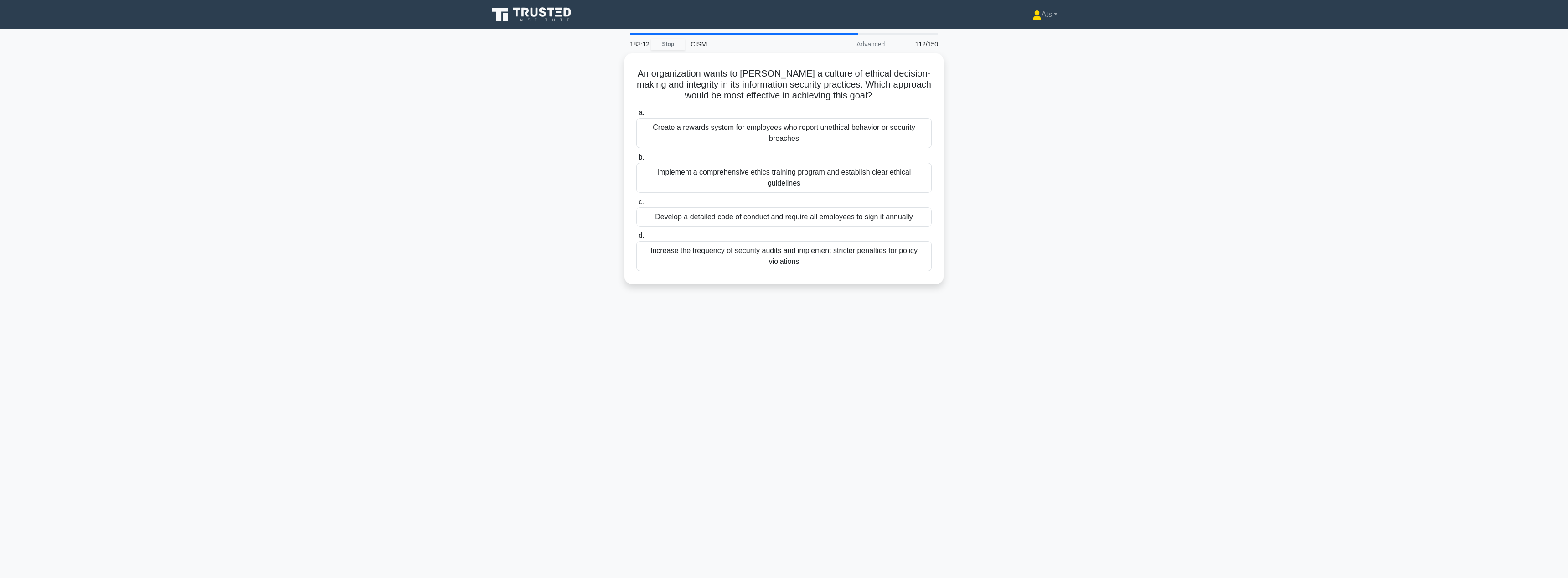
click at [794, 171] on div "Implement a comprehensive ethics training program and establish clear ethical g…" at bounding box center [784, 178] width 295 height 30
click at [637, 161] on input "b. Implement a comprehensive ethics training program and establish clear ethica…" at bounding box center [637, 157] width 0 height 6
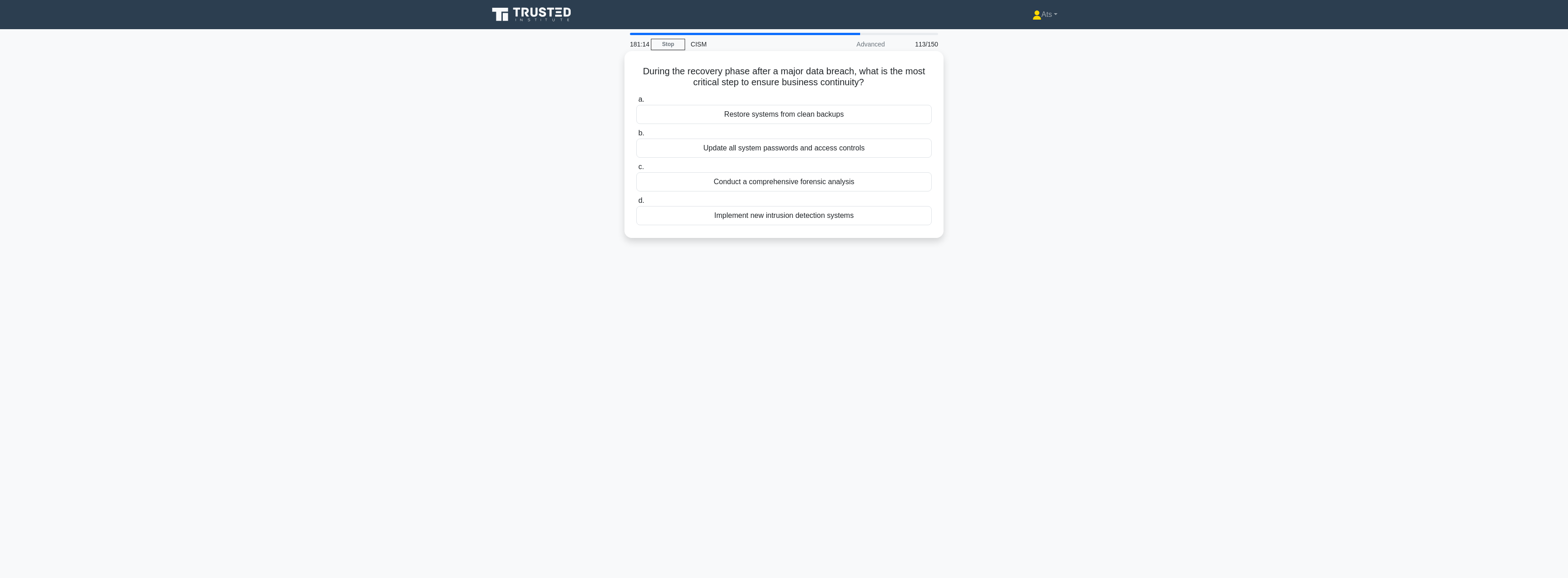
click at [862, 150] on div "Update all system passwords and access controls" at bounding box center [784, 148] width 295 height 19
click at [637, 136] on input "b. Update all system passwords and access controls" at bounding box center [637, 133] width 0 height 6
click at [875, 218] on div "Isolating affected devices and applying firmware updates" at bounding box center [784, 215] width 295 height 19
click at [637, 204] on input "d. Isolating affected devices and applying firmware updates" at bounding box center [637, 200] width 0 height 6
click at [859, 128] on div "Integrating risk management with strategy and performance" at bounding box center [784, 125] width 295 height 19
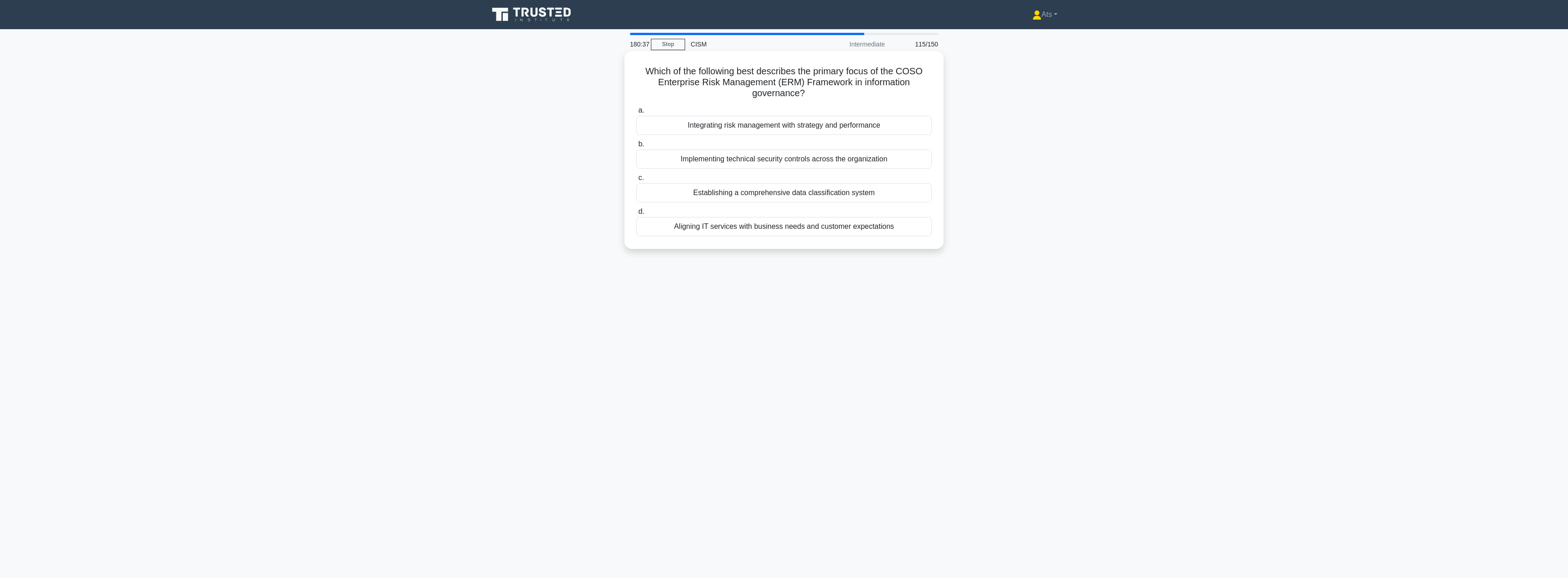
click at [637, 114] on input "a. Integrating risk management with strategy and performance" at bounding box center [637, 110] width 0 height 6
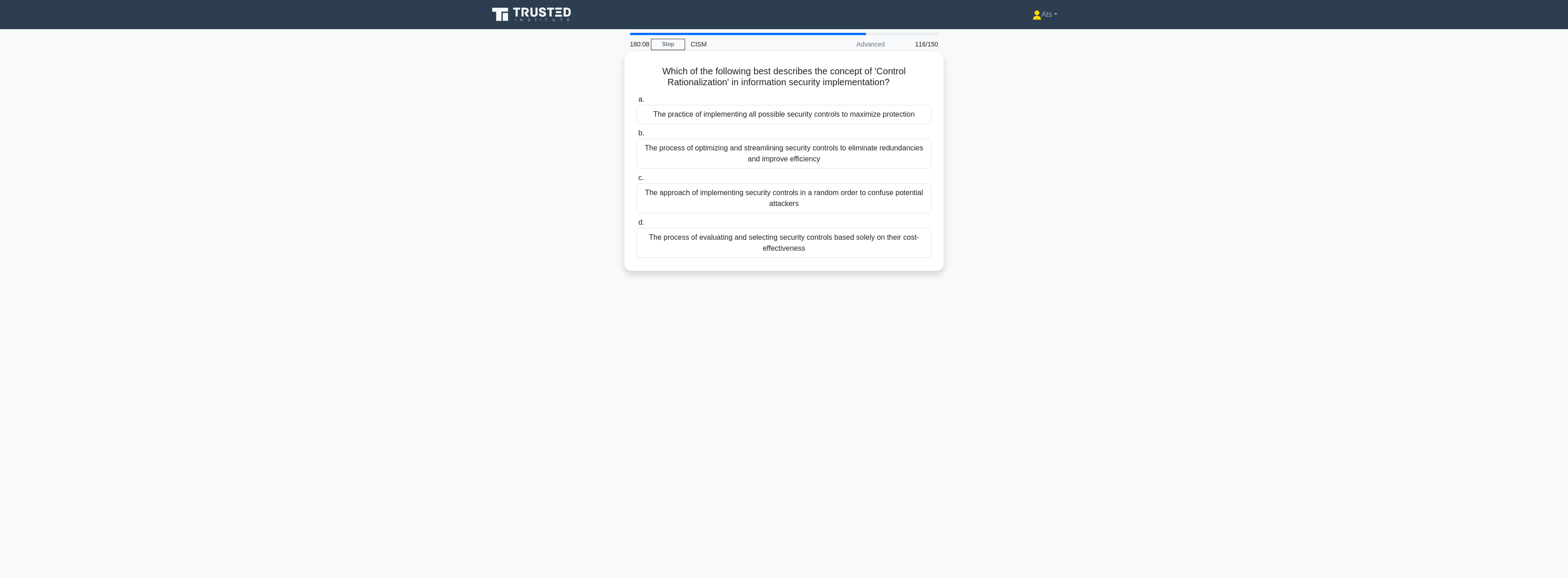
click at [926, 163] on div "The process of optimizing and streamlining security controls to eliminate redun…" at bounding box center [784, 153] width 295 height 30
click at [637, 136] on input "b. The process of optimizing and streamlining security controls to eliminate re…" at bounding box center [637, 133] width 0 height 6
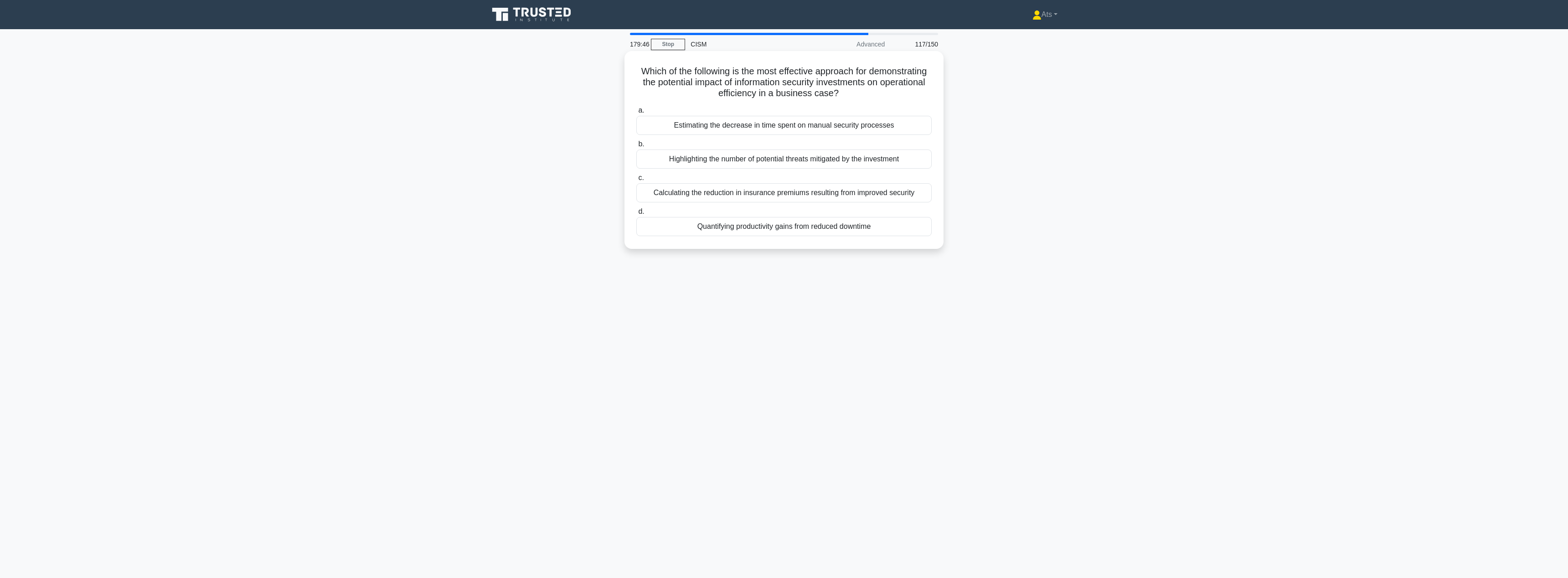
click at [799, 161] on div "Highlighting the number of potential threats mitigated by the investment" at bounding box center [784, 158] width 295 height 19
click at [637, 148] on input "b. Highlighting the number of potential threats mitigated by the investment" at bounding box center [637, 143] width 0 height 6
click at [889, 187] on div "Conducting a joint asset inventory and classification workshop with both organi…" at bounding box center [784, 181] width 295 height 19
click at [637, 170] on input "c. Conducting a joint asset inventory and classification workshop with both org…" at bounding box center [637, 166] width 0 height 6
click at [873, 181] on div "Distributing standardized questionnaires to all team members" at bounding box center [784, 181] width 295 height 19
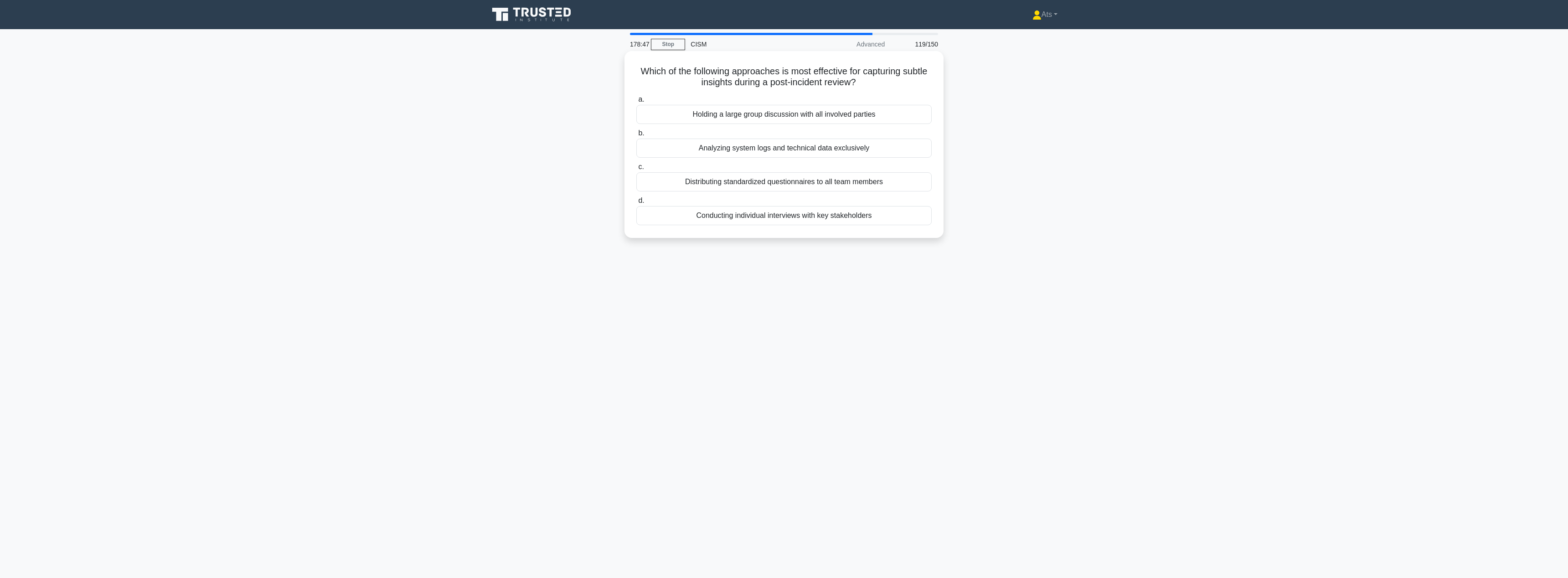
click at [637, 170] on input "c. Distributing standardized questionnaires to all team members" at bounding box center [637, 166] width 0 height 6
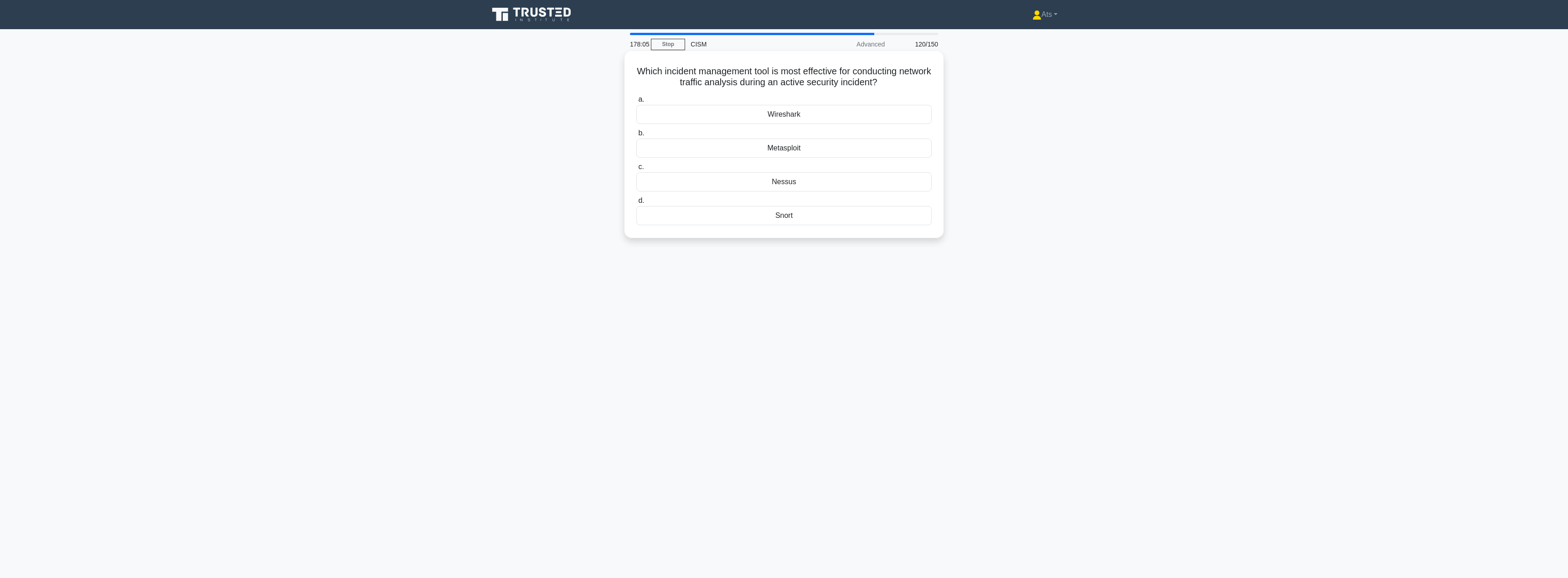
click at [805, 113] on div "Wireshark" at bounding box center [784, 114] width 295 height 19
click at [637, 102] on input "a. Wireshark" at bounding box center [637, 99] width 0 height 6
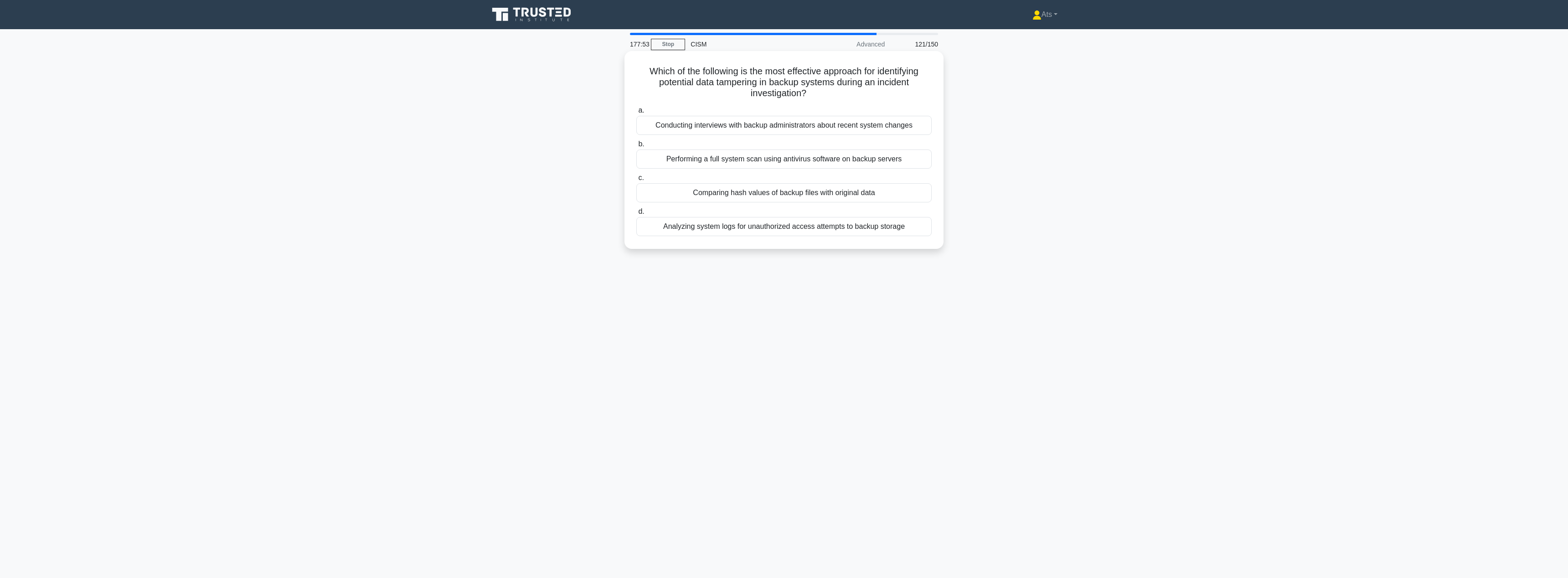
click at [910, 194] on div "Comparing hash values of backup files with original data" at bounding box center [784, 193] width 295 height 19
click at [637, 181] on input "c. Comparing hash values of backup files with original data" at bounding box center [637, 178] width 0 height 6
click at [865, 221] on div "Implementing a reward system for identifying and reporting potential security r…" at bounding box center [784, 215] width 295 height 19
click at [637, 204] on input "d. Implementing a reward system for identifying and reporting potential securit…" at bounding box center [637, 200] width 0 height 6
click at [904, 190] on div "Implementing a shift-left security approach with automated container scanning" at bounding box center [784, 193] width 295 height 19
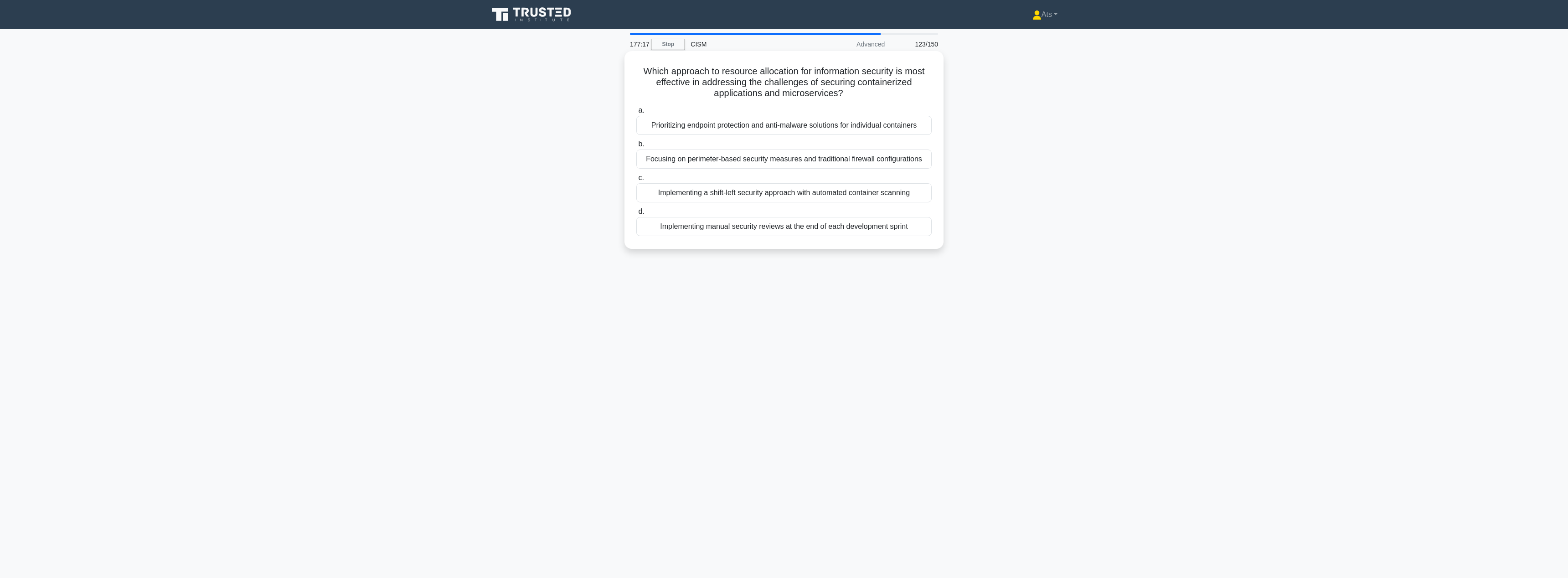
click at [637, 181] on input "c. Implementing a shift-left security approach with automated container scanning" at bounding box center [637, 178] width 0 height 6
click at [864, 218] on div "The maximum amount of data loss an organization can tolerate" at bounding box center [784, 215] width 295 height 19
click at [637, 204] on input "d. The maximum amount of data loss an organization can tolerate" at bounding box center [637, 200] width 0 height 6
click at [886, 152] on div "Establishing a dedicated privacy officer position within the organization" at bounding box center [784, 148] width 295 height 19
click at [637, 136] on input "b. Establishing a dedicated privacy officer position within the organization" at bounding box center [637, 133] width 0 height 6
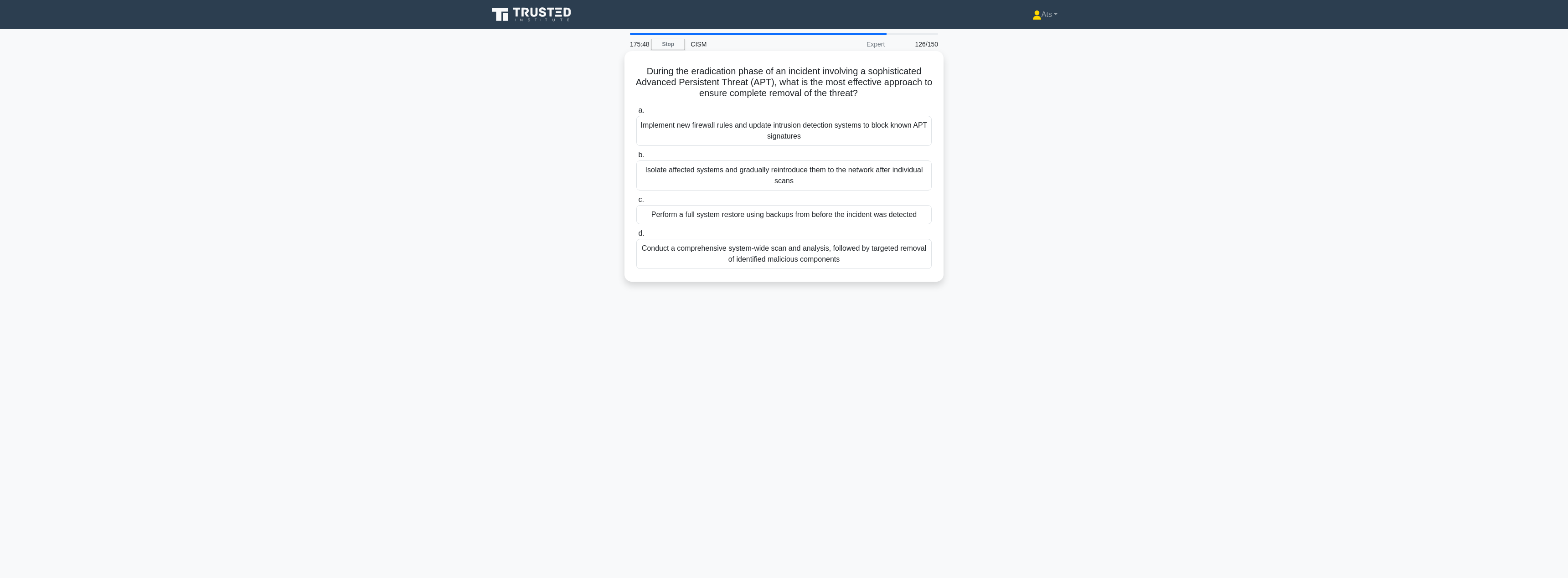
click at [898, 179] on div "Isolate affected systems and gradually reintroduce them to the network after in…" at bounding box center [784, 175] width 295 height 30
click at [637, 158] on input "b. Isolate affected systems and gradually reintroduce them to the network after…" at bounding box center [637, 155] width 0 height 6
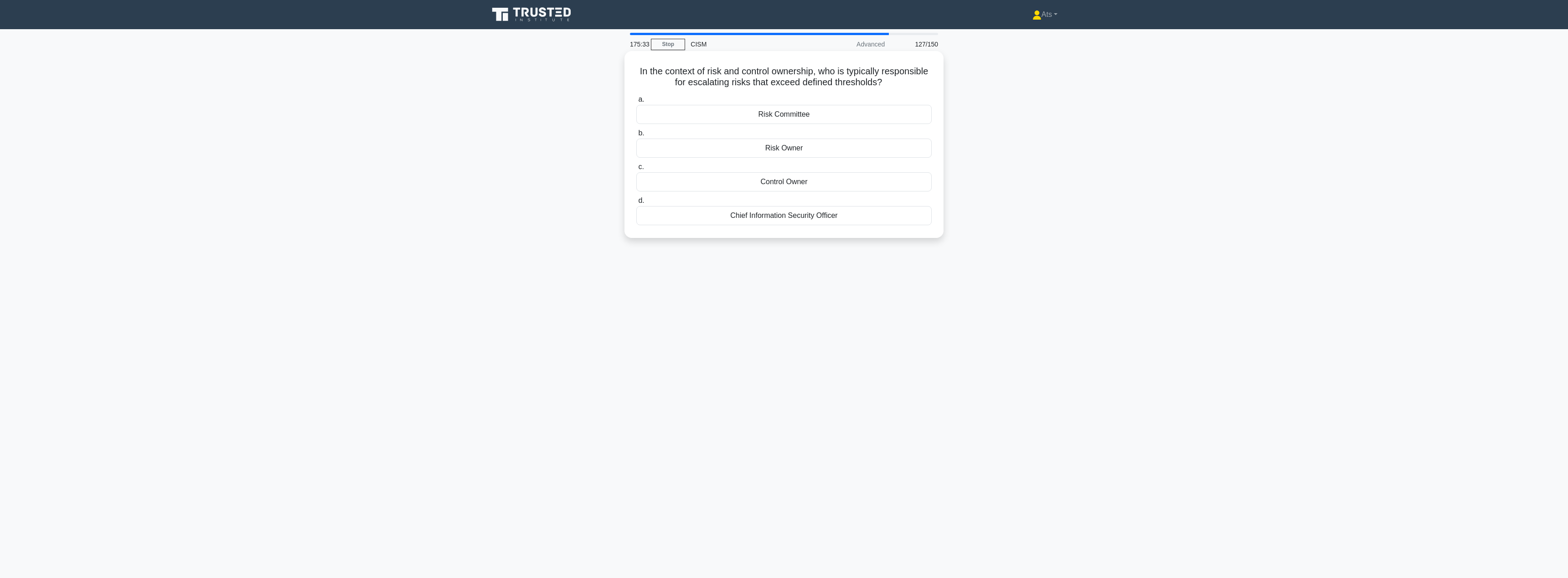
click at [850, 218] on div "Chief Information Security Officer" at bounding box center [784, 215] width 295 height 19
click at [637, 204] on input "d. Chief Information Security Officer" at bounding box center [637, 200] width 0 height 6
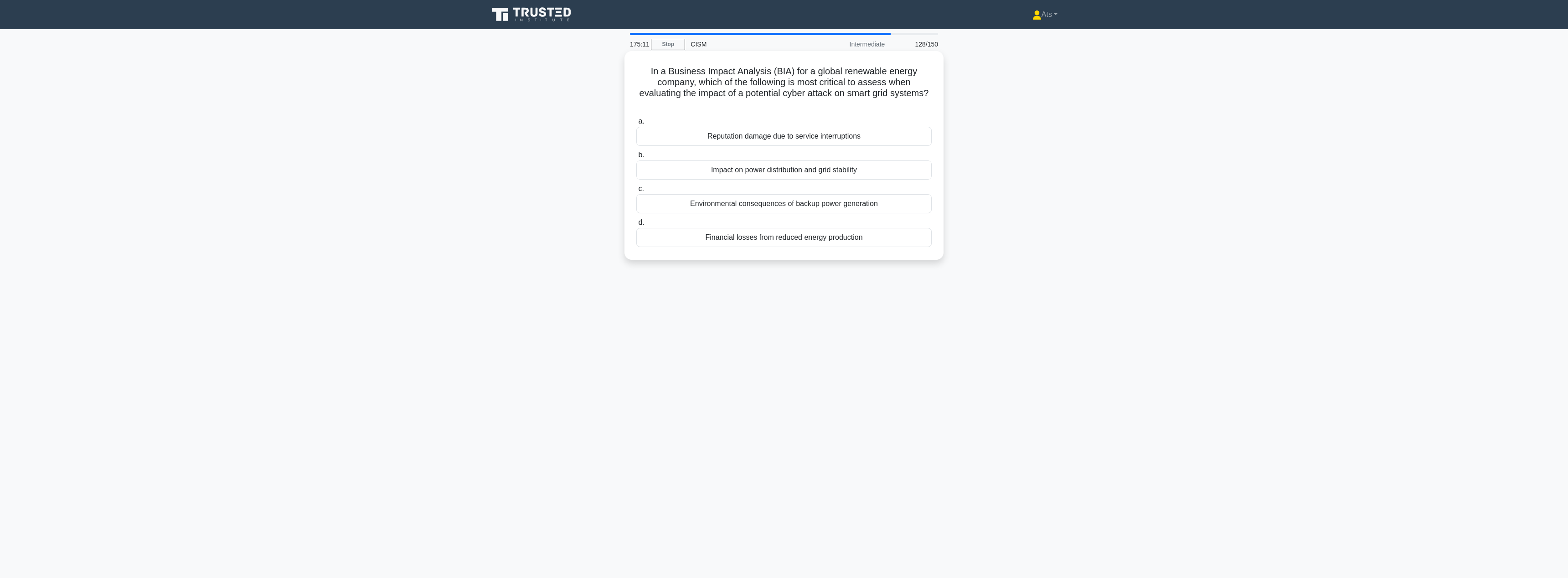
click at [863, 171] on div "Impact on power distribution and grid stability" at bounding box center [784, 170] width 295 height 19
click at [637, 158] on input "b. Impact on power distribution and grid stability" at bounding box center [637, 155] width 0 height 6
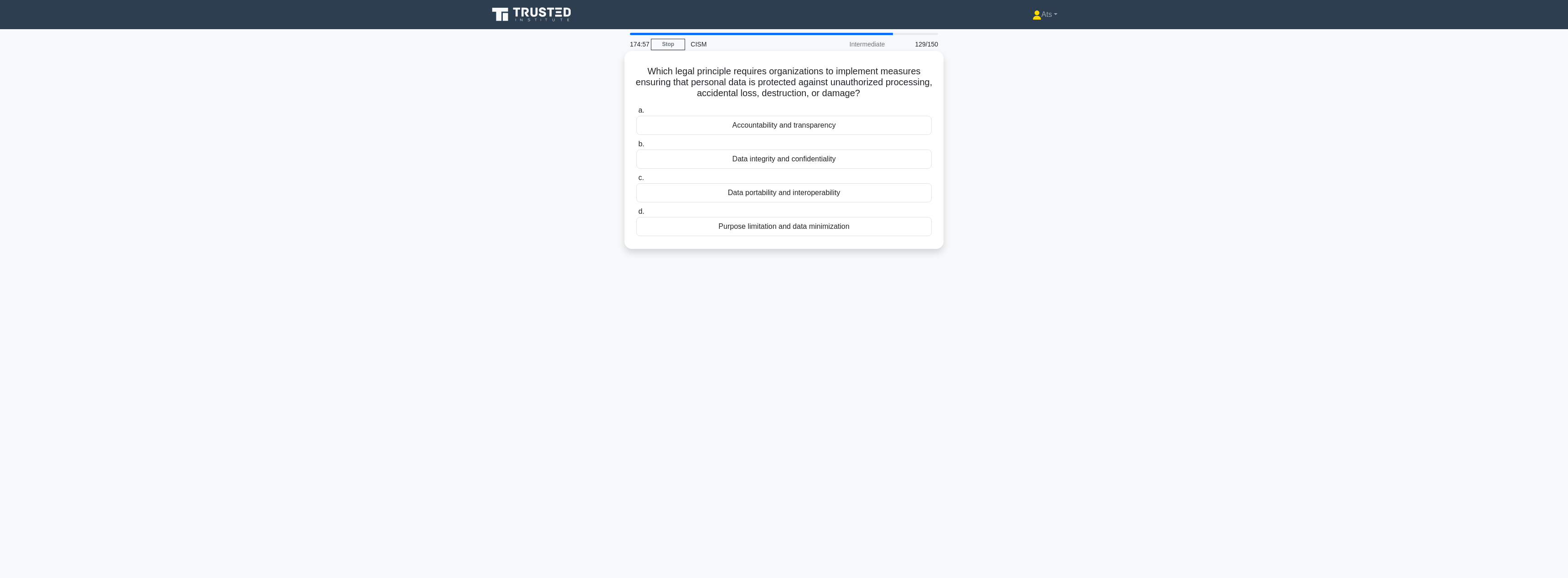
click at [811, 160] on div "Data integrity and confidentiality" at bounding box center [784, 158] width 295 height 19
click at [637, 148] on input "b. Data integrity and confidentiality" at bounding box center [637, 143] width 0 height 6
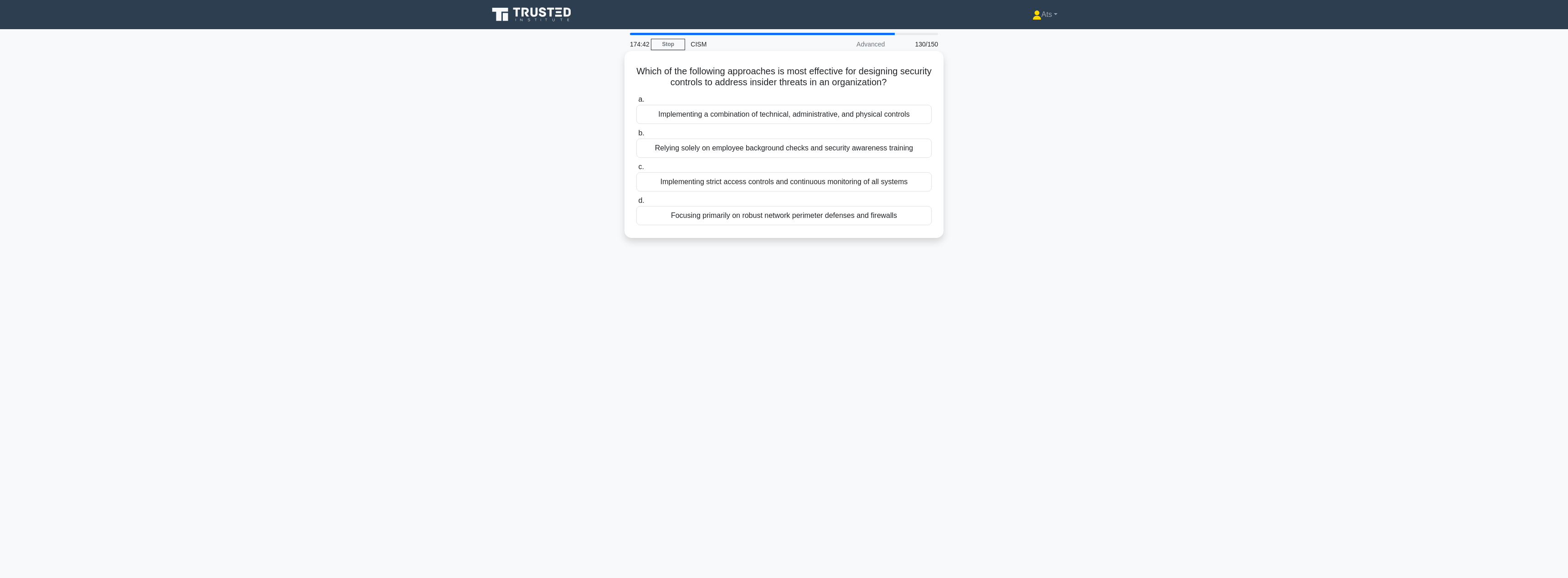
click at [841, 112] on div "Implementing a combination of technical, administrative, and physical controls" at bounding box center [784, 114] width 295 height 19
click at [637, 102] on input "a. Implementing a combination of technical, administrative, and physical contro…" at bounding box center [637, 99] width 0 height 6
click at [866, 148] on div "Regular testing and updates based on organizational changes" at bounding box center [784, 148] width 295 height 19
click at [637, 136] on input "b. Regular testing and updates based on organizational changes" at bounding box center [637, 133] width 0 height 6
click at [881, 185] on div "Adopting a reactive stance to regulatory changes as they occur" at bounding box center [784, 181] width 295 height 19
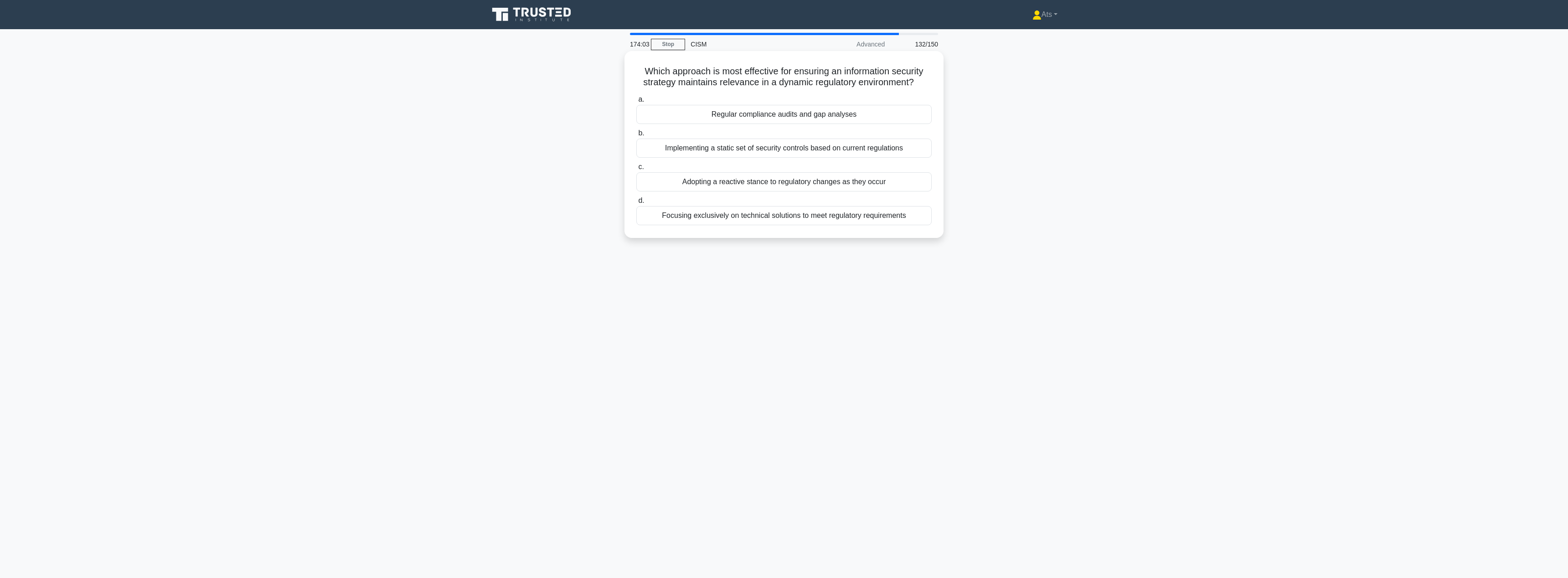
click at [637, 170] on input "c. Adopting a reactive stance to regulatory changes as they occur" at bounding box center [637, 166] width 0 height 6
click at [868, 225] on div "Recovery Point Objective (RPO)" at bounding box center [784, 226] width 295 height 19
click at [637, 215] on input "d. Recovery Point Objective (RPO)" at bounding box center [637, 212] width 0 height 6
click at [890, 125] on div "Implementing mentorship programs that pair employees from diverse backgrounds" at bounding box center [784, 125] width 295 height 19
click at [637, 114] on input "a. Implementing mentorship programs that pair employees from diverse backgrounds" at bounding box center [637, 110] width 0 height 6
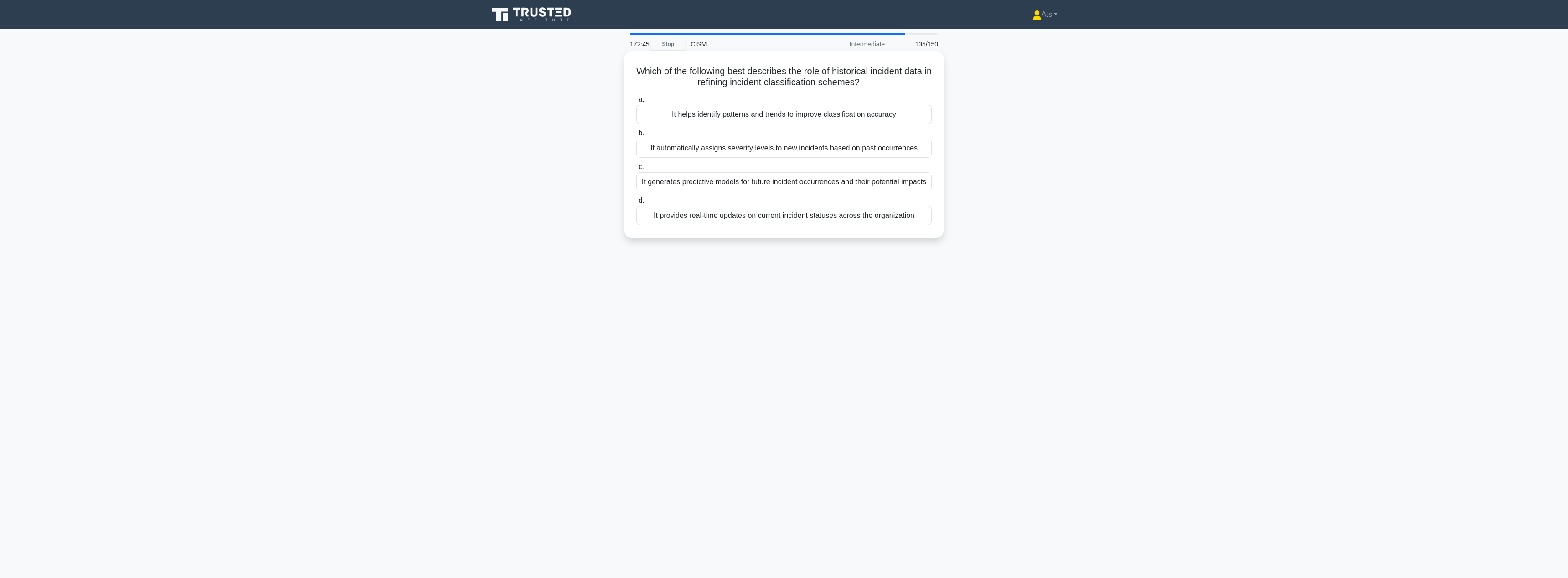
click at [897, 145] on div "It automatically assigns severity levels to new incidents based on past occurre…" at bounding box center [784, 148] width 295 height 19
click at [637, 136] on input "b. It automatically assigns severity levels to new incidents based on past occu…" at bounding box center [637, 133] width 0 height 6
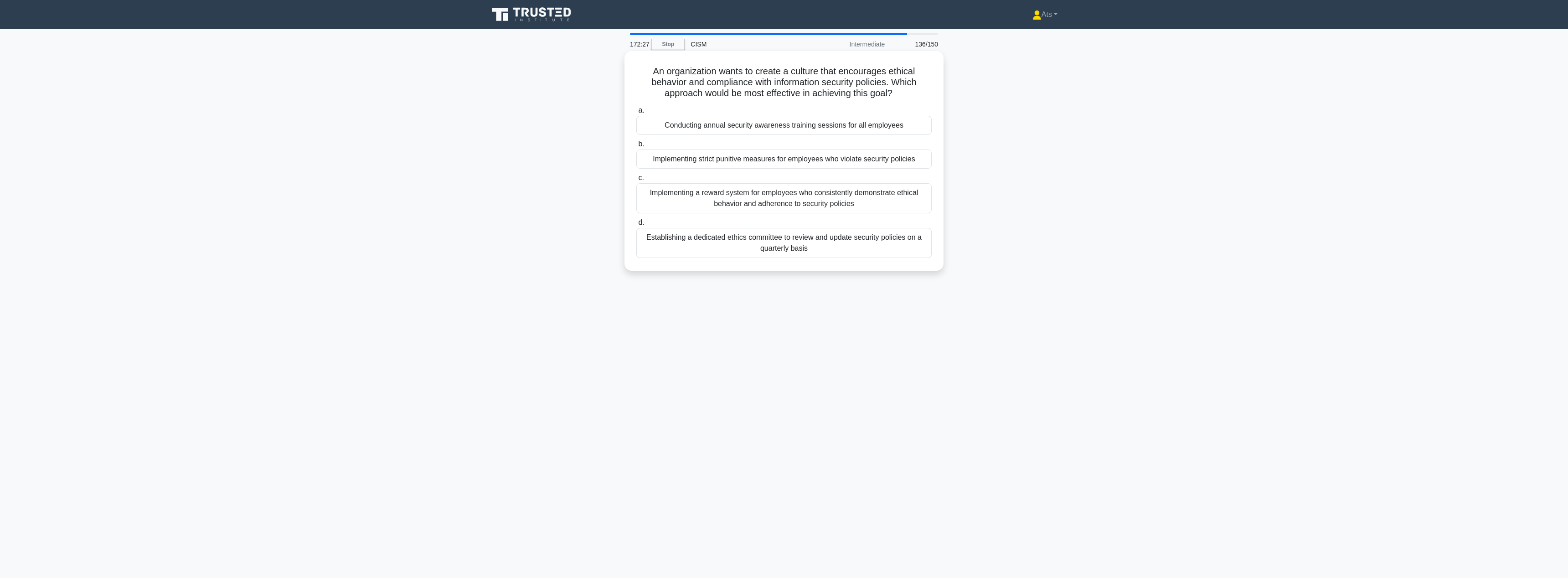
click at [799, 203] on div "Implementing a reward system for employees who consistently demonstrate ethical…" at bounding box center [784, 198] width 295 height 30
click at [637, 181] on input "c. Implementing a reward system for employees who consistently demonstrate ethi…" at bounding box center [637, 178] width 0 height 6
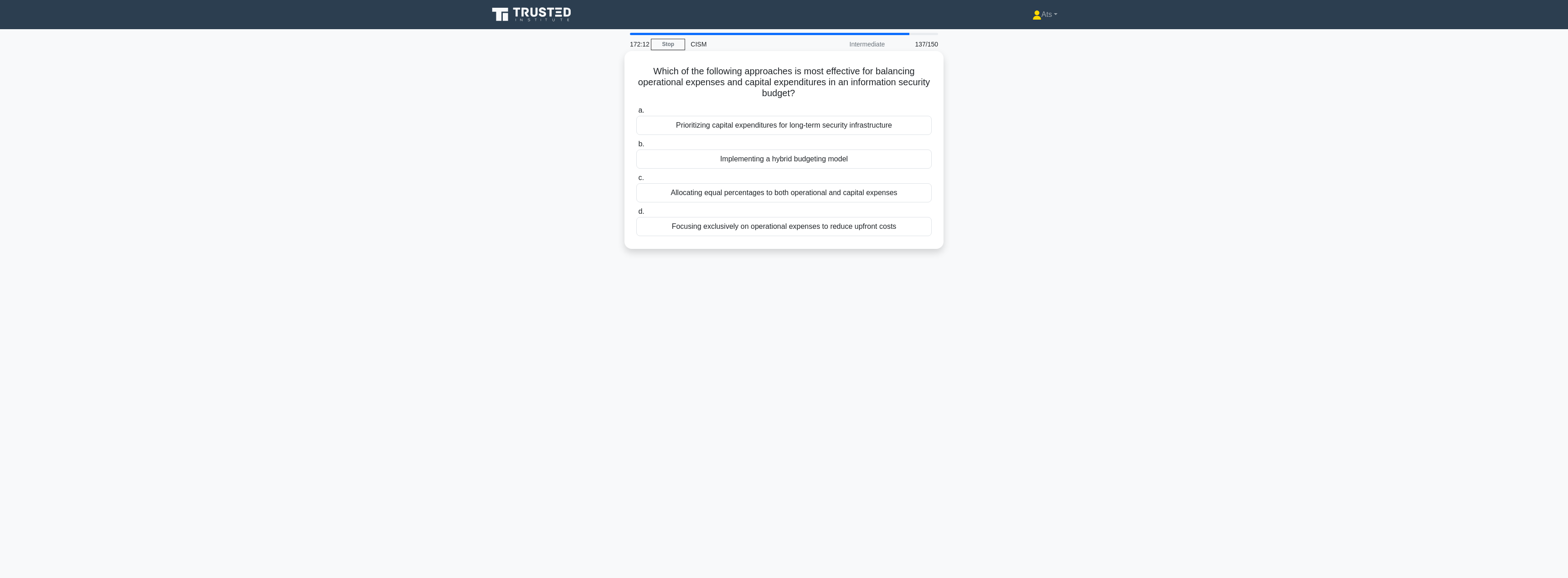
click at [884, 160] on div "Implementing a hybrid budgeting model" at bounding box center [784, 158] width 295 height 19
click at [637, 148] on input "b. Implementing a hybrid budgeting model" at bounding box center [637, 143] width 0 height 6
click at [857, 221] on div "To provide timely and accurate information to stakeholders during an incident" at bounding box center [784, 215] width 295 height 19
click at [637, 204] on input "d. To provide timely and accurate information to stakeholders during an incident" at bounding box center [637, 200] width 0 height 6
click at [820, 162] on div "Continuous automated scanning with cloud-native security tools" at bounding box center [784, 158] width 295 height 19
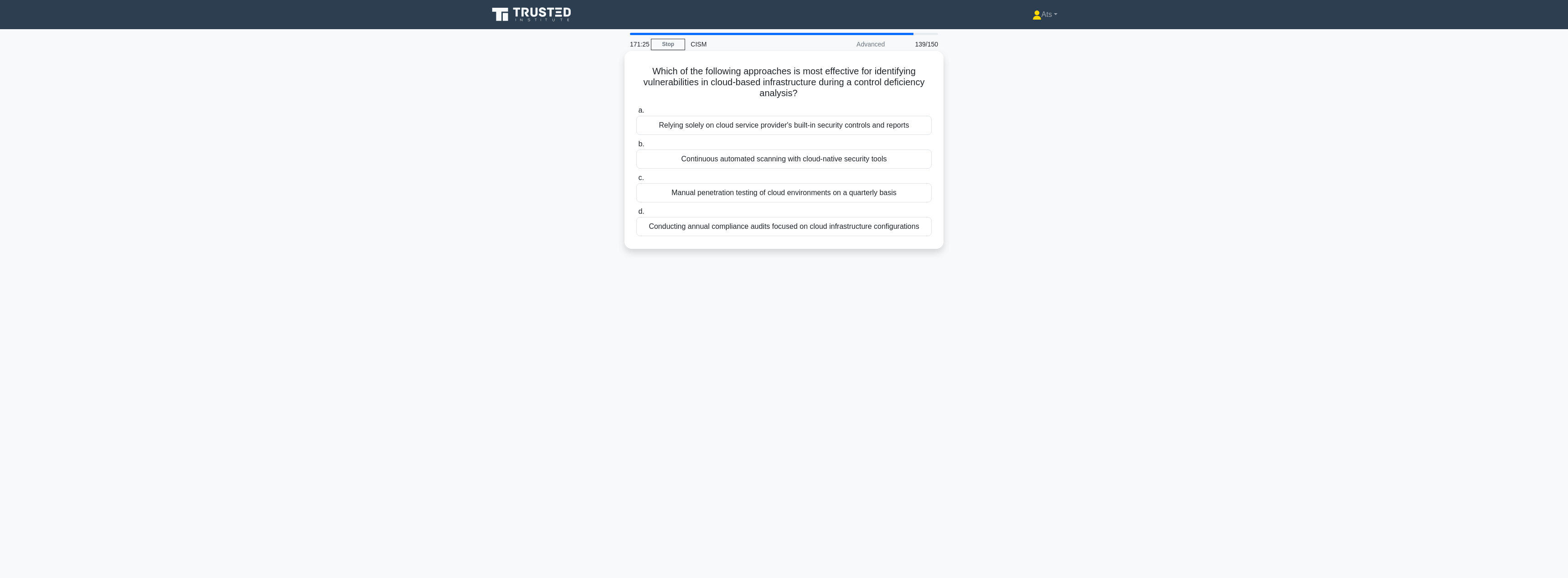
click at [637, 148] on input "b. Continuous automated scanning with cloud-native security tools" at bounding box center [637, 143] width 0 height 6
click at [1085, 290] on main "171:05 Stop CISM Intermediate 140/150 What is the primary reason for conducting…" at bounding box center [784, 304] width 1568 height 549
click at [869, 214] on div "To ensure alignment with changing business objectives and risk landscape" at bounding box center [784, 215] width 295 height 19
click at [637, 204] on input "d. To ensure alignment with changing business objectives and risk landscape" at bounding box center [637, 200] width 0 height 6
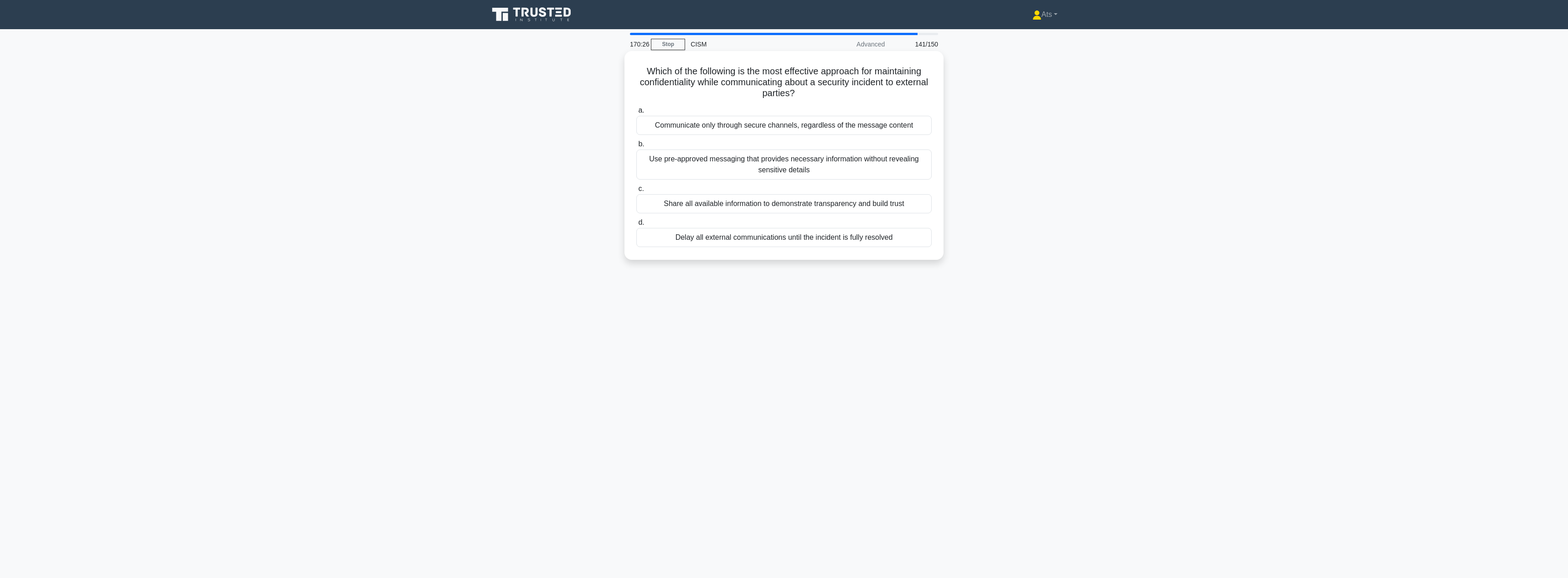
click at [910, 134] on div "Communicate only through secure channels, regardless of the message content" at bounding box center [784, 125] width 295 height 19
click at [637, 114] on input "a. Communicate only through secure channels, regardless of the message content" at bounding box center [637, 110] width 0 height 6
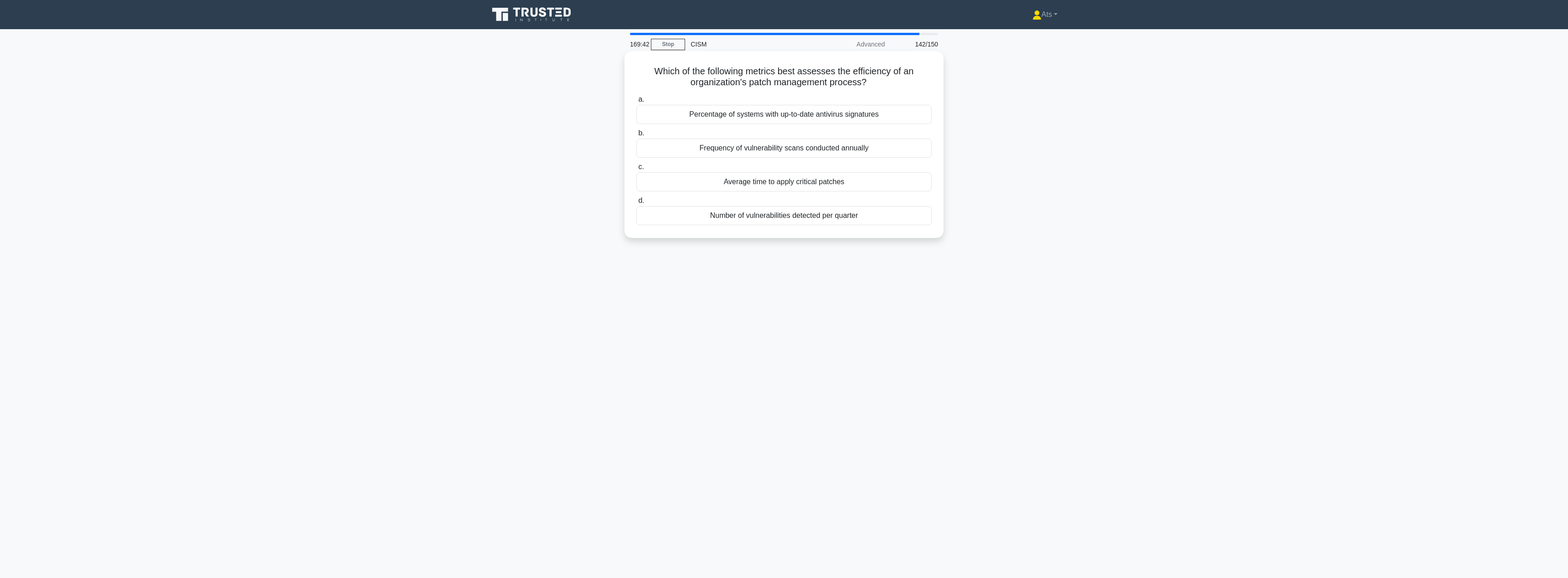
click at [865, 183] on div "Average time to apply critical patches" at bounding box center [784, 181] width 295 height 19
click at [637, 170] on input "c. Average time to apply critical patches" at bounding box center [637, 166] width 0 height 6
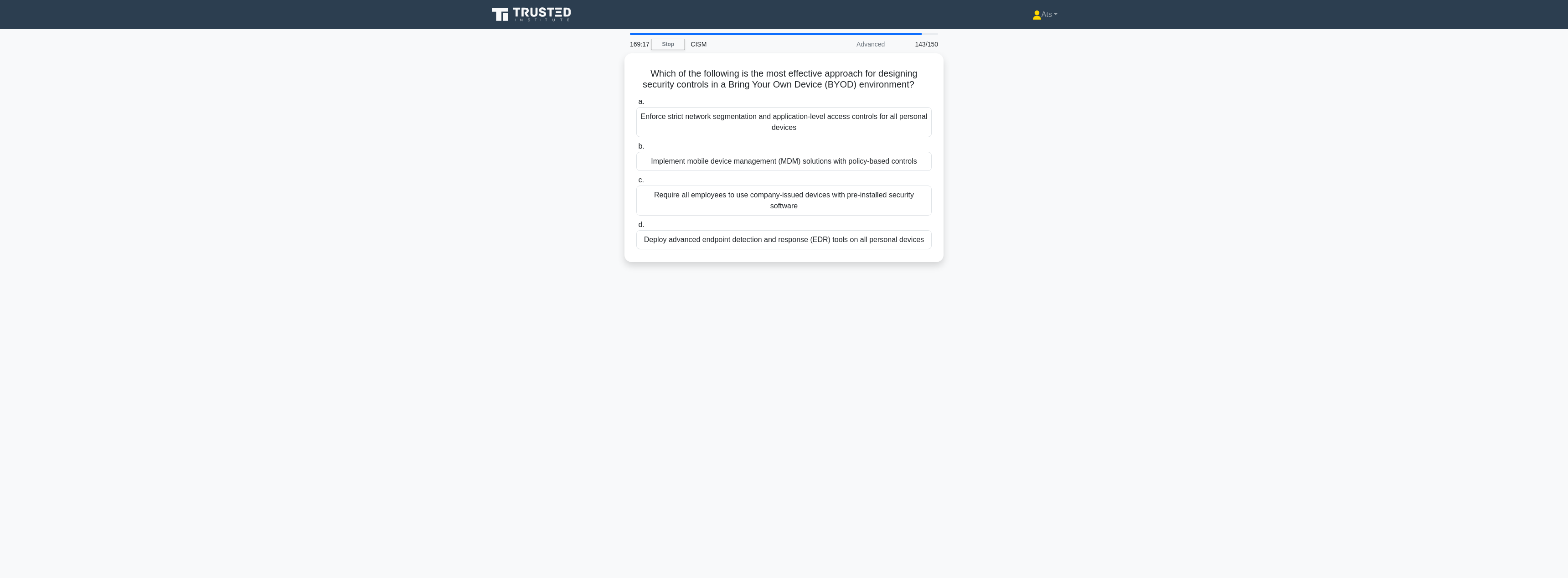
click at [823, 327] on div "169:17 Stop CISM Advanced 143/150 Which of the following is the most effective …" at bounding box center [784, 261] width 601 height 456
click at [1103, 61] on main "169:08 Stop CISM Advanced 143/150 Which of the following is the most effective …" at bounding box center [784, 304] width 1568 height 549
click at [860, 162] on div "Implement mobile device management (MDM) solutions with policy-based controls" at bounding box center [784, 158] width 295 height 19
click at [637, 148] on input "b. Implement mobile device management (MDM) solutions with policy-based controls" at bounding box center [637, 143] width 0 height 6
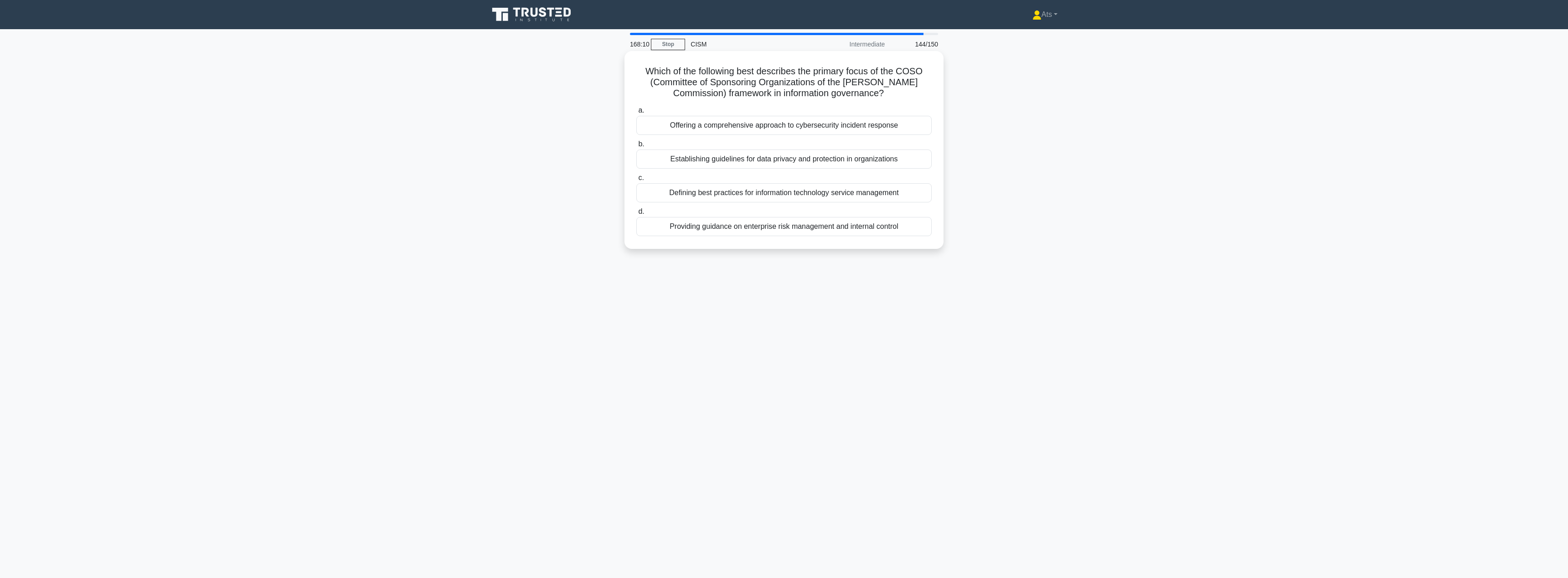
click at [868, 193] on div "Defining best practices for information technology service management" at bounding box center [784, 193] width 295 height 19
click at [637, 181] on input "c. Defining best practices for information technology service management" at bounding box center [637, 178] width 0 height 6
click at [827, 220] on div "Providing detailed technical specifications of security solutions" at bounding box center [784, 215] width 295 height 19
click at [637, 204] on input "d. Providing detailed technical specifications of security solutions" at bounding box center [637, 200] width 0 height 6
click at [851, 122] on div "COBIT (Control Objectives for Information and Related Technologies)" at bounding box center [784, 114] width 295 height 19
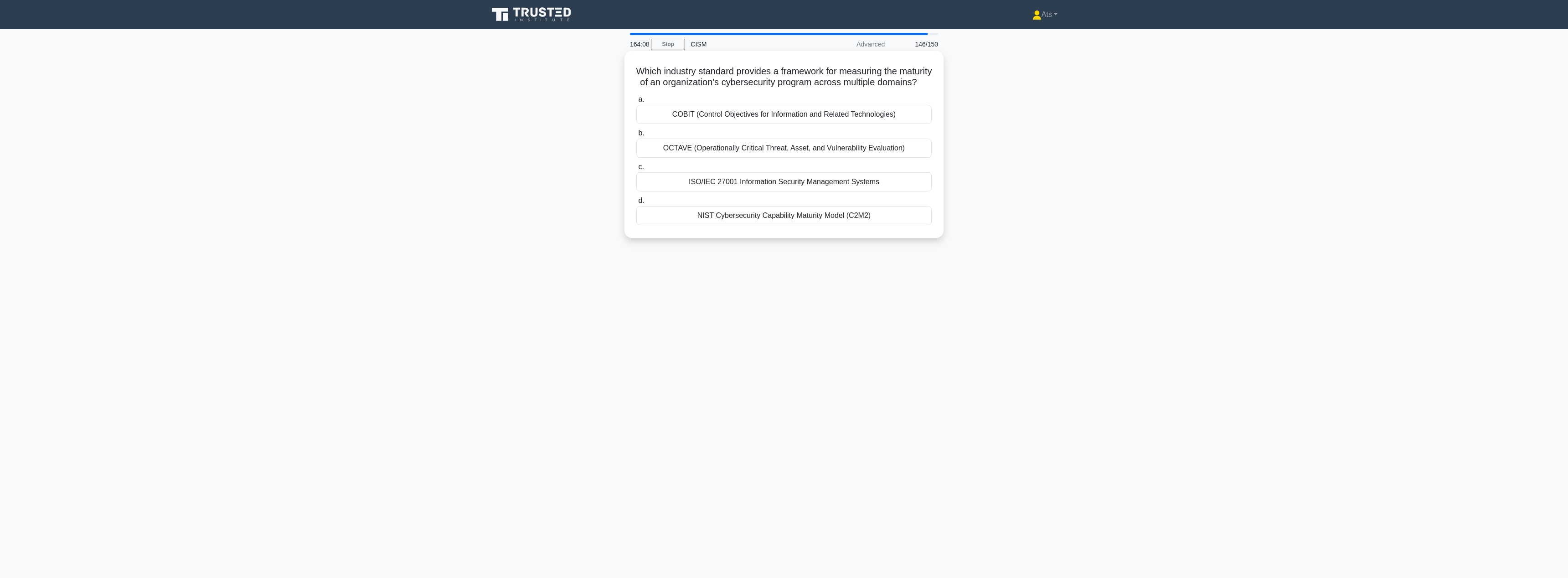
click at [637, 102] on input "a. COBIT (Control Objectives for Information and Related Technologies)" at bounding box center [637, 99] width 0 height 6
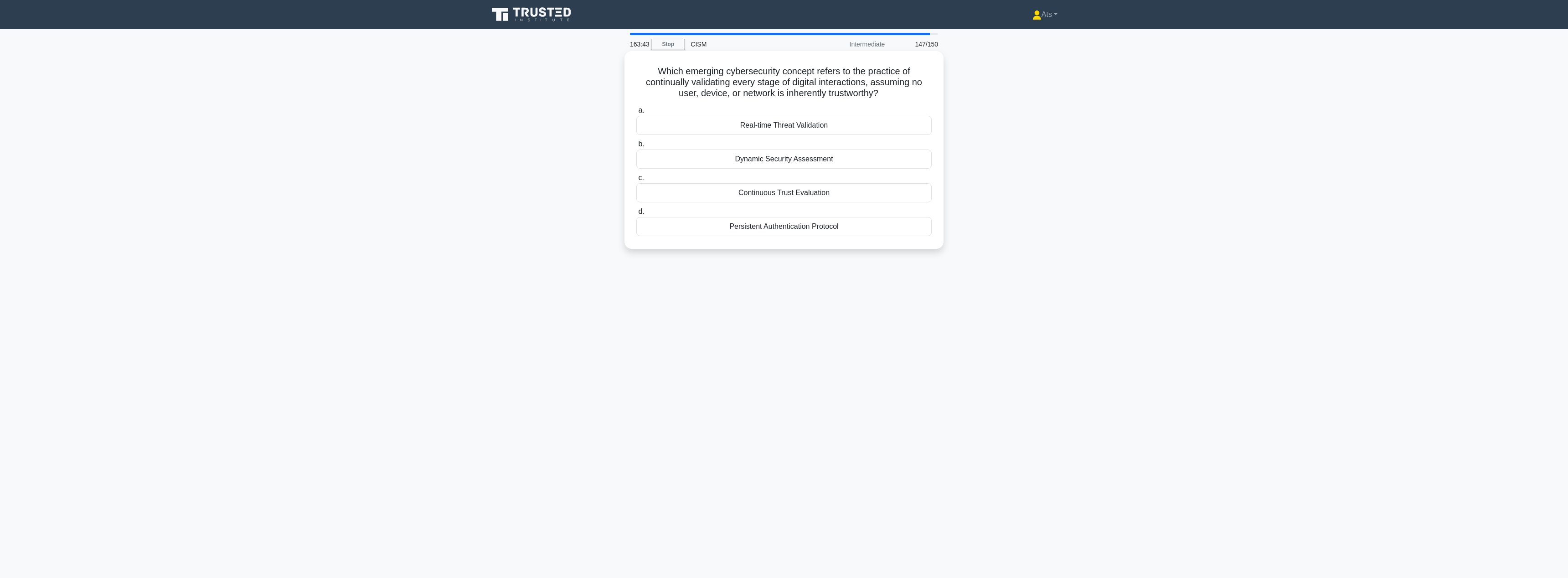
click at [820, 152] on div "Dynamic Security Assessment" at bounding box center [784, 158] width 295 height 19
click at [637, 148] on input "b. Dynamic Security Assessment" at bounding box center [637, 143] width 0 height 6
click at [791, 164] on div "Implementing a flexible framework with regular review cycles" at bounding box center [784, 158] width 295 height 19
click at [637, 148] on input "b. Implementing a flexible framework with regular review cycles" at bounding box center [637, 143] width 0 height 6
click at [888, 180] on div "Mean Time to Detect and Respond (MTDR)" at bounding box center [784, 181] width 295 height 19
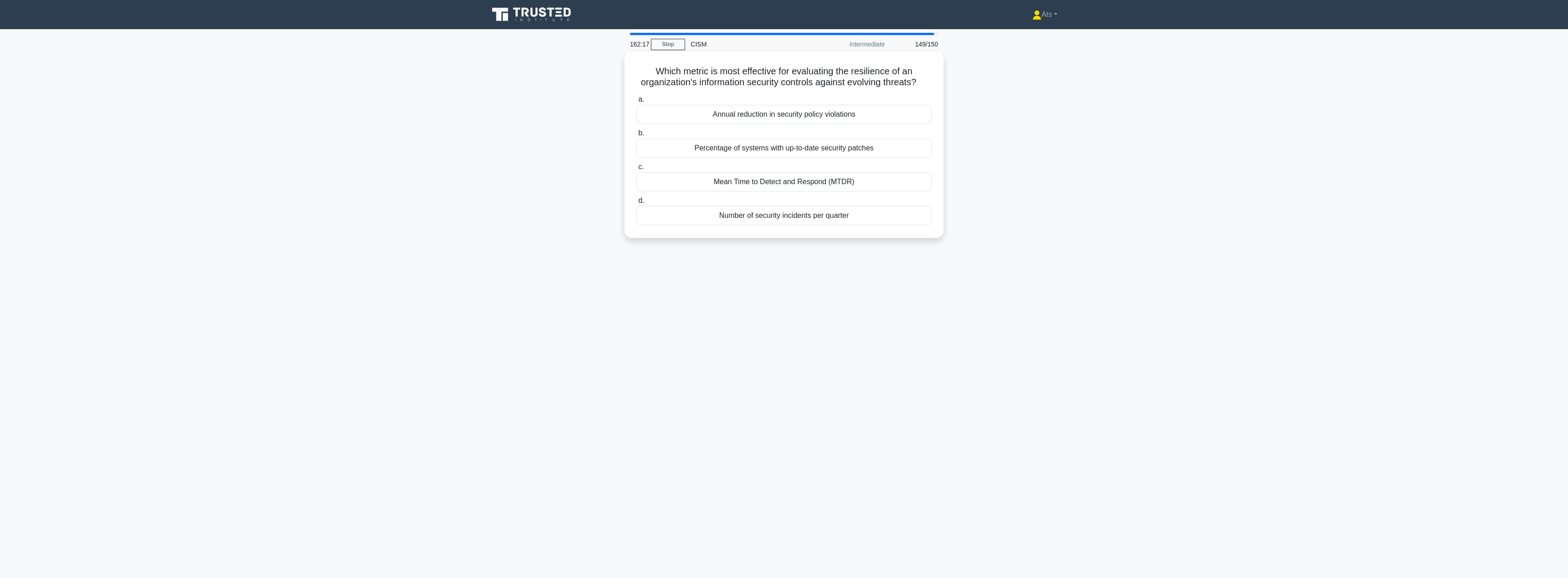
click at [637, 170] on input "c. Mean Time to Detect and Respond (MTDR)" at bounding box center [637, 166] width 0 height 6
click at [872, 116] on div "Continuous threat intelligence analysis and adaptive controls" at bounding box center [784, 114] width 295 height 19
click at [637, 102] on input "a. Continuous threat intelligence analysis and adaptive controls" at bounding box center [637, 99] width 0 height 6
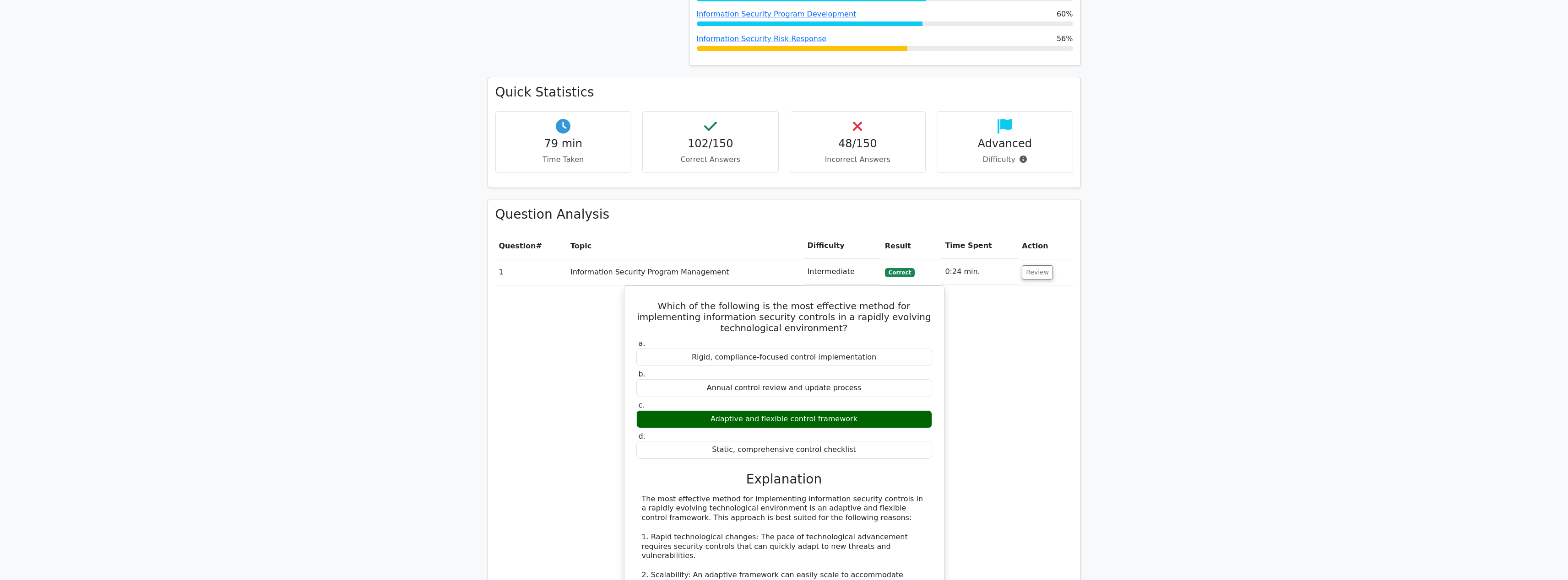
scroll to position [237, 0]
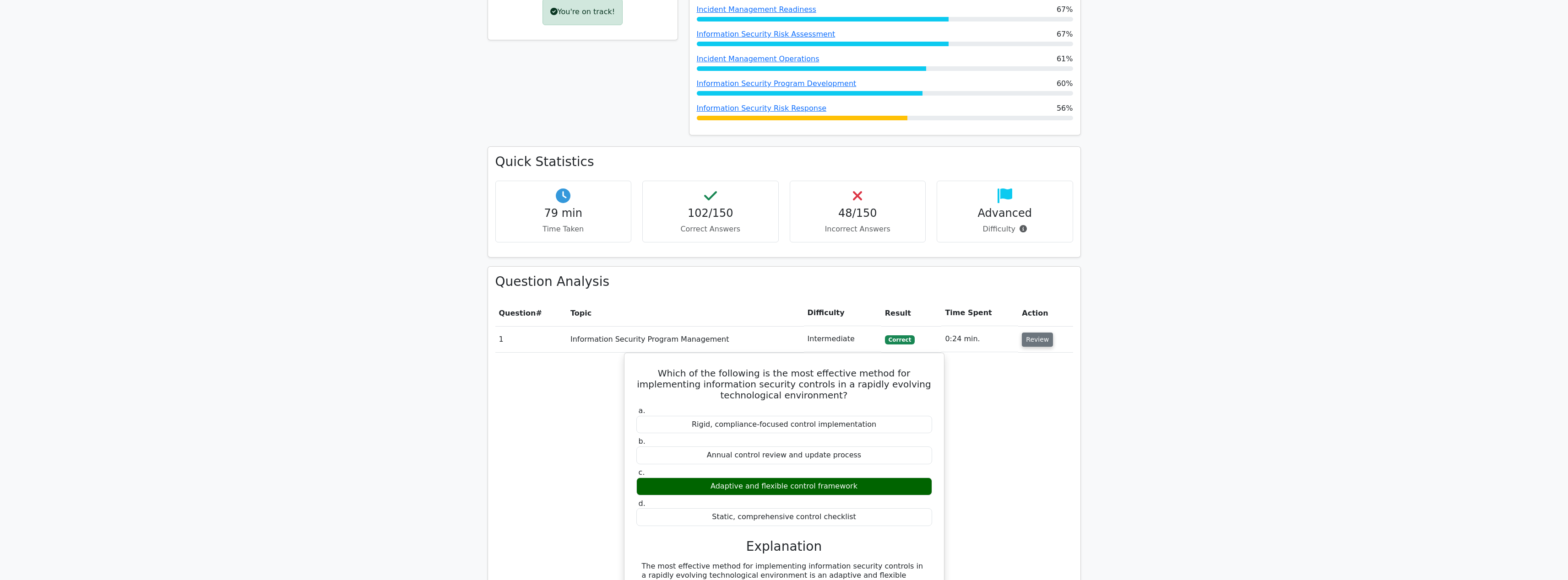
click at [1045, 341] on button "Review" at bounding box center [1038, 339] width 31 height 14
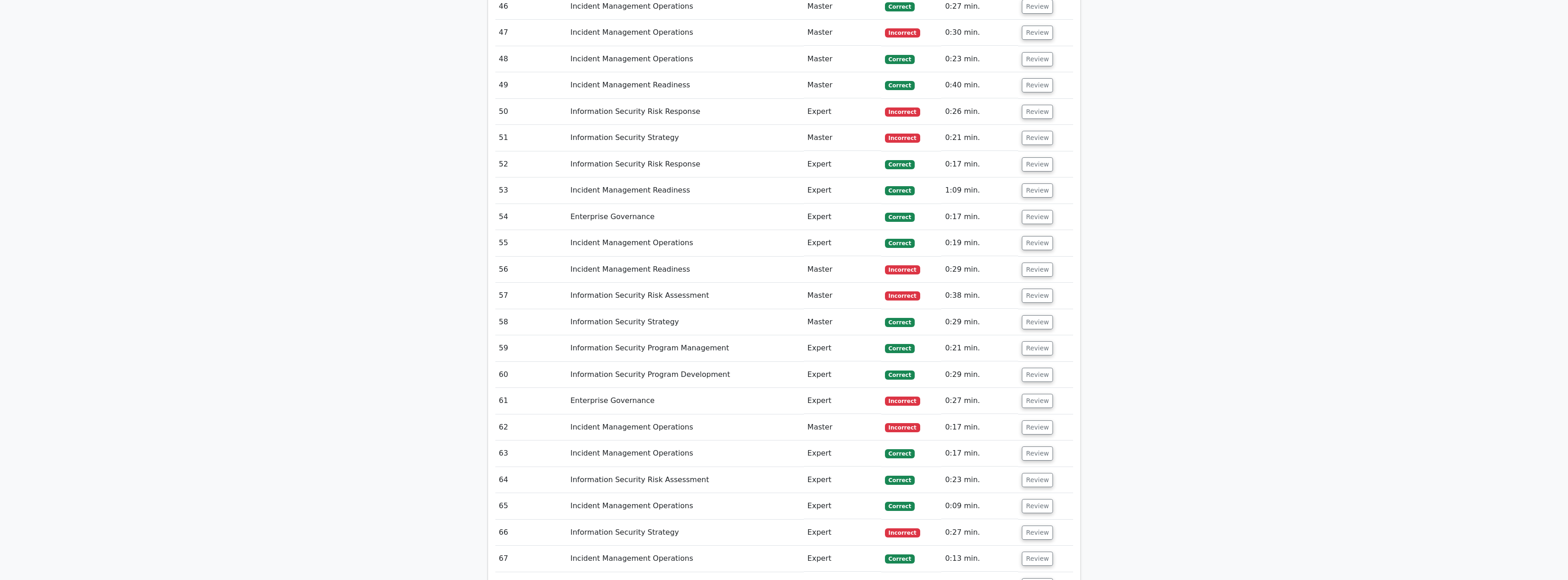
scroll to position [1758, 0]
click at [1040, 266] on button "Review" at bounding box center [1038, 265] width 31 height 14
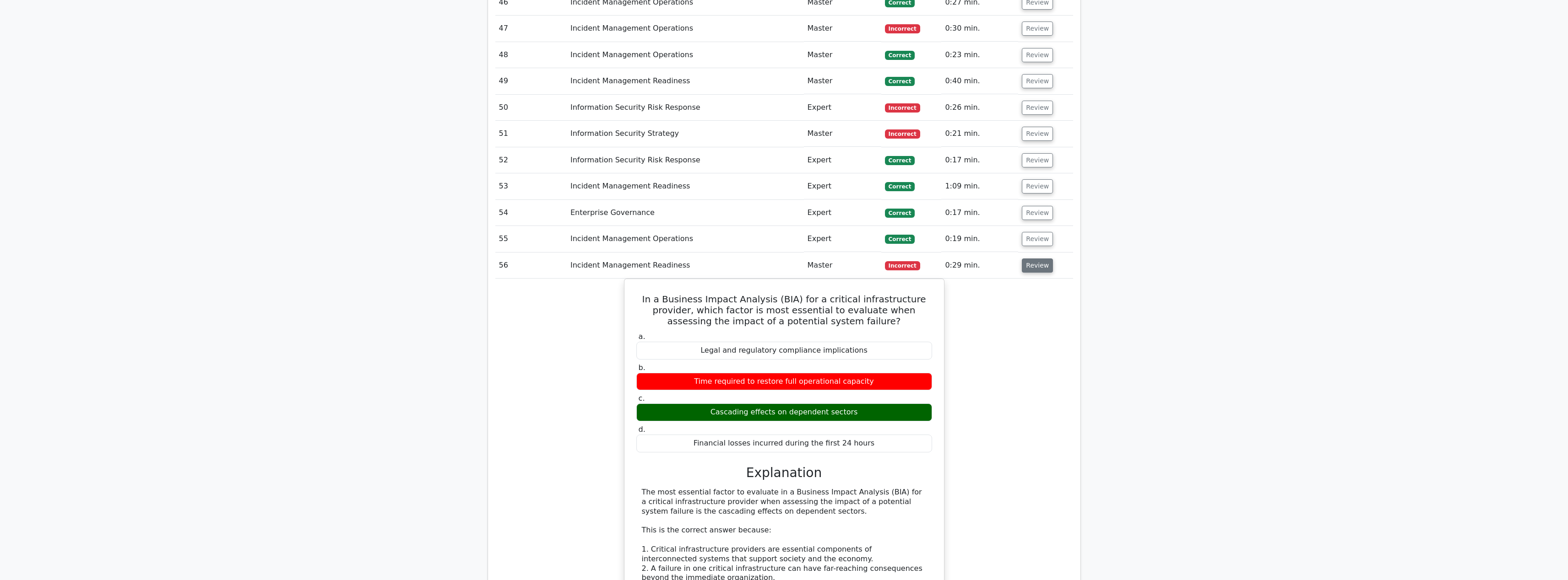
click at [1037, 268] on button "Review" at bounding box center [1038, 265] width 31 height 14
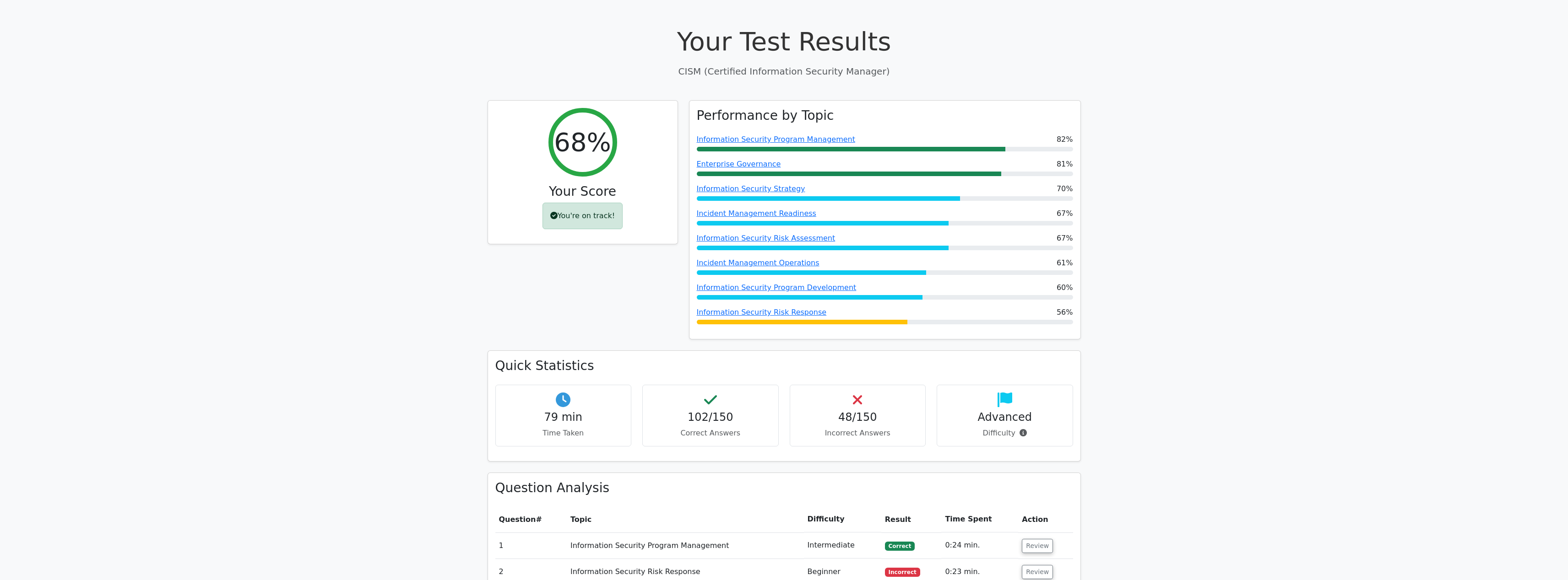
scroll to position [0, 0]
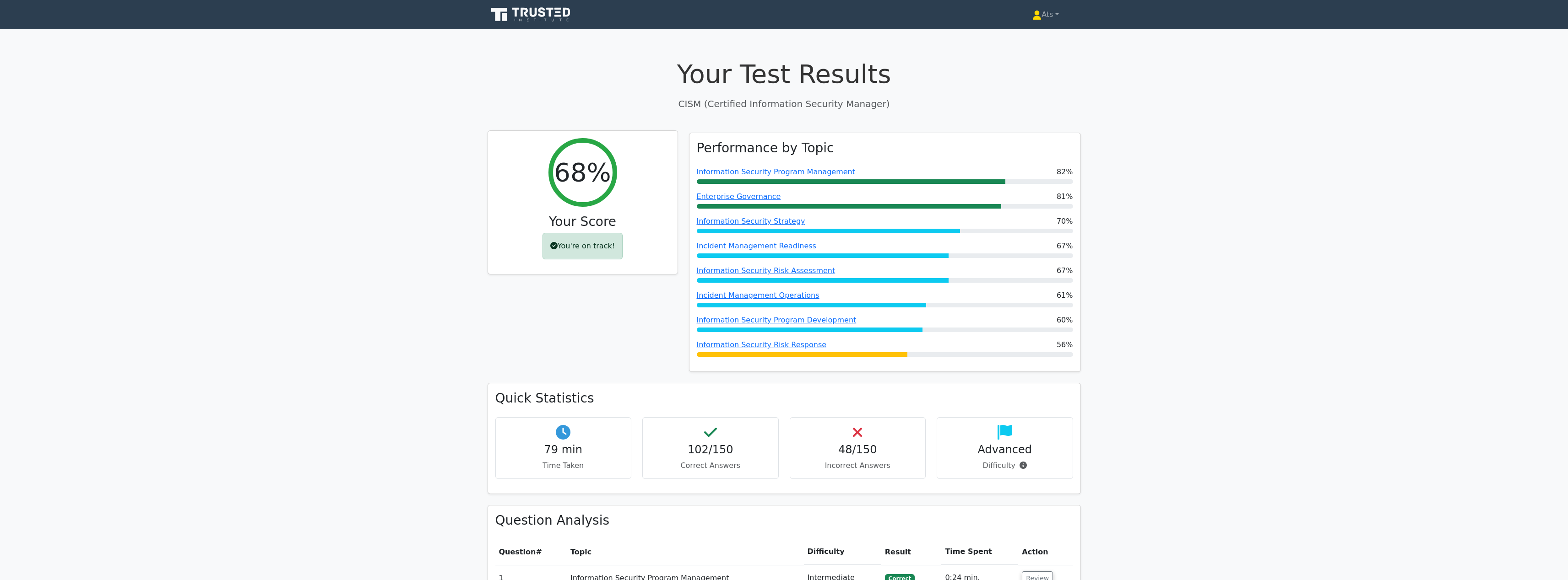
click at [593, 252] on div "You're on track!" at bounding box center [582, 246] width 80 height 26
